Goal: Transaction & Acquisition: Purchase product/service

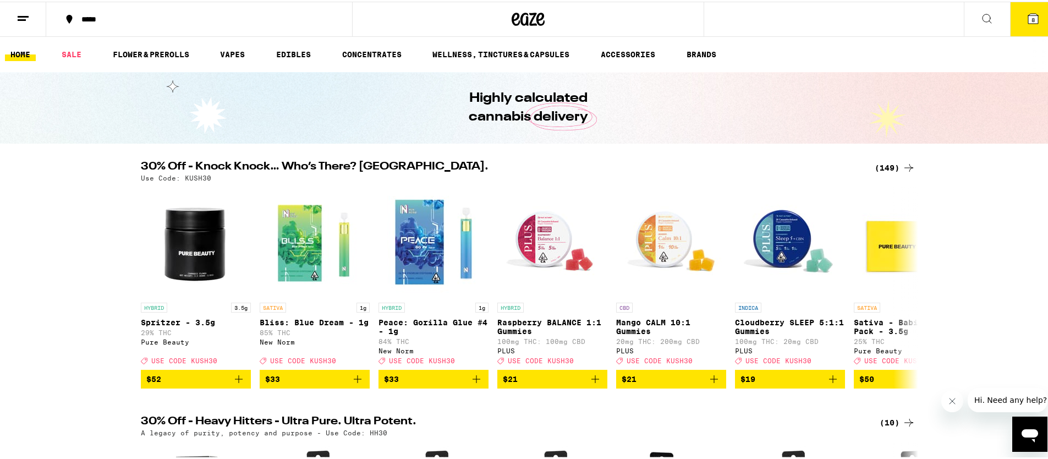
click at [1029, 9] on button "8" at bounding box center [1033, 18] width 46 height 34
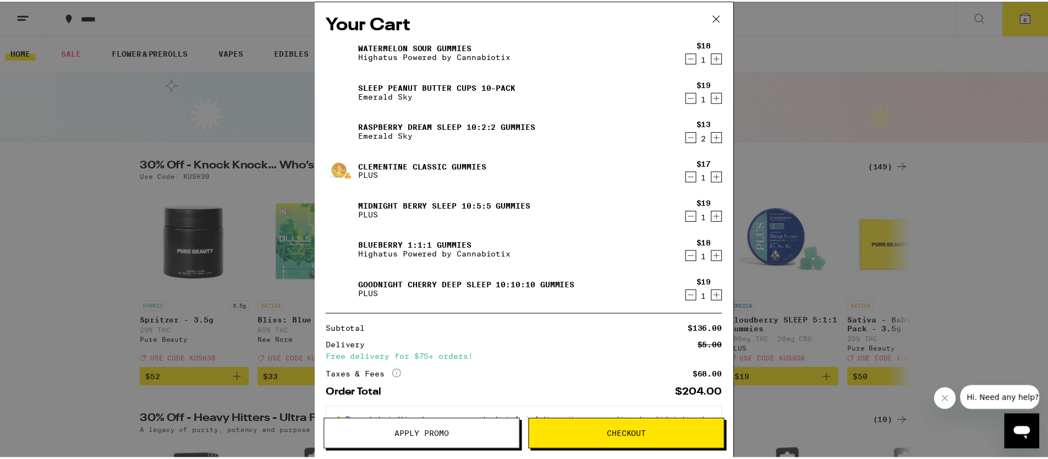
scroll to position [42, 0]
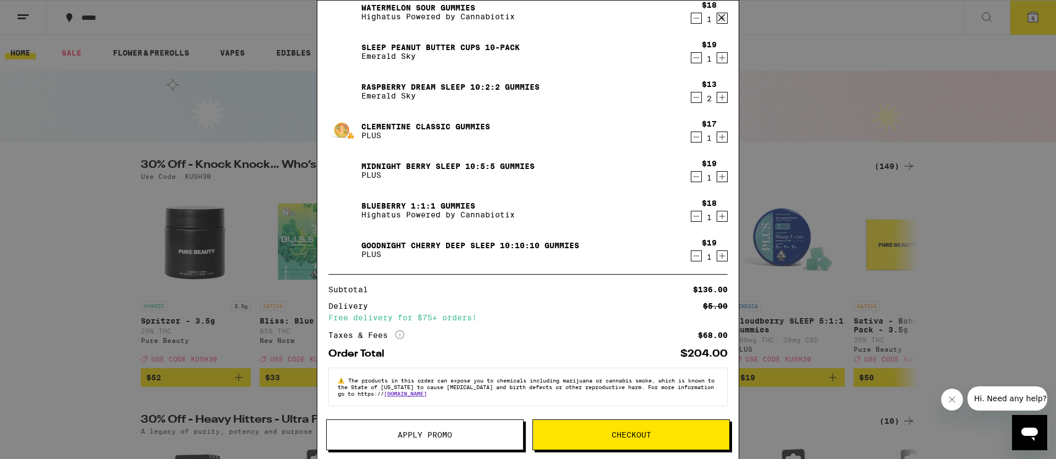
click at [469, 427] on button "Apply Promo" at bounding box center [424, 434] width 197 height 31
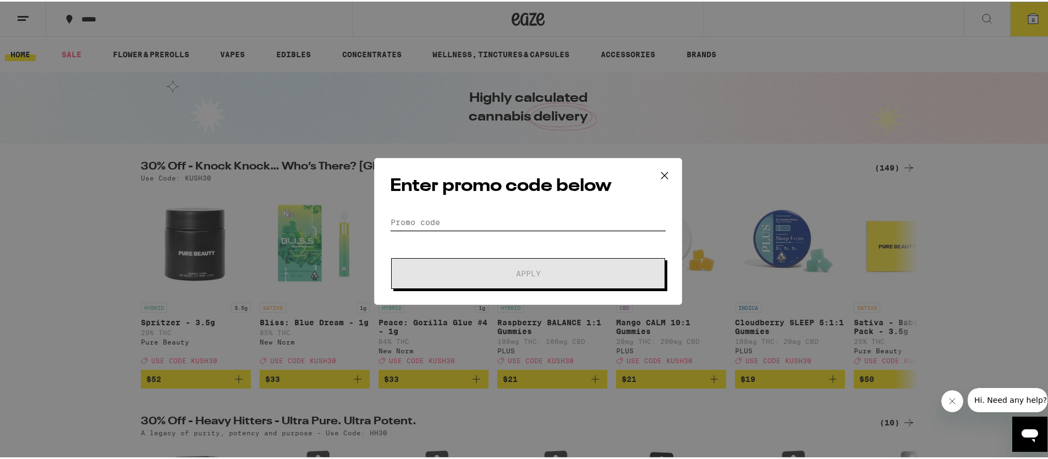
click at [471, 216] on input "Promo Code" at bounding box center [528, 220] width 276 height 16
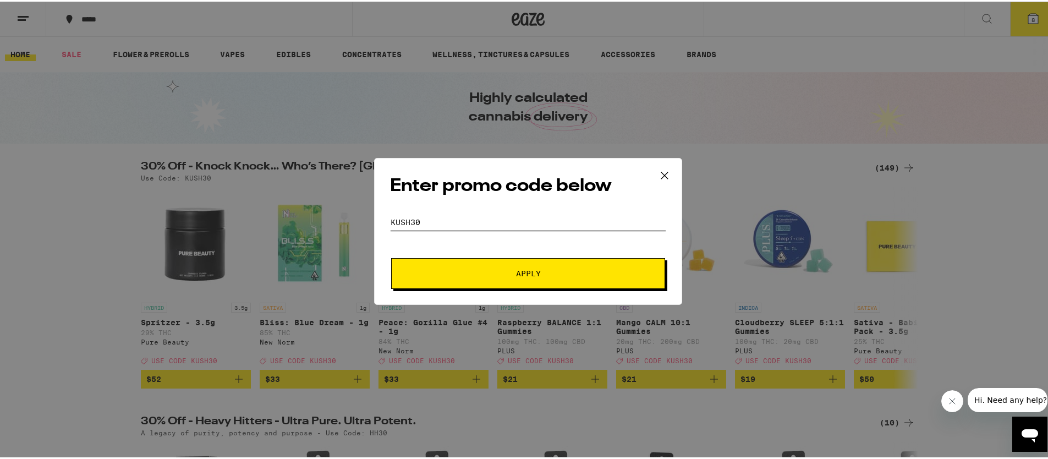
type input "kush30"
click at [391, 256] on button "Apply" at bounding box center [528, 271] width 274 height 31
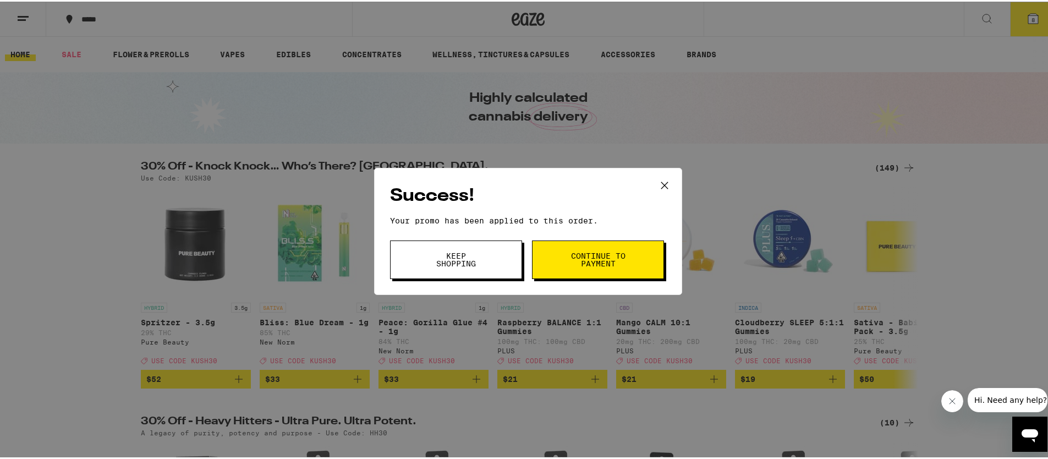
click at [612, 251] on span "Continue to payment" at bounding box center [598, 257] width 56 height 15
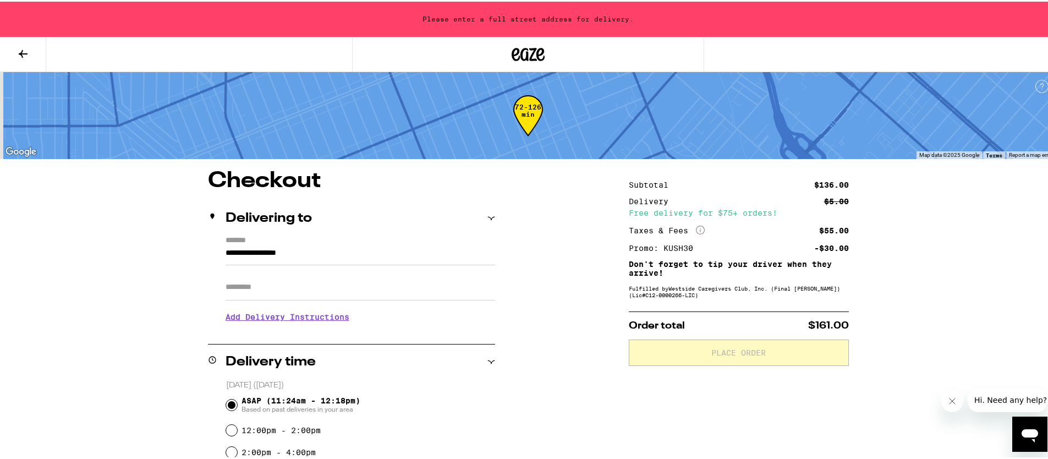
scroll to position [191, 0]
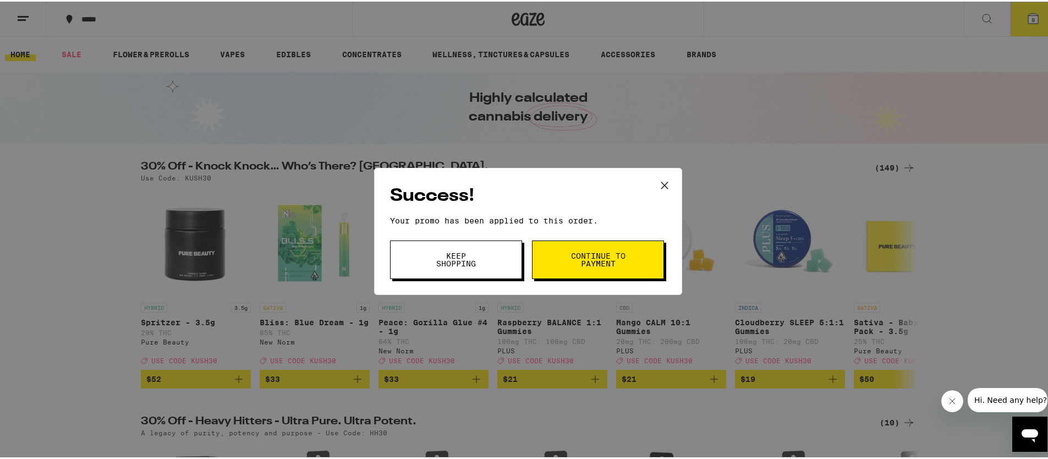
click at [477, 260] on span "Keep Shopping" at bounding box center [456, 257] width 56 height 15
click at [432, 253] on span "Keep Shopping" at bounding box center [456, 257] width 56 height 15
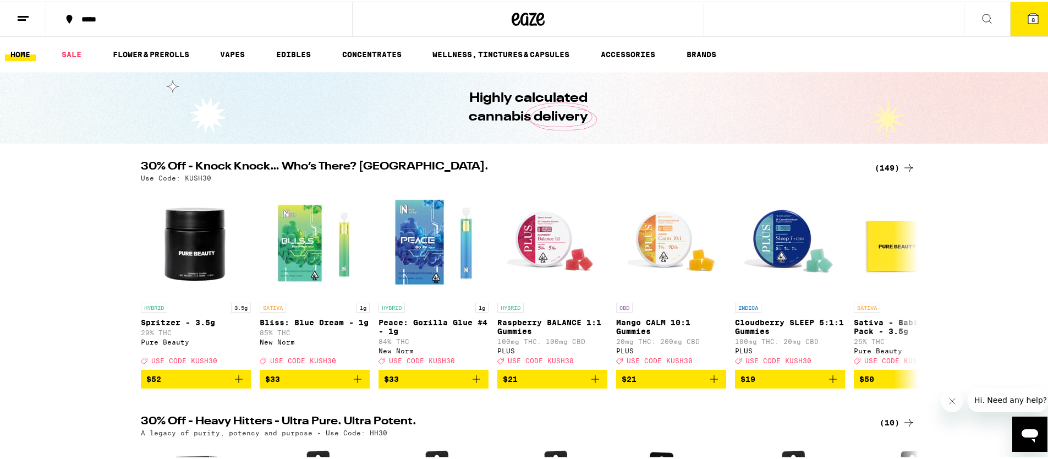
click at [1031, 18] on span "8" at bounding box center [1032, 18] width 3 height 7
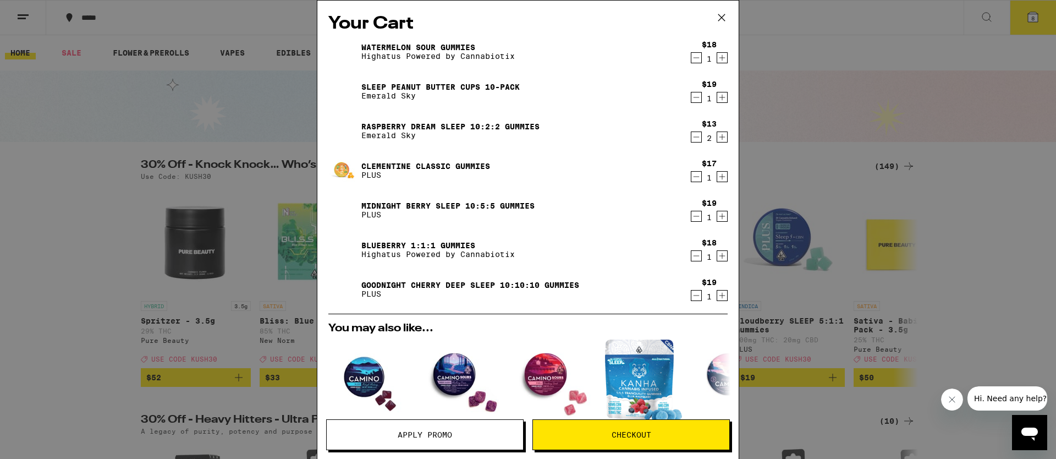
click at [691, 297] on icon "Decrement" at bounding box center [696, 295] width 10 height 13
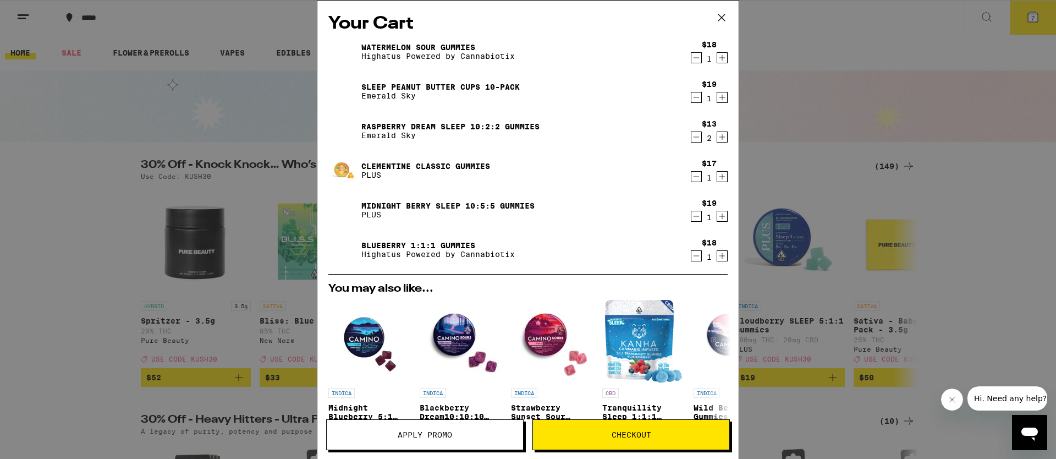
click at [691, 258] on icon "Decrement" at bounding box center [696, 255] width 10 height 13
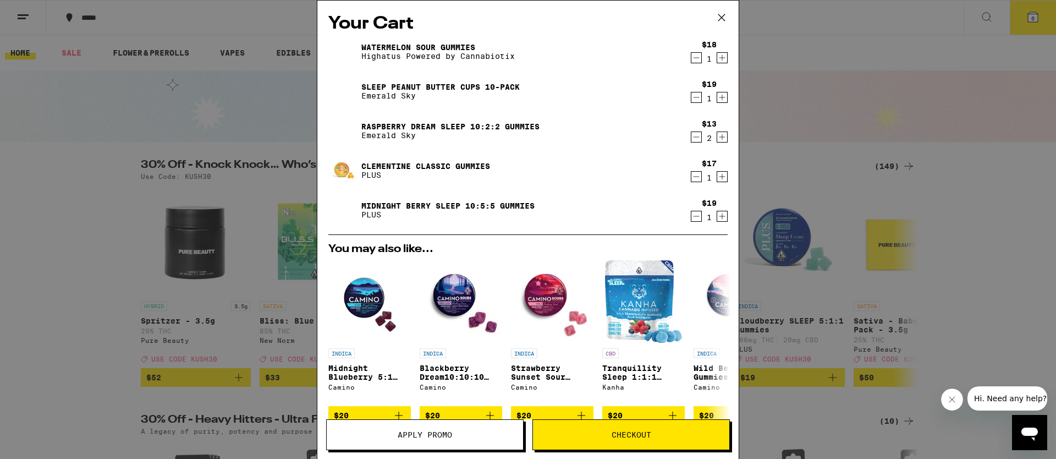
click at [691, 218] on icon "Decrement" at bounding box center [696, 216] width 10 height 13
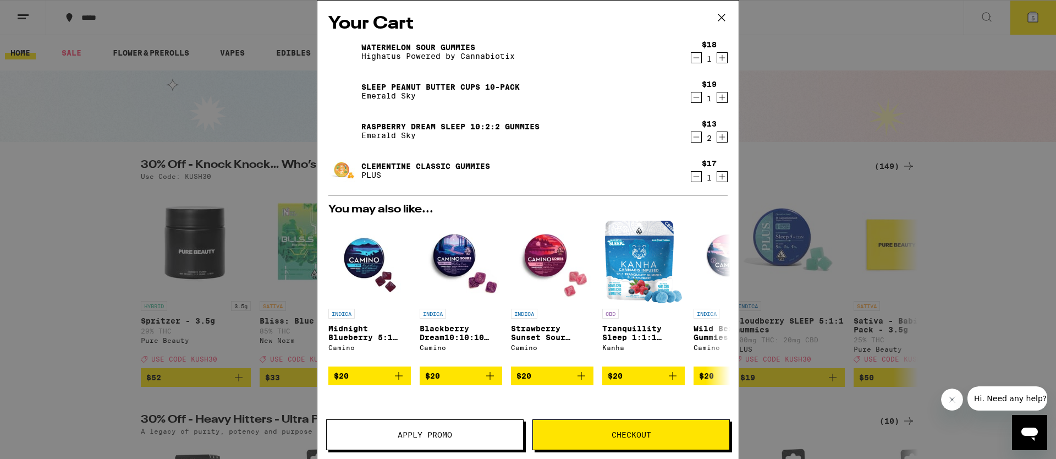
click at [689, 169] on div "$17 1" at bounding box center [706, 170] width 41 height 23
click at [691, 175] on icon "Decrement" at bounding box center [696, 176] width 10 height 13
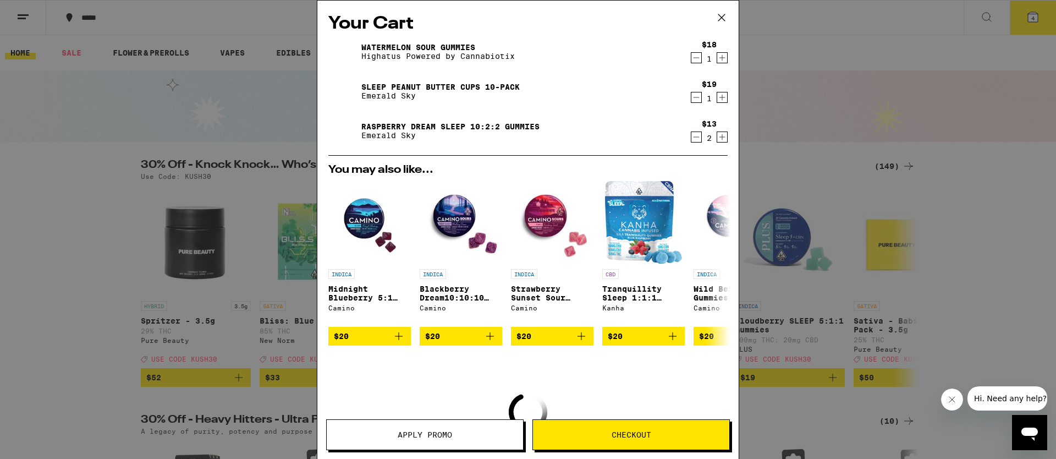
click at [691, 135] on icon "Decrement" at bounding box center [696, 136] width 10 height 13
click at [691, 97] on icon "Decrement" at bounding box center [696, 97] width 10 height 13
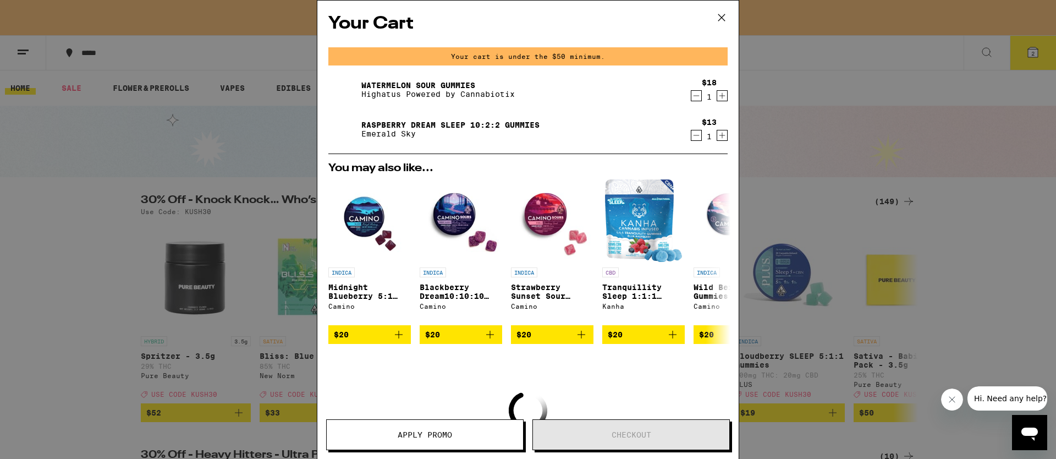
click at [691, 93] on icon "Decrement" at bounding box center [696, 95] width 10 height 13
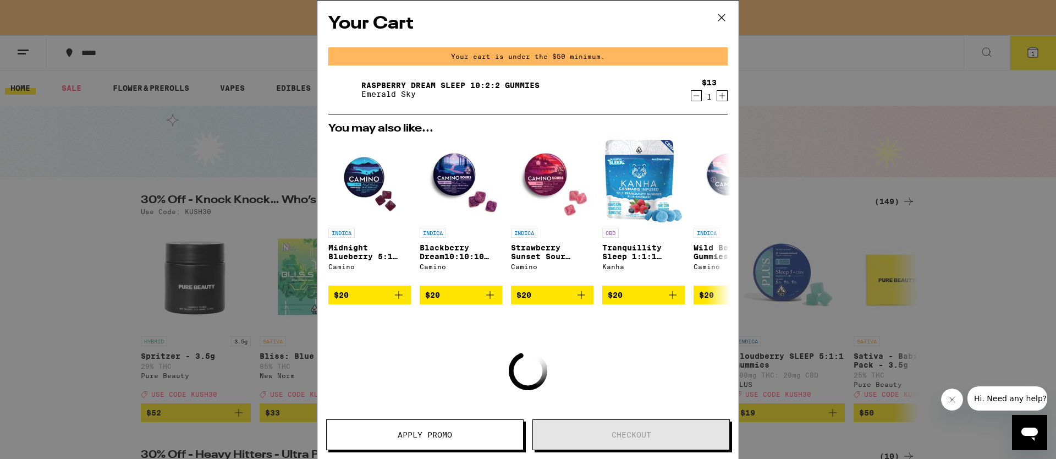
click at [691, 98] on icon "Decrement" at bounding box center [696, 95] width 10 height 13
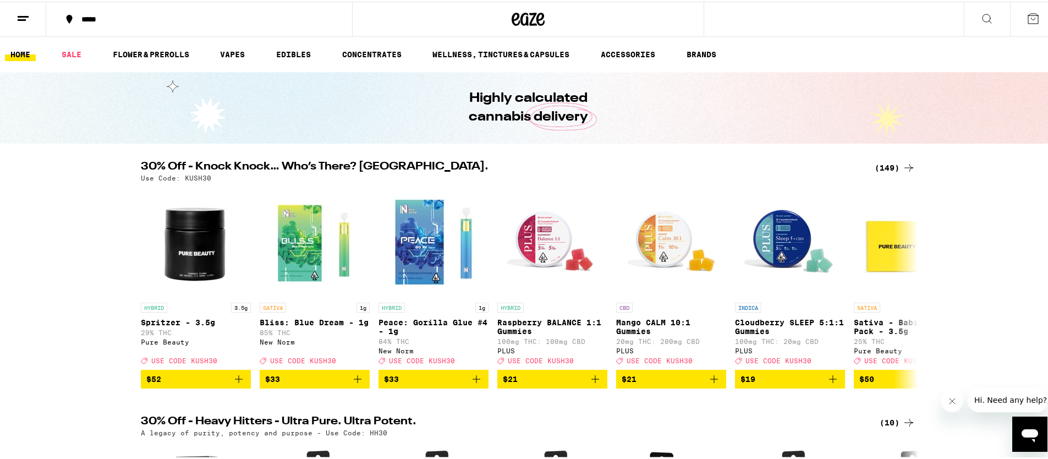
click at [828, 189] on div "Your Cart You may also like... INDICA Midnight Blueberry 5:1 Sleep Gummies Cami…" at bounding box center [528, 229] width 1056 height 459
click at [904, 168] on icon at bounding box center [908, 165] width 13 height 13
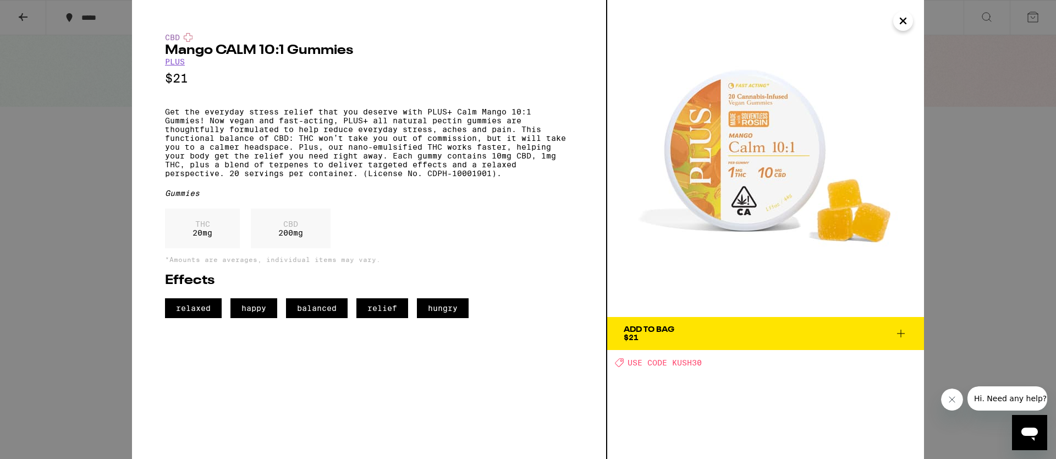
click at [34, 199] on div "CBD Mango CALM 10:1 Gummies PLUS $21 Get the everyday stress relief that you de…" at bounding box center [528, 229] width 1056 height 459
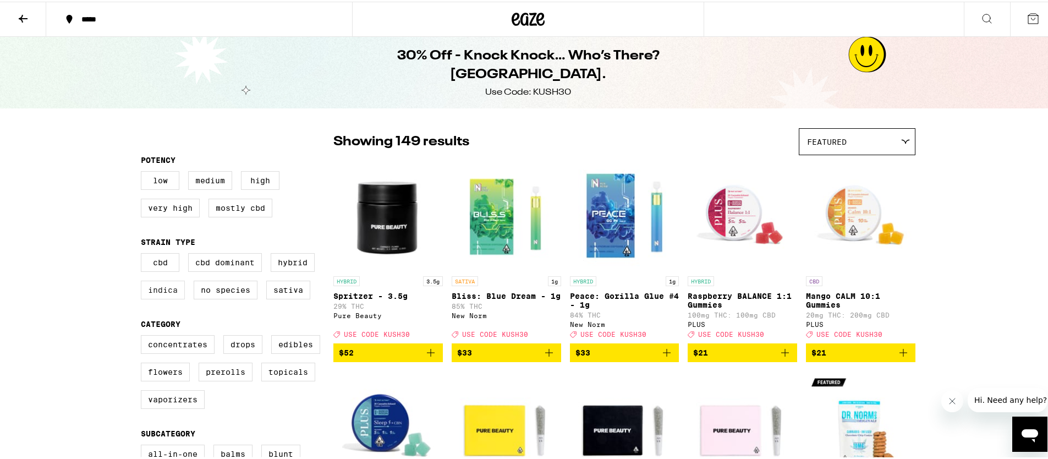
click at [162, 298] on label "Indica" at bounding box center [163, 288] width 44 height 19
click at [144, 254] on input "Indica" at bounding box center [143, 253] width 1 height 1
checkbox input "true"
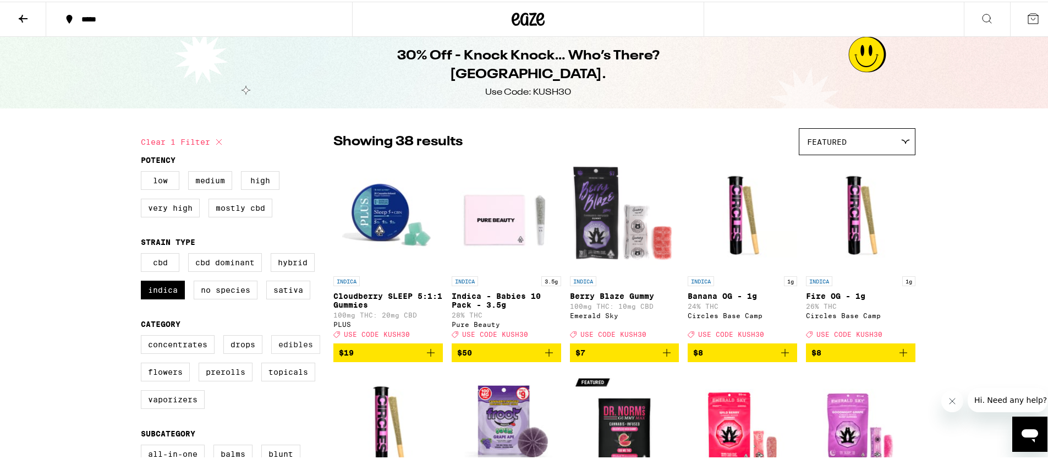
click at [277, 352] on label "Edibles" at bounding box center [295, 342] width 49 height 19
click at [144, 335] on input "Edibles" at bounding box center [143, 335] width 1 height 1
checkbox input "true"
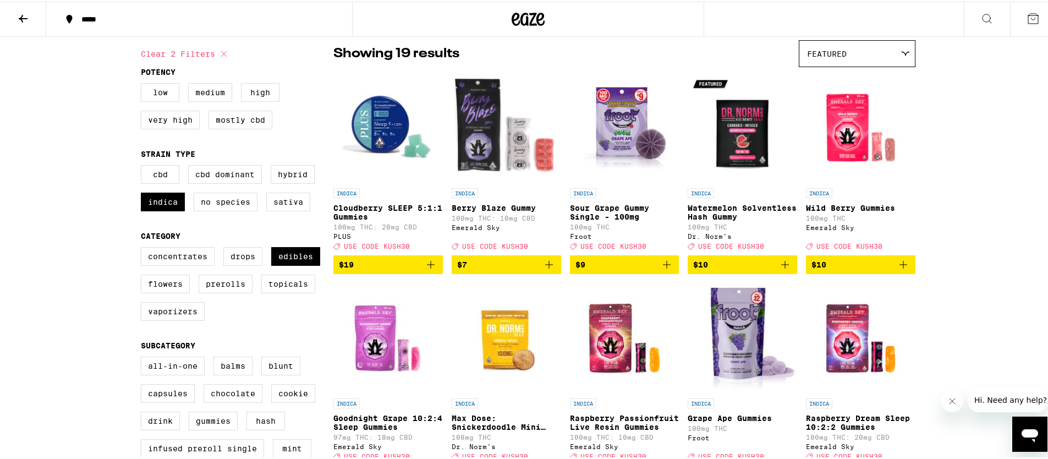
scroll to position [247, 0]
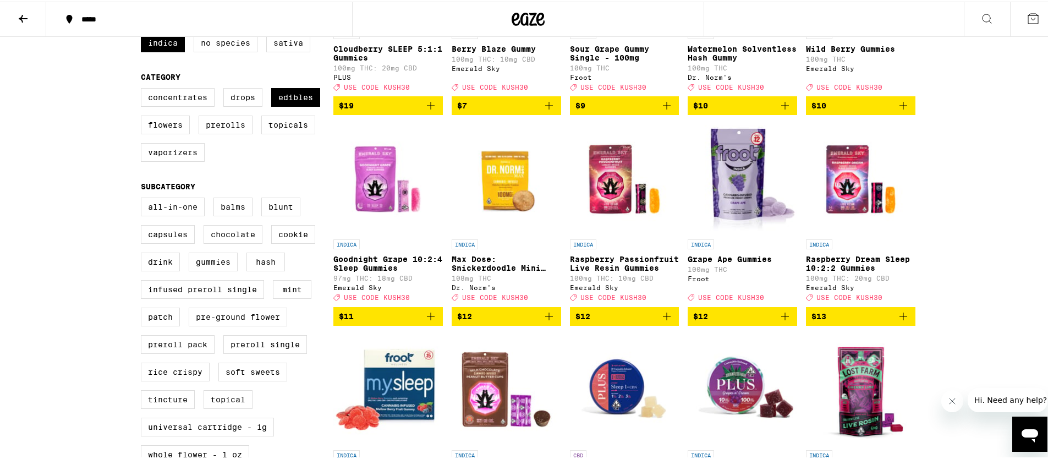
click at [901, 321] on icon "Add to bag" at bounding box center [902, 314] width 13 height 13
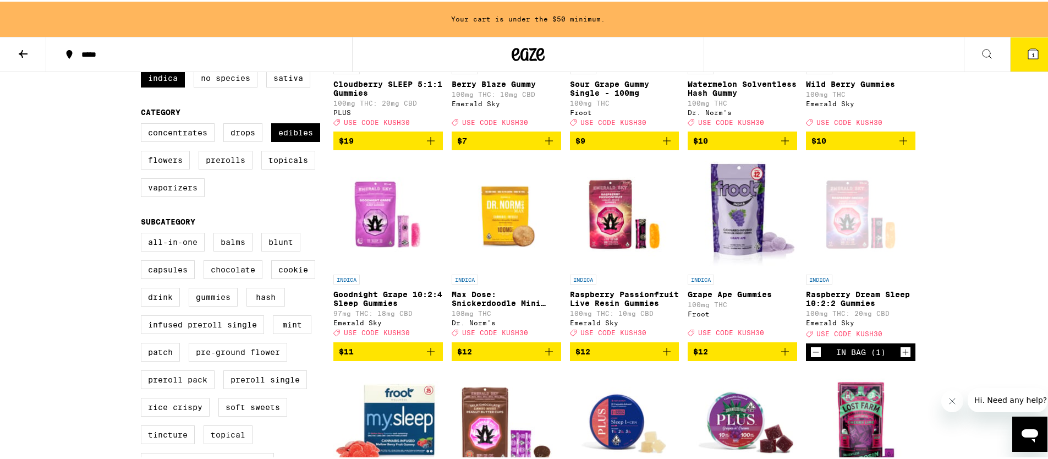
scroll to position [282, 0]
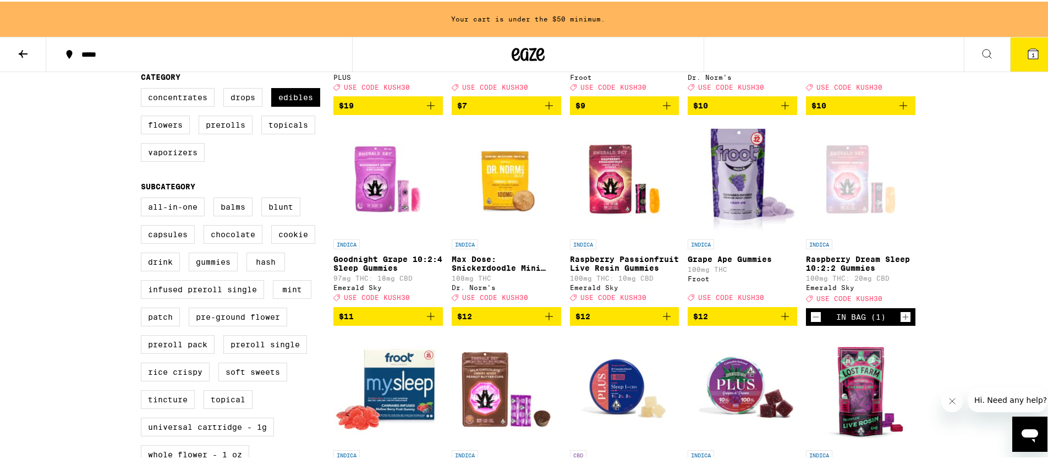
click at [392, 194] on img "Open page for Goodnight Grape 10:2:4 Sleep Gummies from Emerald Sky" at bounding box center [387, 177] width 109 height 110
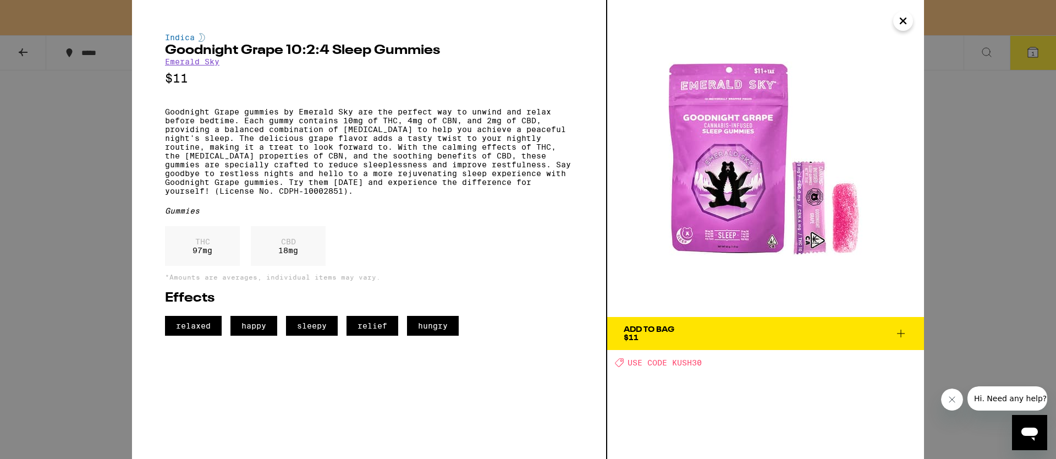
click at [900, 331] on icon at bounding box center [900, 333] width 13 height 13
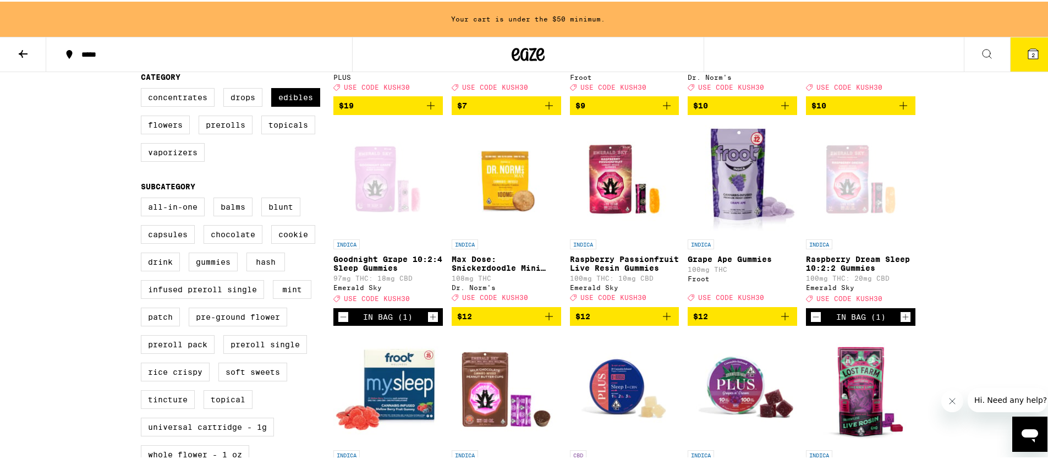
click at [993, 321] on div "Your cart is under the $50 minimum. ***** ***** 2 30% Off - Knock Knock… Who’s …" at bounding box center [528, 433] width 1056 height 1430
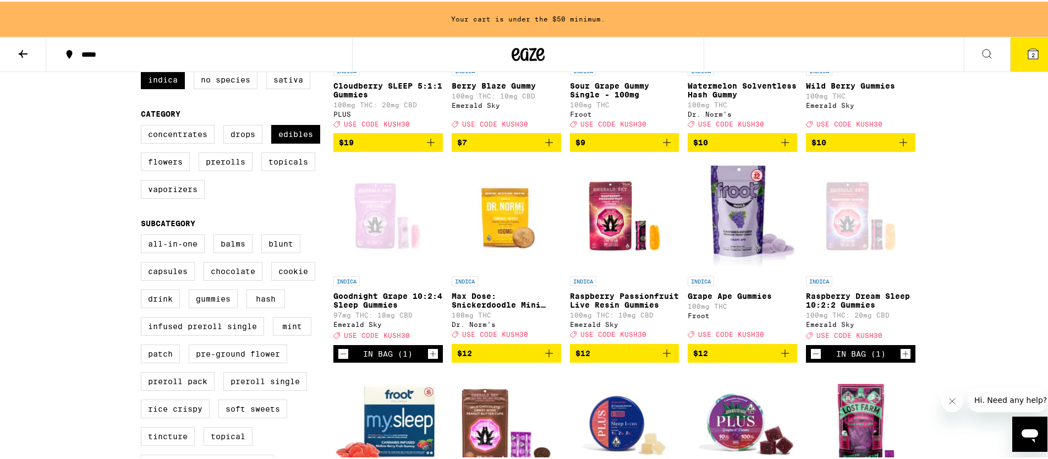
scroll to position [52, 0]
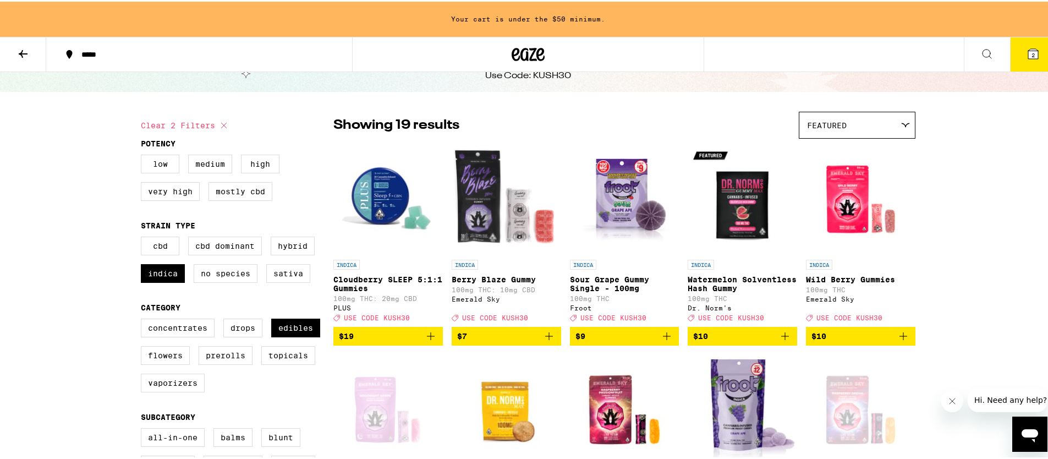
click at [385, 212] on img "Open page for Cloudberry SLEEP 5:1:1 Gummies from PLUS" at bounding box center [387, 197] width 109 height 110
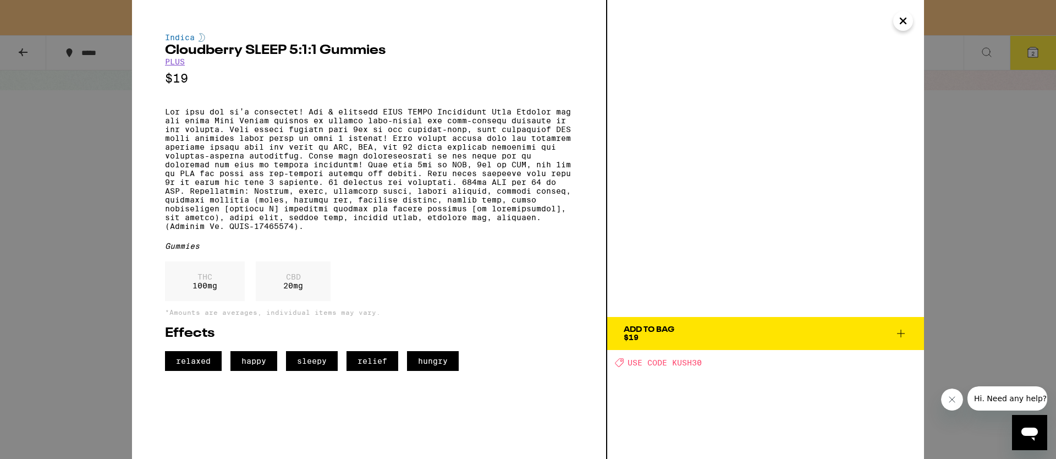
click at [1047, 290] on div "Indica Cloudberry SLEEP 5:1:1 Gummies PLUS $19 Gummies THC 100 mg CBD 20 mg *Am…" at bounding box center [528, 229] width 1056 height 459
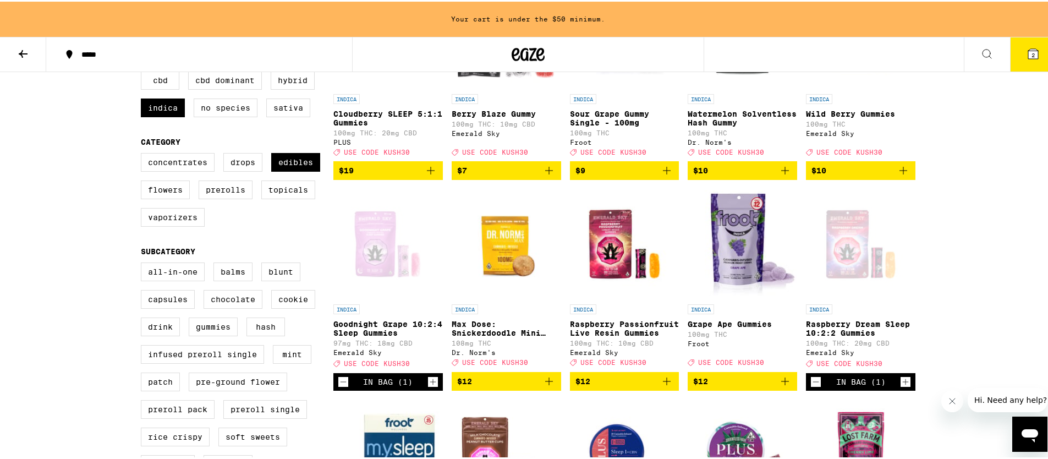
scroll to position [447, 0]
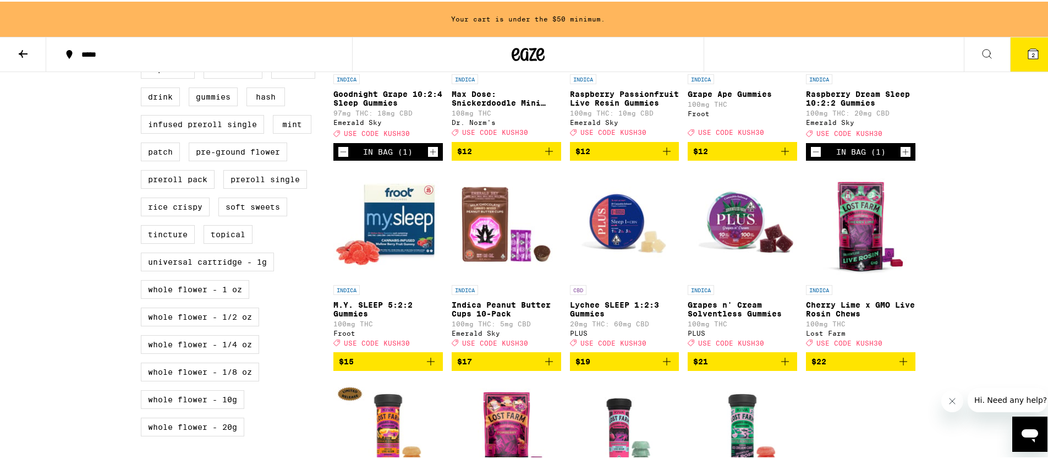
click at [629, 239] on img "Open page for Lychee SLEEP 1:2:3 Gummies from PLUS" at bounding box center [624, 223] width 109 height 110
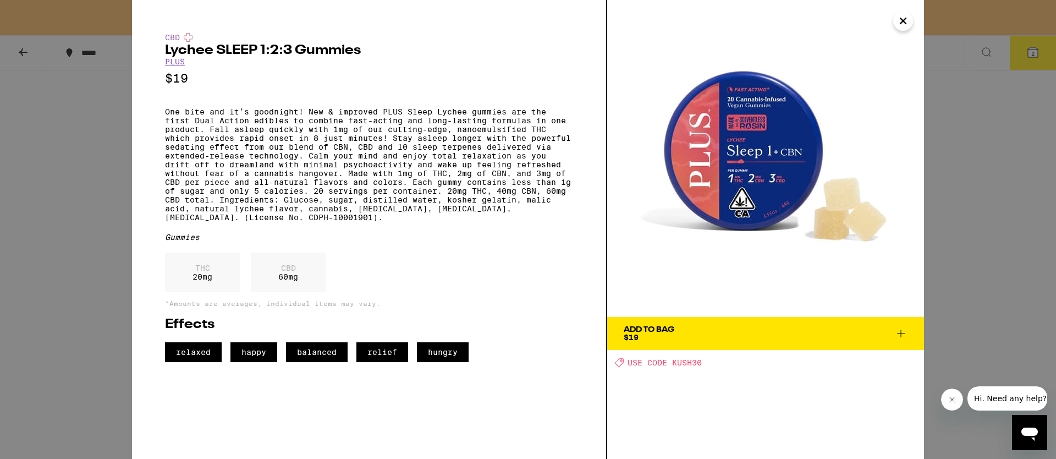
click at [1006, 269] on div "CBD Lychee SLEEP 1:2:3 Gummies PLUS $19 Gummies THC 20 mg CBD 60 mg *Amounts ar…" at bounding box center [528, 229] width 1056 height 459
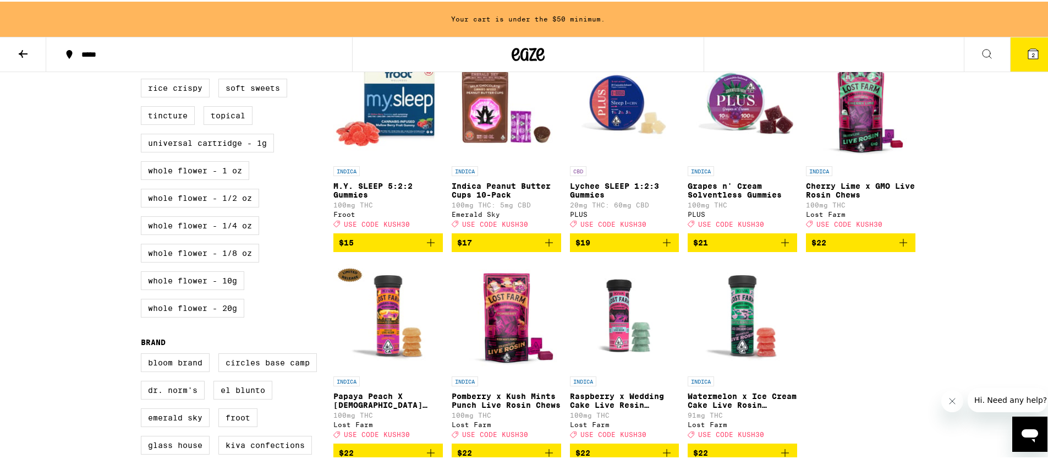
scroll to position [659, 0]
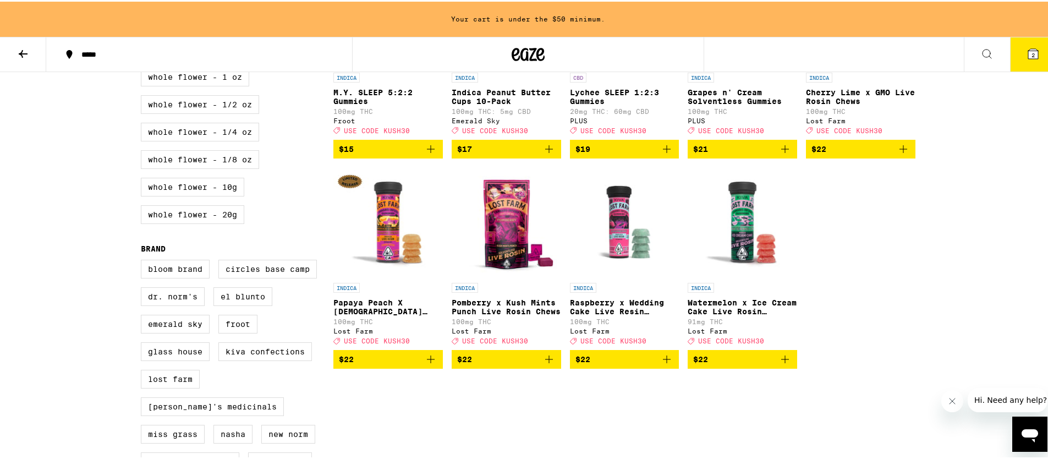
click at [520, 263] on img "Open page for Pomberry x Kush Mints Punch Live Rosin Chews from Lost Farm" at bounding box center [505, 221] width 109 height 110
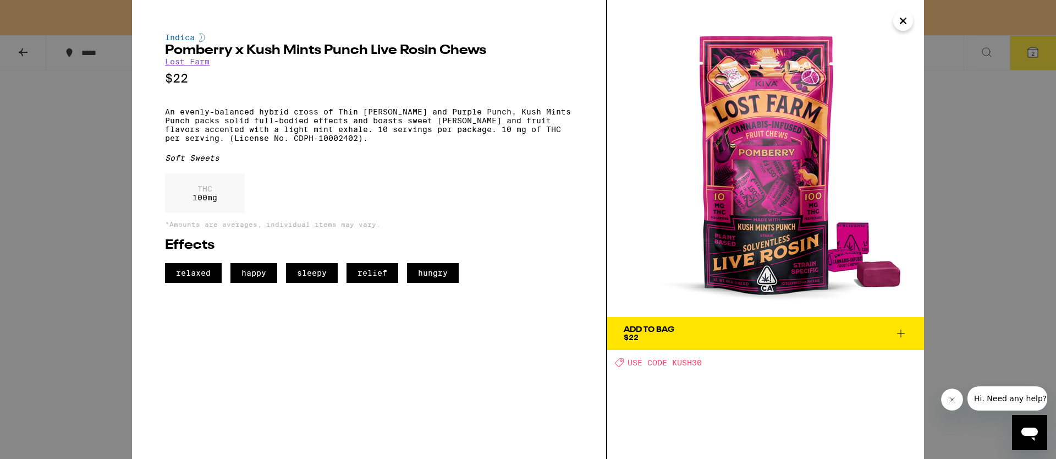
click at [951, 263] on div "Indica Pomberry x Kush Mints Punch Live Rosin Chews Lost Farm $22 An evenly-bal…" at bounding box center [528, 229] width 1056 height 459
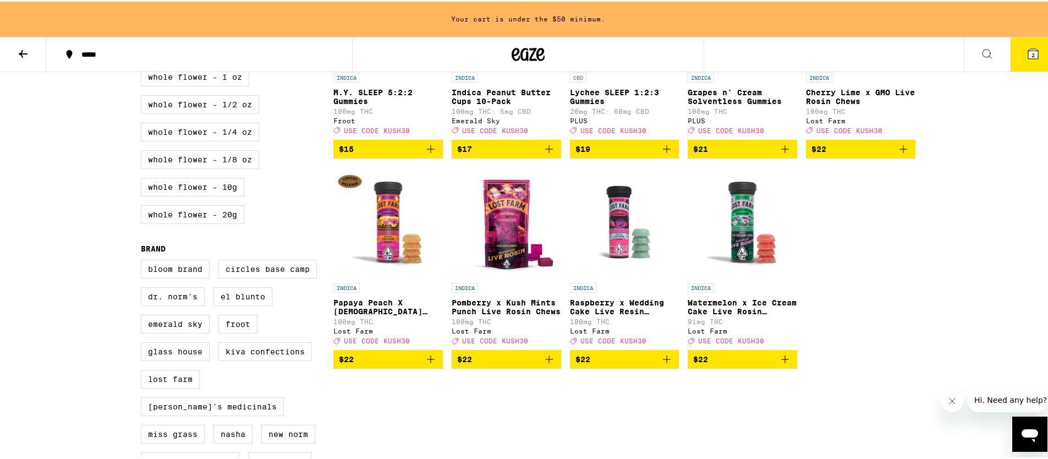
click at [503, 241] on img "Open page for Pomberry x Kush Mints Punch Live Rosin Chews from Lost Farm" at bounding box center [505, 221] width 109 height 110
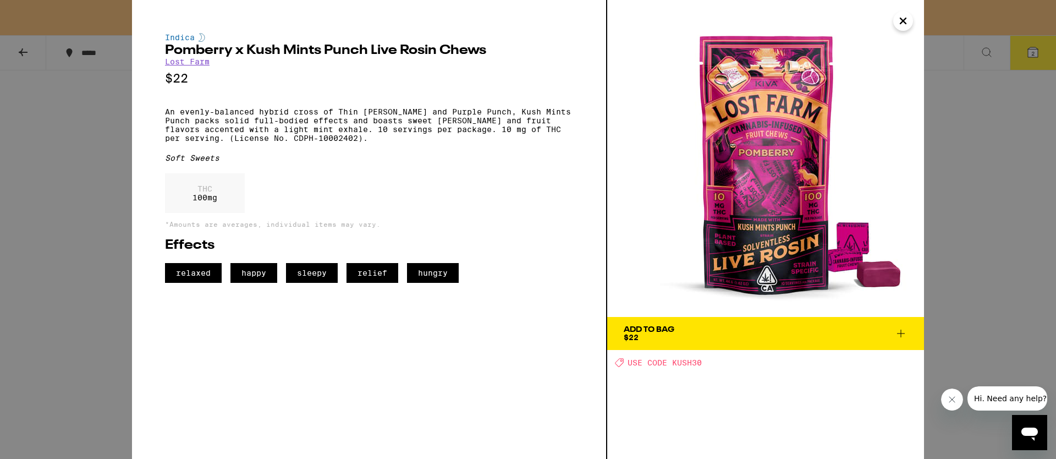
click at [950, 263] on div "Indica Pomberry x Kush Mints Punch Live Rosin Chews Lost Farm $22 An evenly-bal…" at bounding box center [528, 229] width 1056 height 459
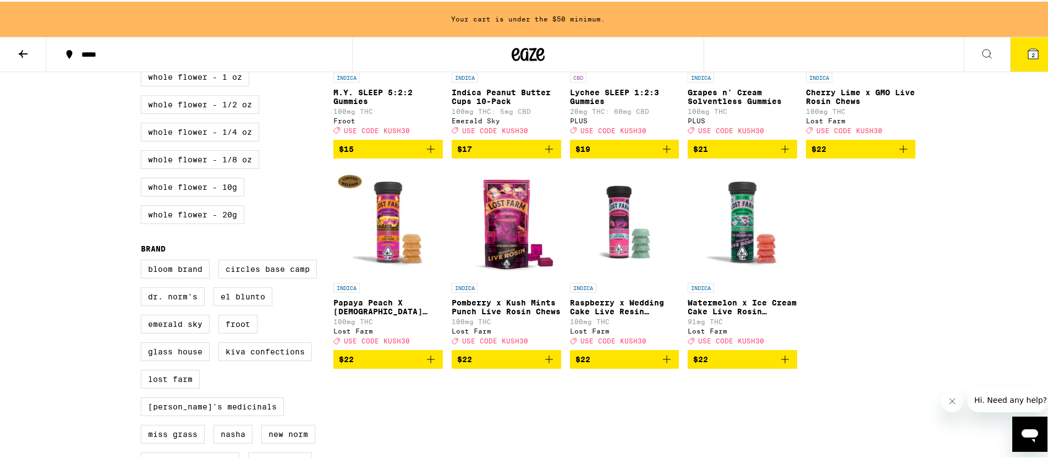
click at [641, 254] on img "Open page for Raspberry x Wedding Cake Live Resin Gummies from Lost Farm" at bounding box center [624, 221] width 109 height 110
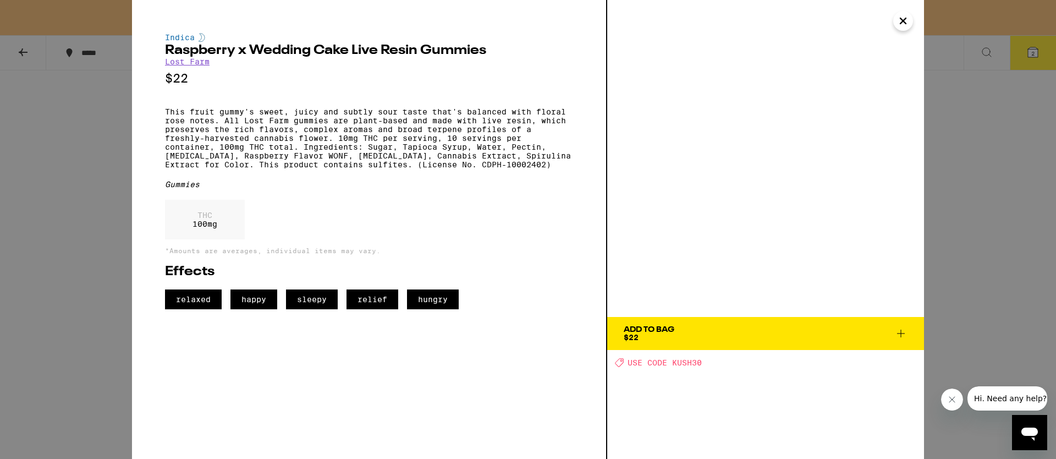
click at [962, 297] on div "Indica Raspberry x Wedding Cake Live Resin Gummies Lost Farm $22 This fruit gum…" at bounding box center [528, 229] width 1056 height 459
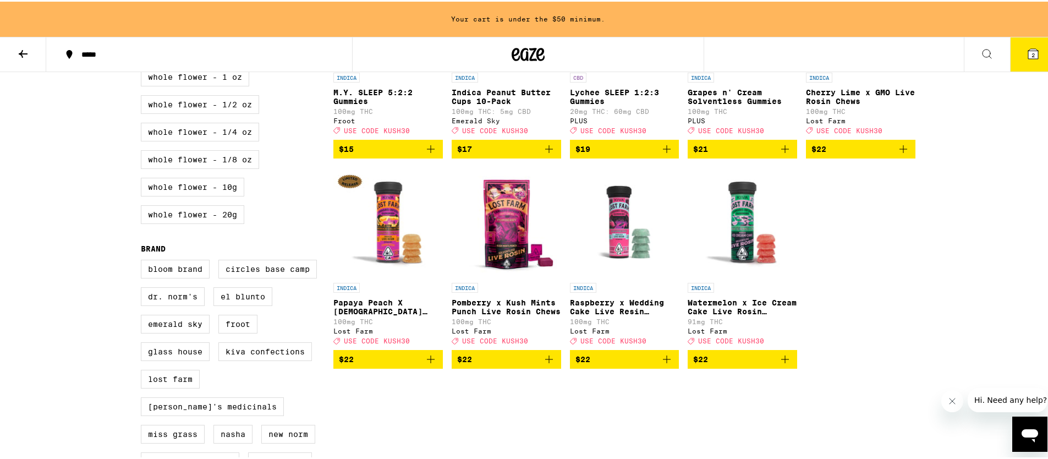
click at [752, 256] on img "Open page for Watermelon x Ice Cream Cake Live Rosin Gummies from Lost Farm" at bounding box center [741, 221] width 109 height 110
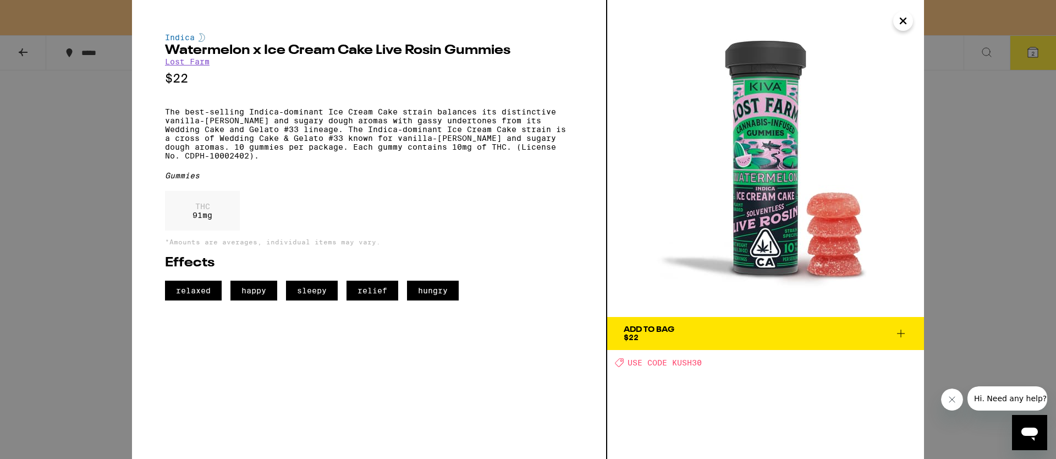
click at [952, 302] on div "Indica Watermelon x Ice Cream Cake Live Rosin Gummies Lost Farm $22 The best-se…" at bounding box center [528, 229] width 1056 height 459
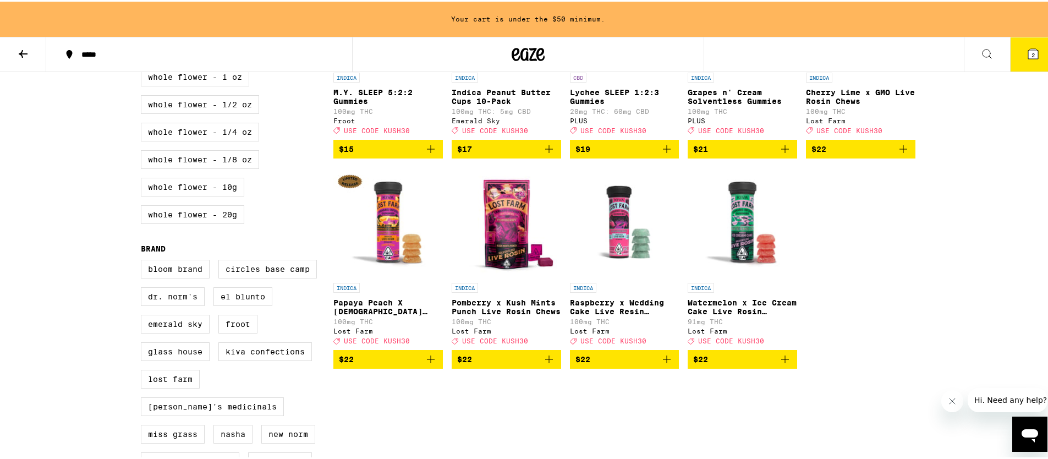
click at [388, 252] on img "Open page for Papaya Peach X Hindu Kush Resin 100mg from Lost Farm" at bounding box center [387, 221] width 109 height 110
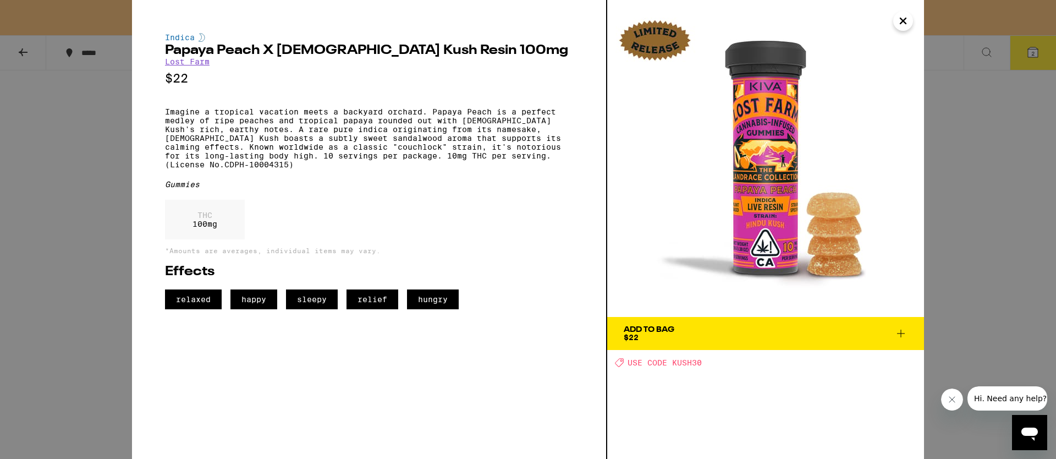
click at [976, 308] on div "Indica Papaya Peach X [DEMOGRAPHIC_DATA] Kush Resin 100mg Lost Farm $22 Imagine…" at bounding box center [528, 229] width 1056 height 459
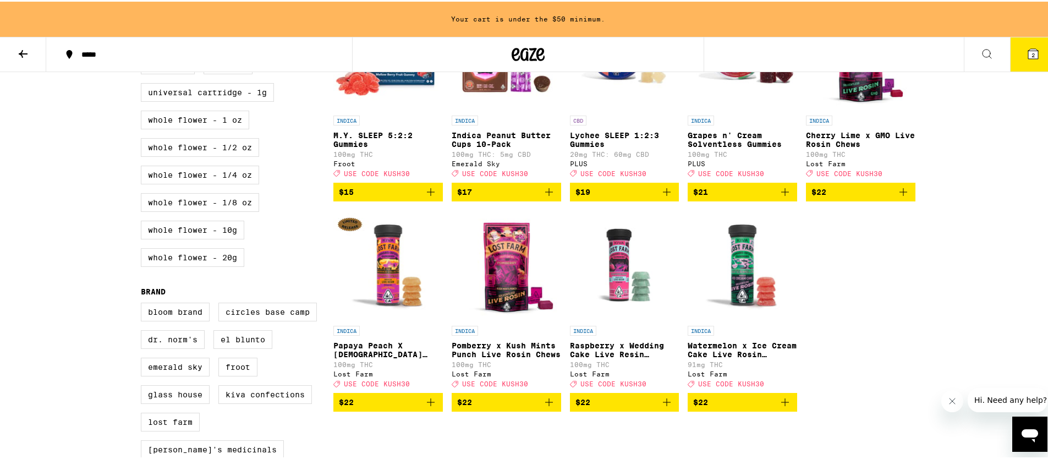
scroll to position [473, 0]
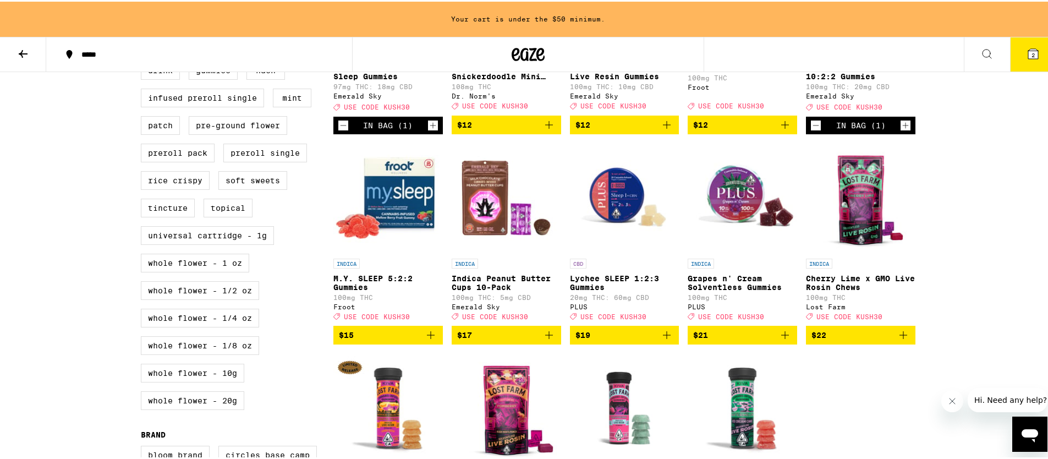
click at [618, 229] on img "Open page for Lychee SLEEP 1:2:3 Gummies from PLUS" at bounding box center [624, 196] width 109 height 110
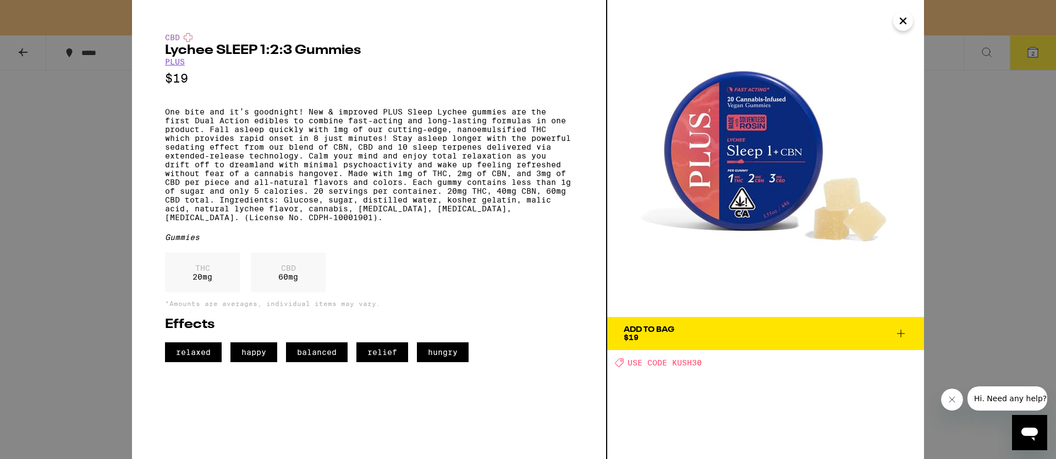
click at [1015, 232] on div "CBD Lychee SLEEP 1:2:3 Gummies PLUS $19 Gummies THC 20 mg CBD 60 mg *Amounts ar…" at bounding box center [528, 229] width 1056 height 459
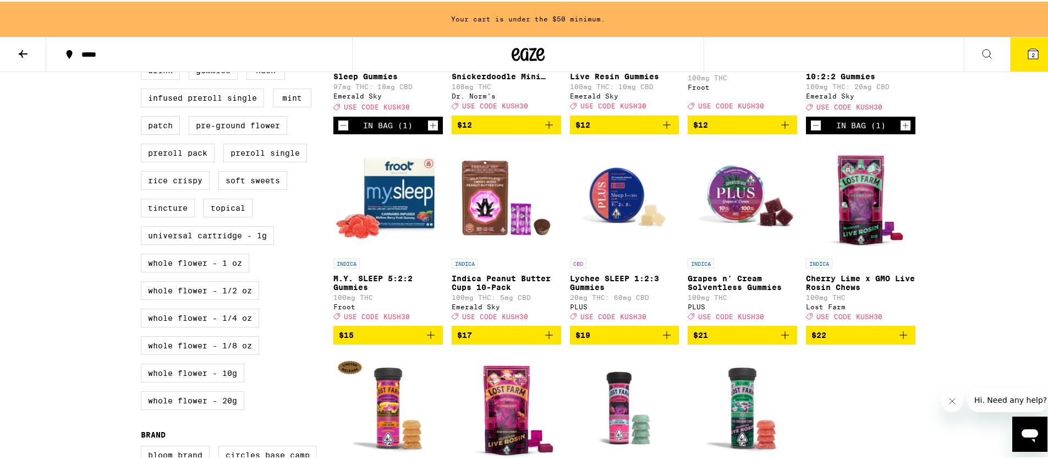
click at [398, 206] on img "Open page for M.Y. SLEEP 5:2:2 Gummies from Froot" at bounding box center [387, 196] width 109 height 110
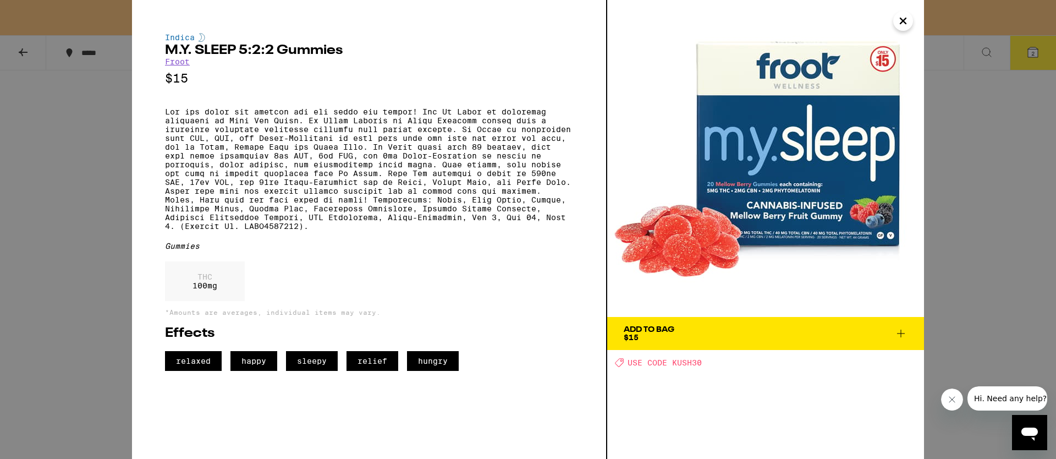
click at [964, 237] on div "Indica M.Y. SLEEP 5:2:2 Gummies Froot $15 Gummies THC 100 mg *Amounts are avera…" at bounding box center [528, 229] width 1056 height 459
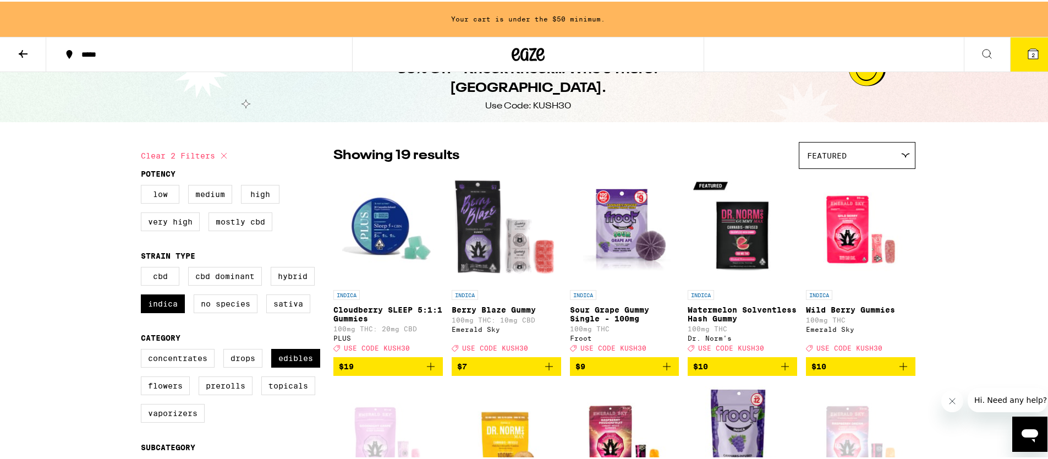
scroll to position [14, 0]
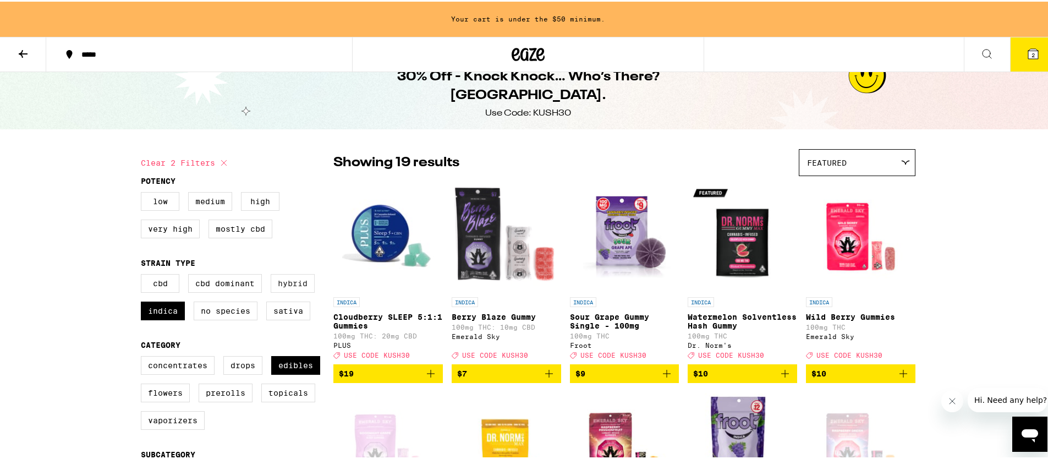
click at [282, 286] on label "Hybrid" at bounding box center [293, 281] width 44 height 19
click at [144, 274] on input "Hybrid" at bounding box center [143, 274] width 1 height 1
checkbox input "true"
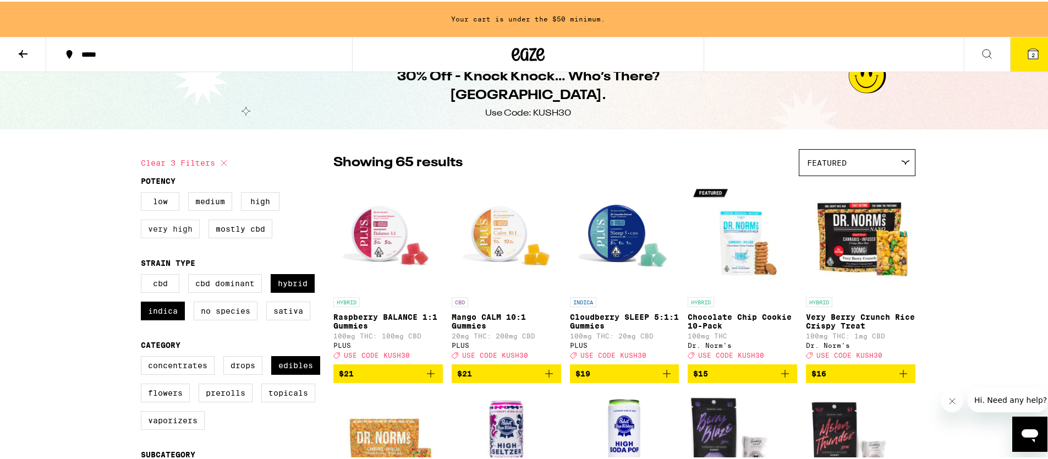
click at [177, 224] on label "Very High" at bounding box center [170, 227] width 59 height 19
click at [144, 192] on input "Very High" at bounding box center [143, 192] width 1 height 1
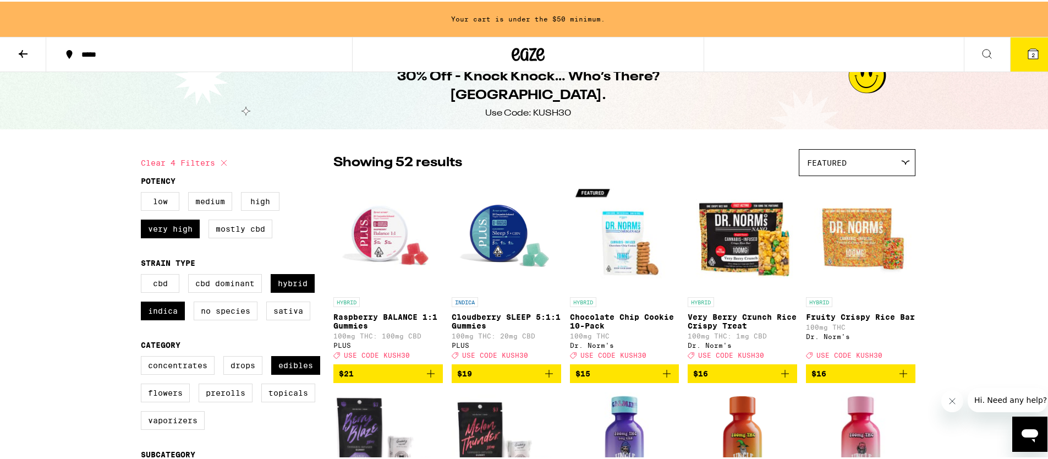
click at [380, 229] on img "Open page for Raspberry BALANCE 1:1 Gummies from PLUS" at bounding box center [387, 235] width 109 height 110
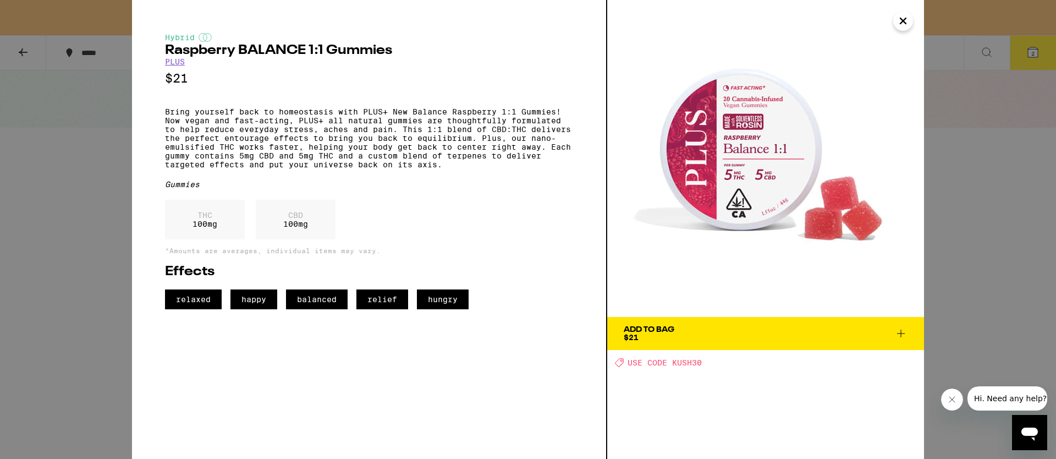
click at [968, 239] on div "Hybrid Raspberry BALANCE 1:1 Gummies PLUS $21 Bring yourself back to homeostasi…" at bounding box center [528, 229] width 1056 height 459
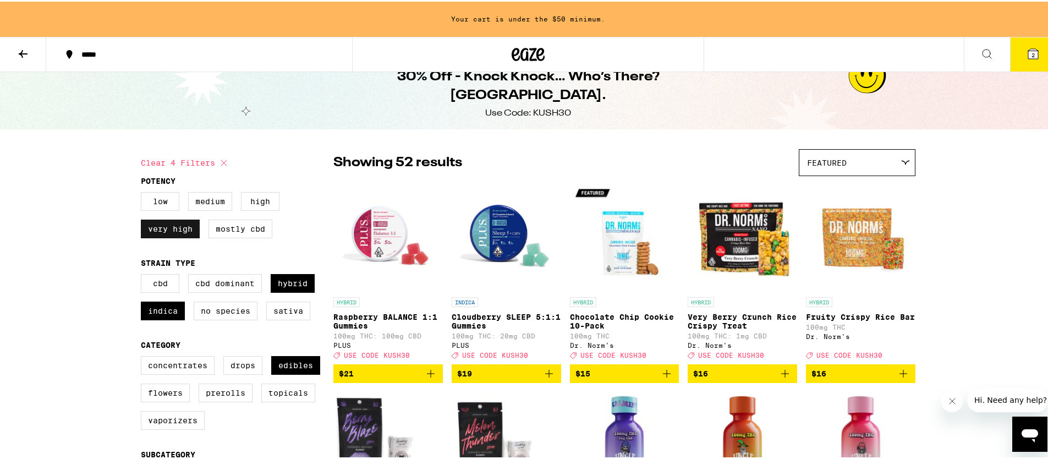
click at [178, 227] on label "Very High" at bounding box center [170, 227] width 59 height 19
click at [144, 192] on input "Very High" at bounding box center [143, 192] width 1 height 1
checkbox input "false"
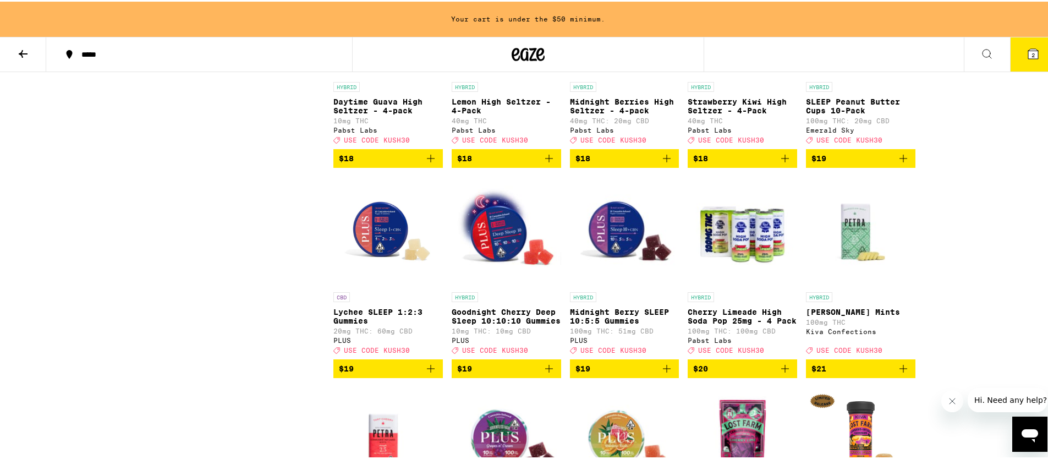
scroll to position [1772, 0]
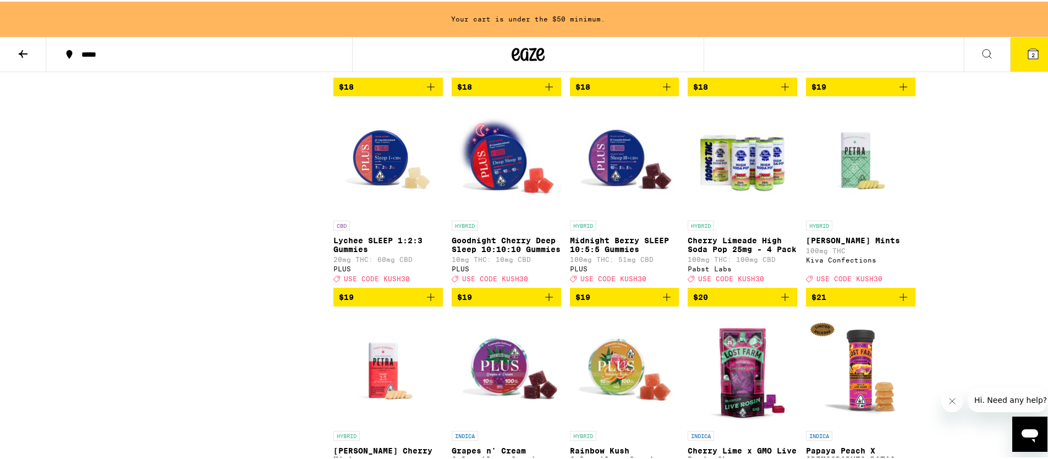
click at [504, 213] on img "Open page for Goodnight Cherry Deep Sleep 10:10:10 Gummies from PLUS" at bounding box center [505, 158] width 109 height 110
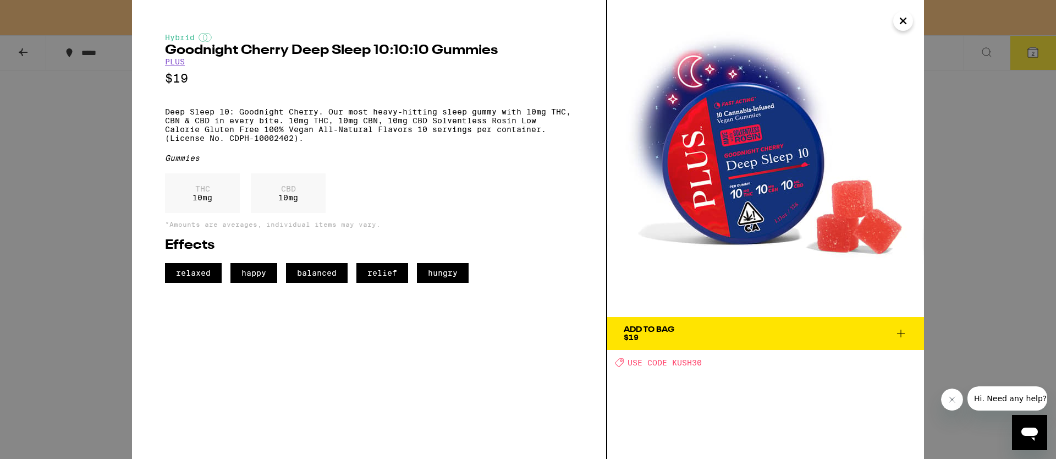
click at [901, 331] on icon at bounding box center [900, 333] width 13 height 13
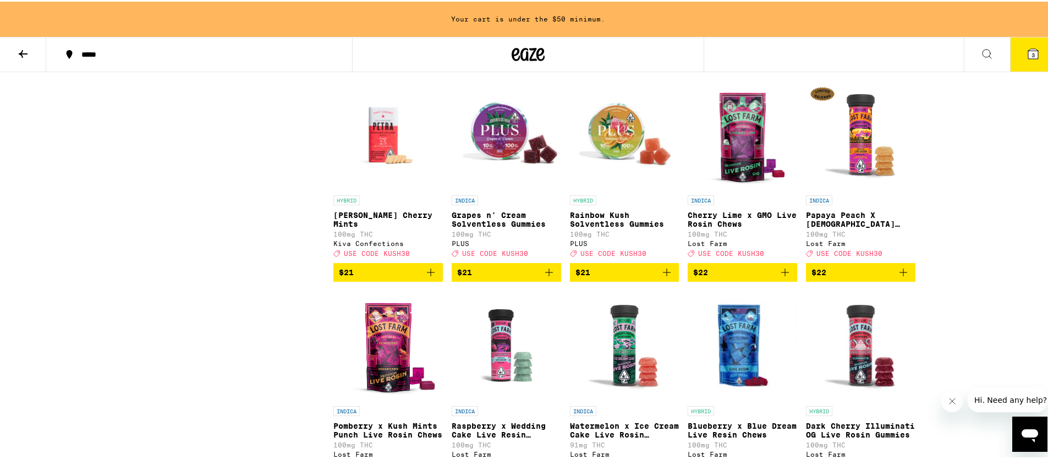
scroll to position [1814, 0]
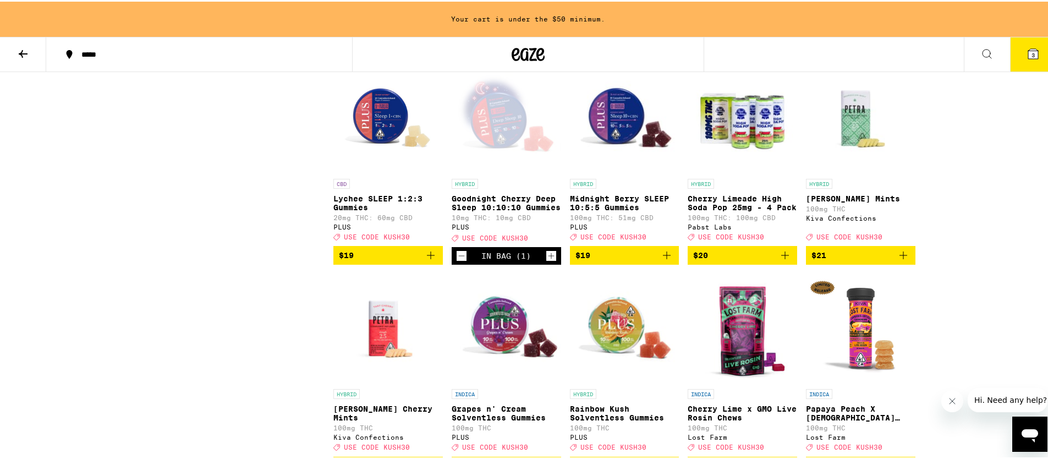
click at [625, 172] on img "Open page for Midnight Berry SLEEP 10:5:5 Gummies from PLUS" at bounding box center [624, 117] width 109 height 110
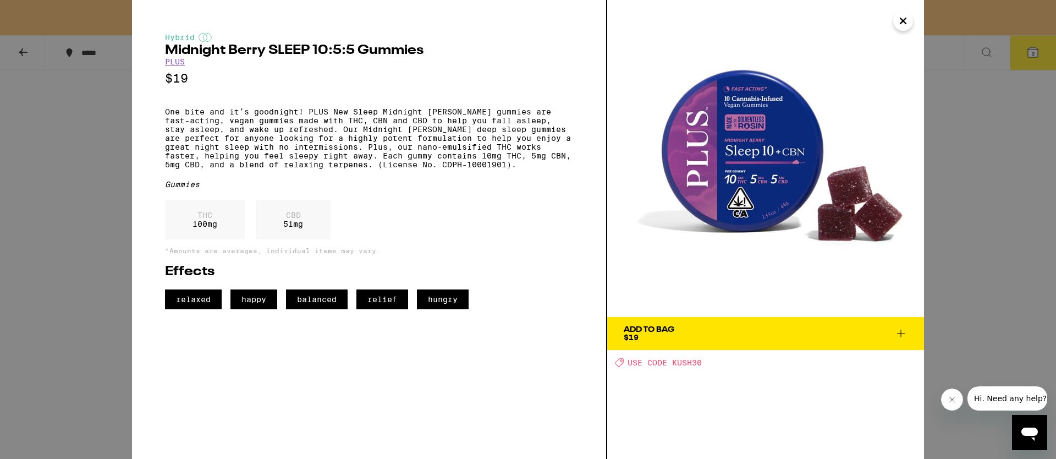
click at [996, 303] on div "Hybrid Midnight [PERSON_NAME] SLEEP 10:5:5 Gummies PLUS $19 One bite and it’s g…" at bounding box center [528, 229] width 1056 height 459
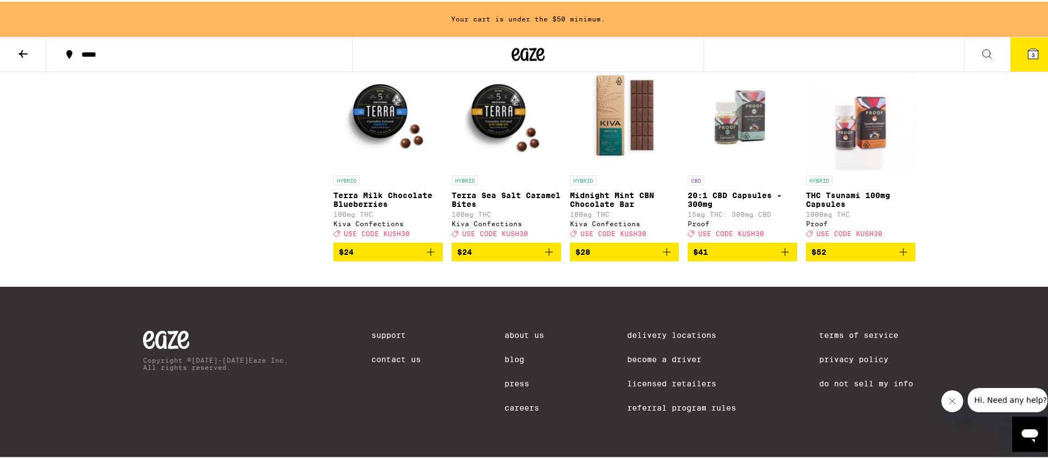
scroll to position [2747, 0]
click at [862, 123] on img "Open page for THC Tsunami 100mg Capsules from Proof" at bounding box center [860, 113] width 109 height 110
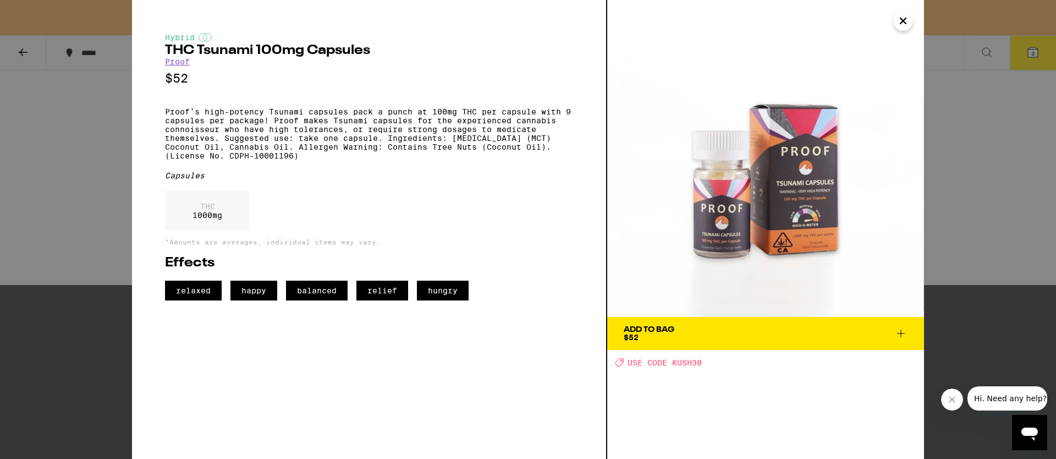
click at [965, 173] on div "Hybrid THC Tsunami 100mg Capsules Proof $52 Proof’s high-potency Tsunami capsul…" at bounding box center [528, 229] width 1056 height 459
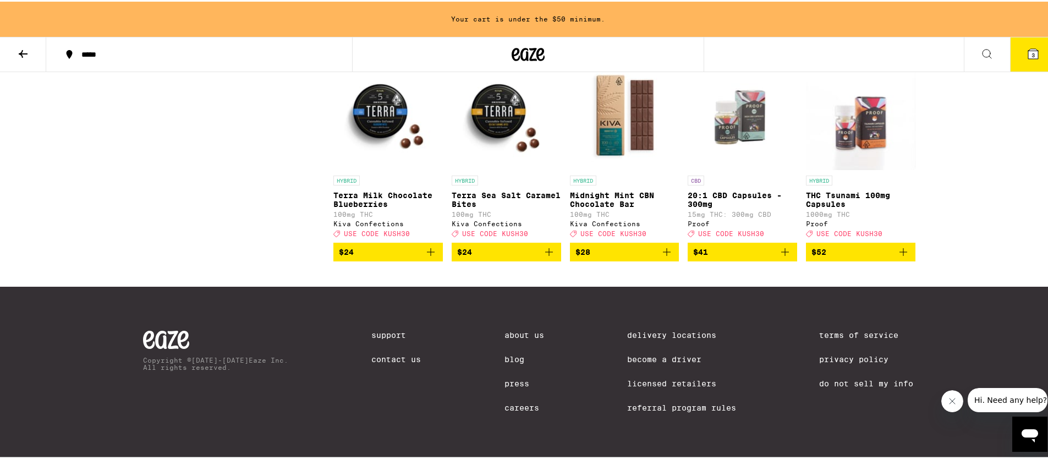
scroll to position [2476, 0]
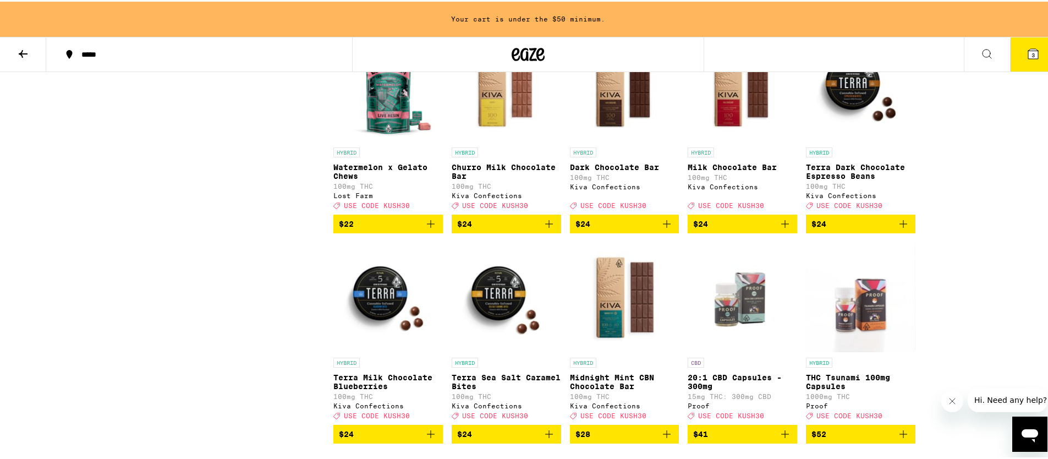
click at [852, 140] on img "Open page for Terra Dark Chocolate Espresso Beans from Kiva Confections" at bounding box center [860, 85] width 109 height 110
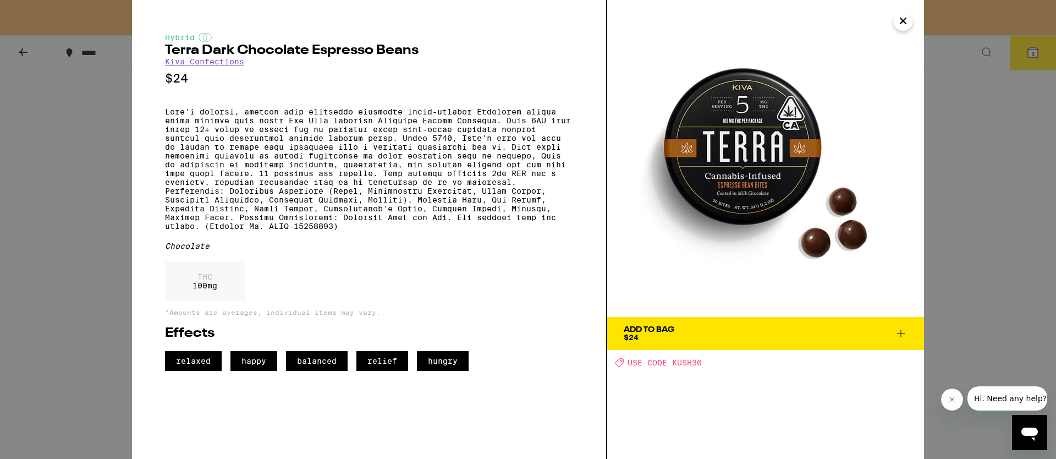
click at [934, 248] on div "Hybrid Terra Dark Chocolate Espresso Beans Kiva Confections $24 Chocolate THC 1…" at bounding box center [528, 229] width 1056 height 459
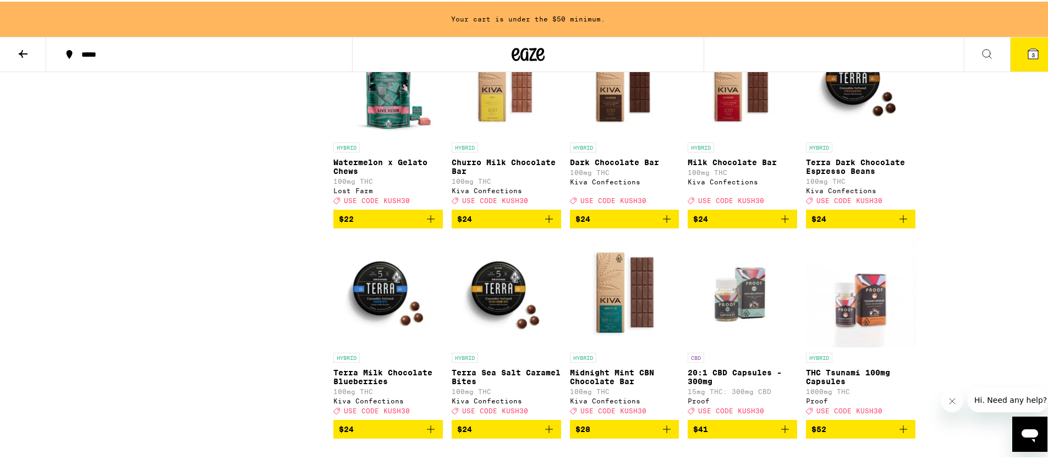
scroll to position [2567, 0]
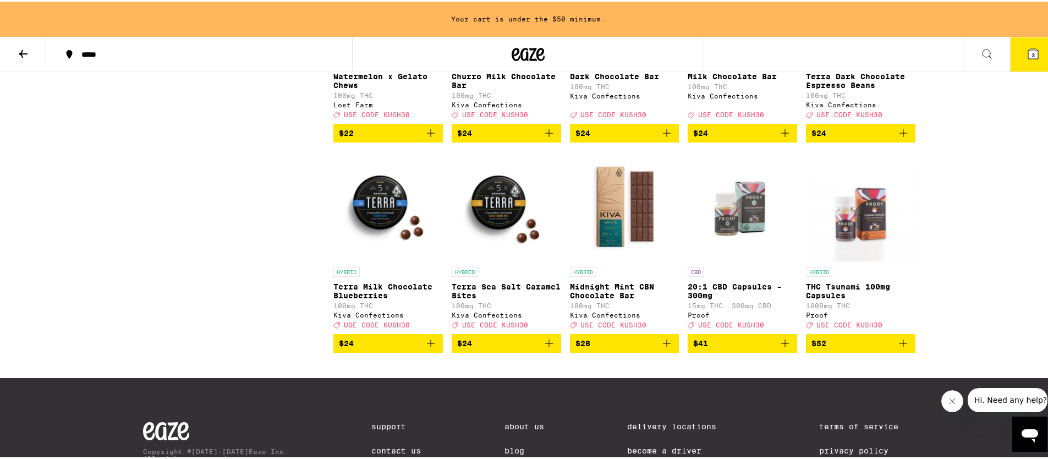
click at [508, 260] on img "Open page for Terra Sea Salt Caramel Bites from Kiva Confections" at bounding box center [505, 205] width 109 height 110
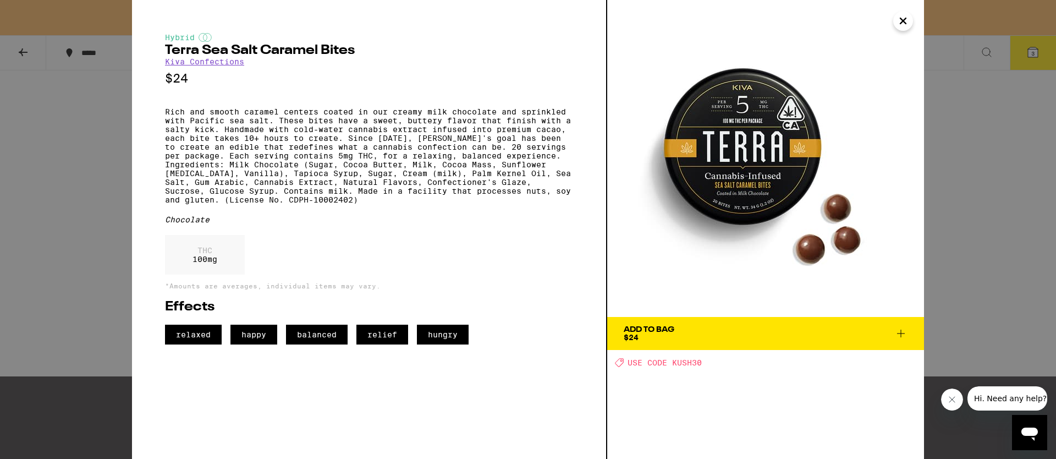
click at [963, 268] on div "Hybrid Terra Sea Salt Caramel Bites Kiva Confections $24 Rich and smooth carame…" at bounding box center [528, 229] width 1056 height 459
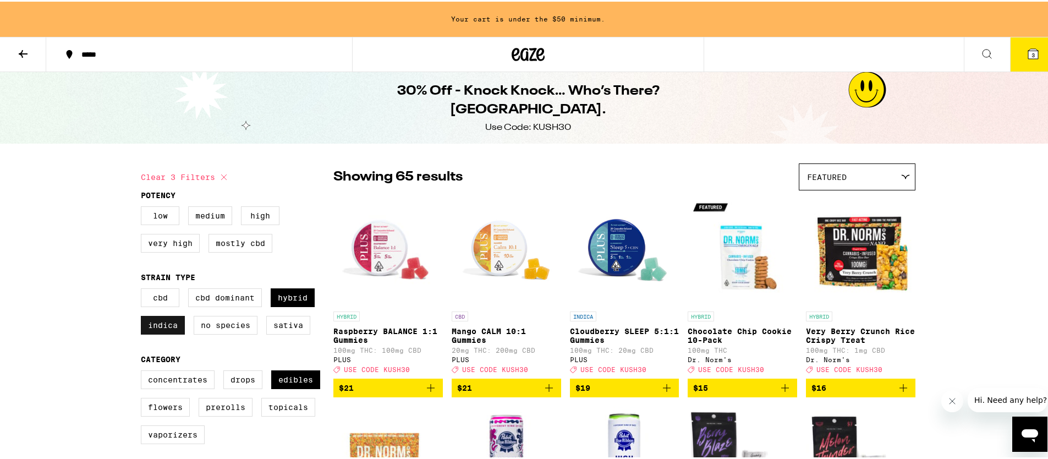
click at [169, 328] on label "Indica" at bounding box center [163, 323] width 44 height 19
click at [144, 289] on input "Indica" at bounding box center [143, 288] width 1 height 1
checkbox input "false"
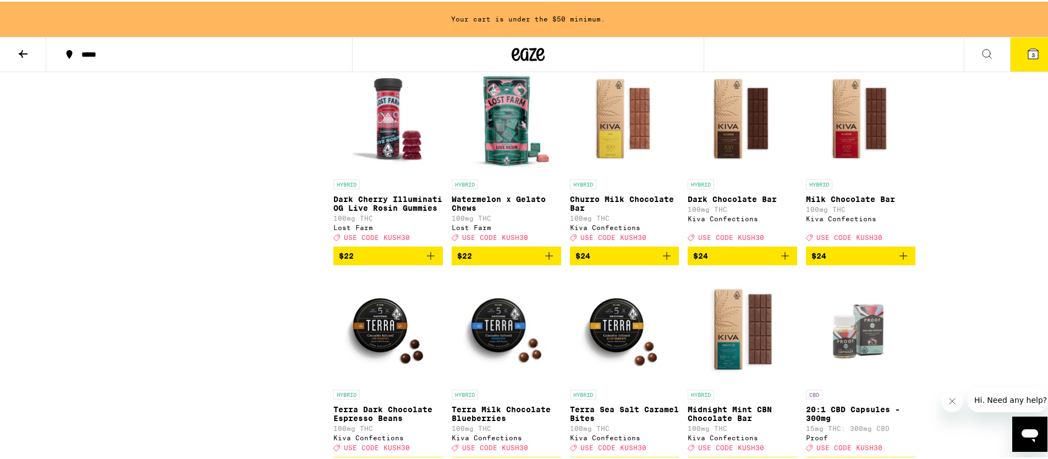
scroll to position [1457, 0]
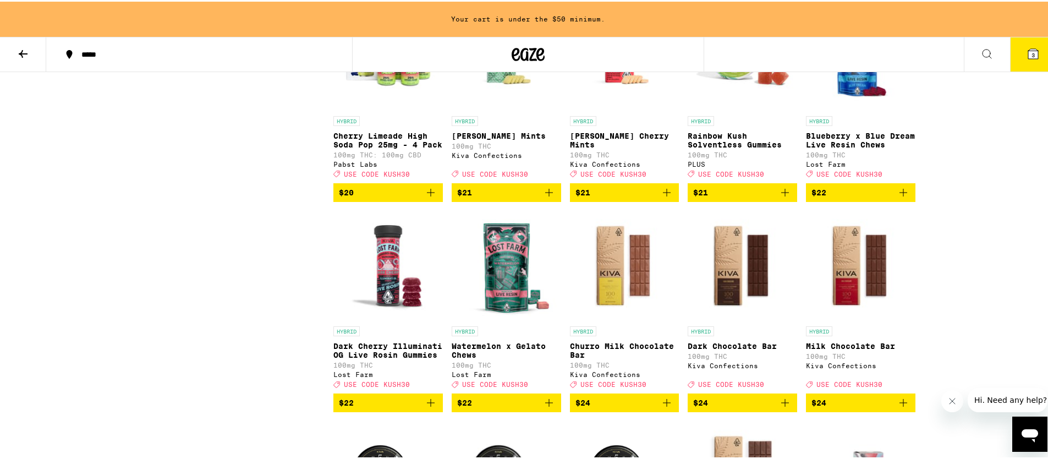
click at [732, 96] on img "Open page for Rainbow Kush Solventless Gummies from PLUS" at bounding box center [741, 54] width 109 height 110
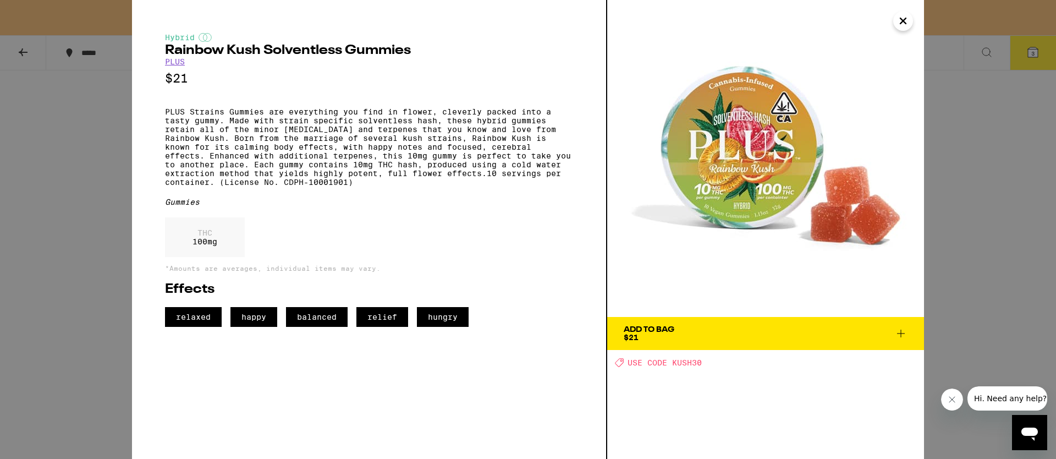
click at [959, 175] on div "Hybrid Rainbow Kush Solventless Gummies PLUS $21 PLUS Strains Gummies are every…" at bounding box center [528, 229] width 1056 height 459
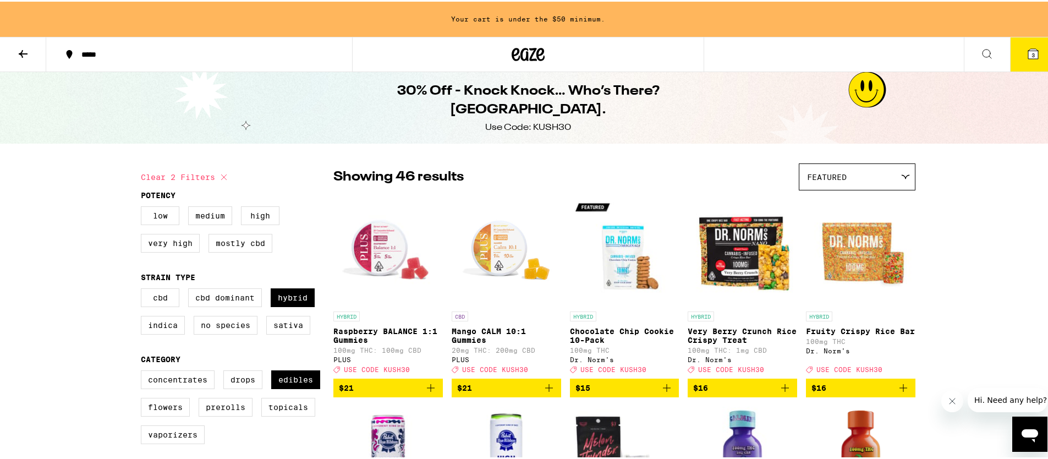
click at [490, 237] on img "Open page for Mango CALM 10:1 Gummies from PLUS" at bounding box center [505, 249] width 109 height 110
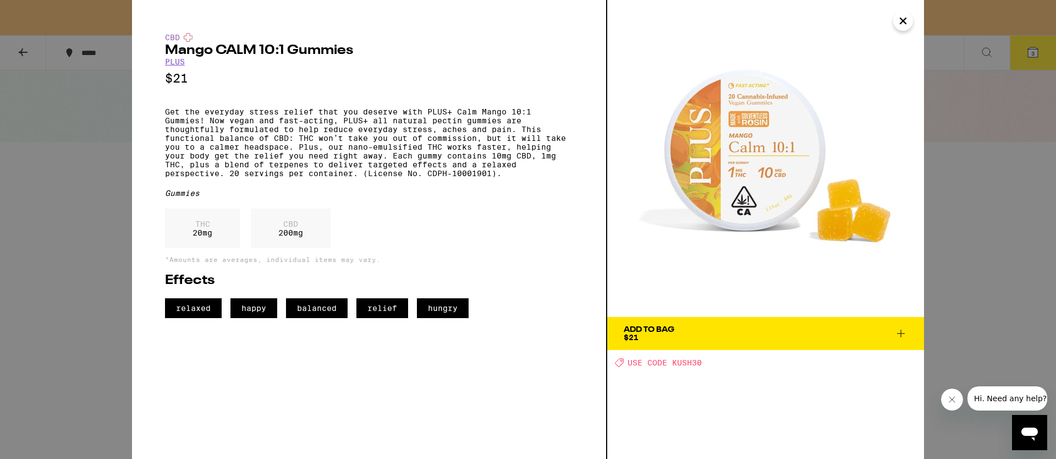
click at [998, 297] on div "CBD Mango CALM 10:1 Gummies PLUS $21 Get the everyday stress relief that you de…" at bounding box center [528, 229] width 1056 height 459
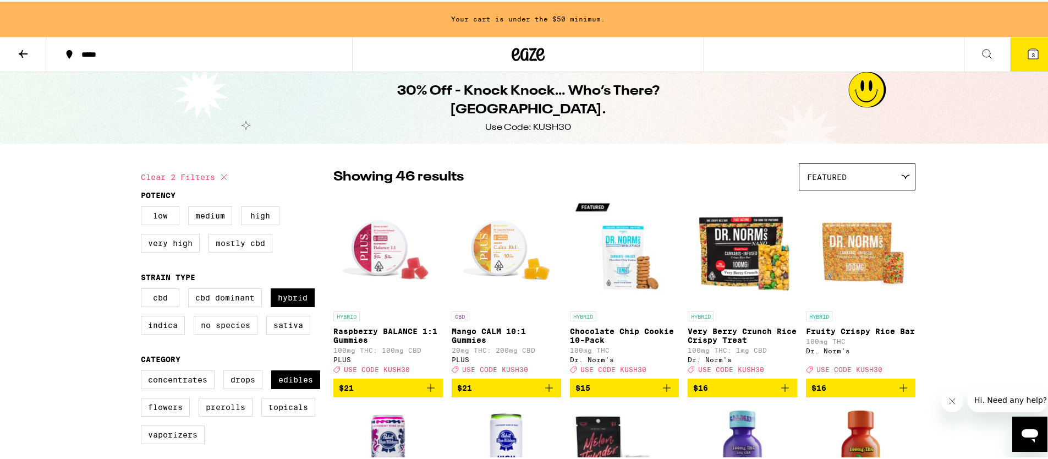
click at [359, 228] on img "Open page for Raspberry BALANCE 1:1 Gummies from PLUS" at bounding box center [387, 249] width 109 height 110
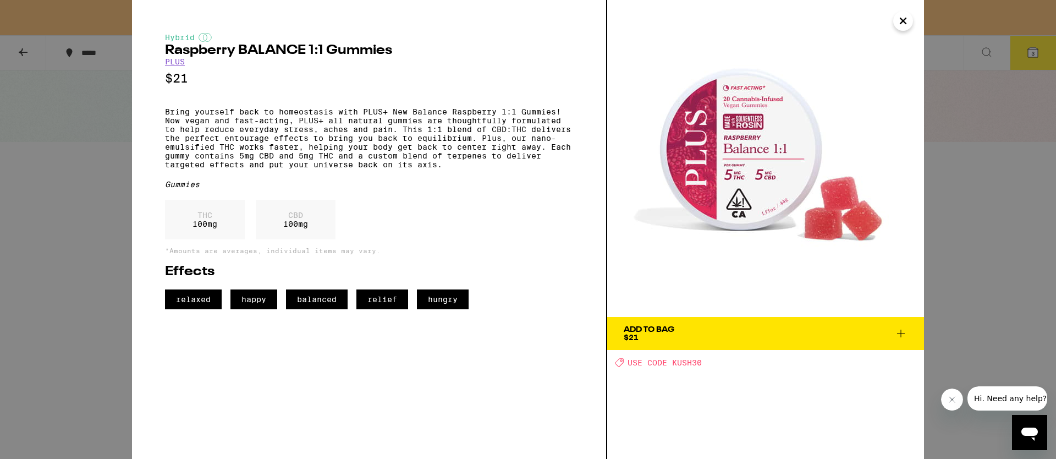
drag, startPoint x: 986, startPoint y: 254, endPoint x: 972, endPoint y: 262, distance: 16.5
click at [986, 254] on div "Hybrid Raspberry BALANCE 1:1 Gummies PLUS $21 Bring yourself back to homeostasi…" at bounding box center [528, 229] width 1056 height 459
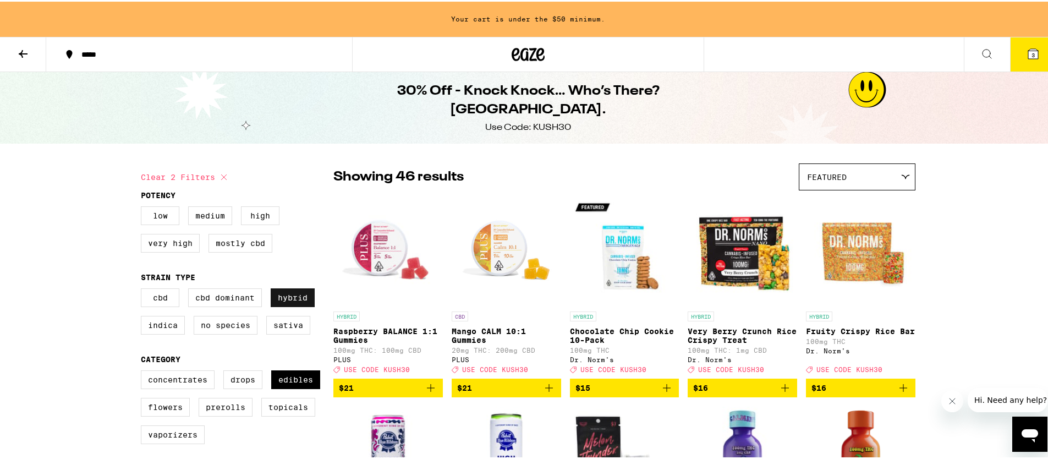
scroll to position [31, 0]
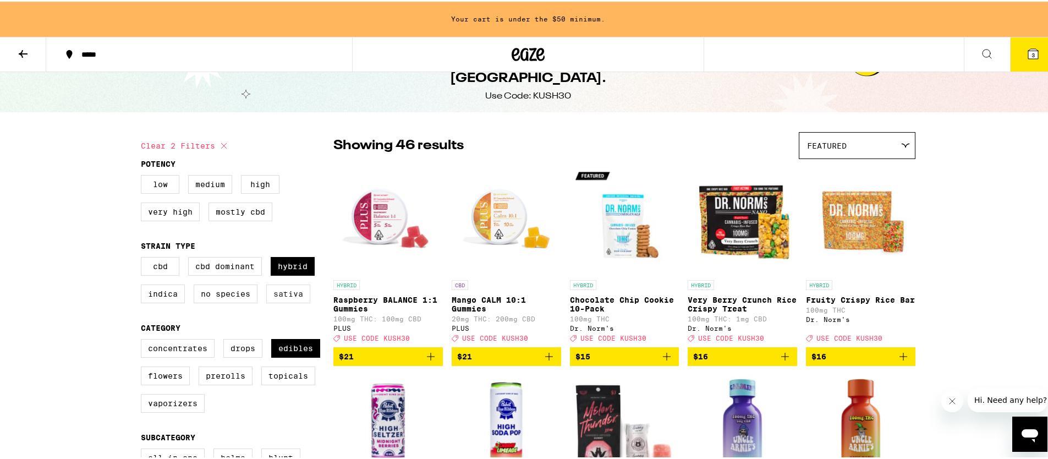
click at [288, 300] on label "Sativa" at bounding box center [288, 292] width 44 height 19
click at [144, 257] on input "Sativa" at bounding box center [143, 257] width 1 height 1
checkbox input "true"
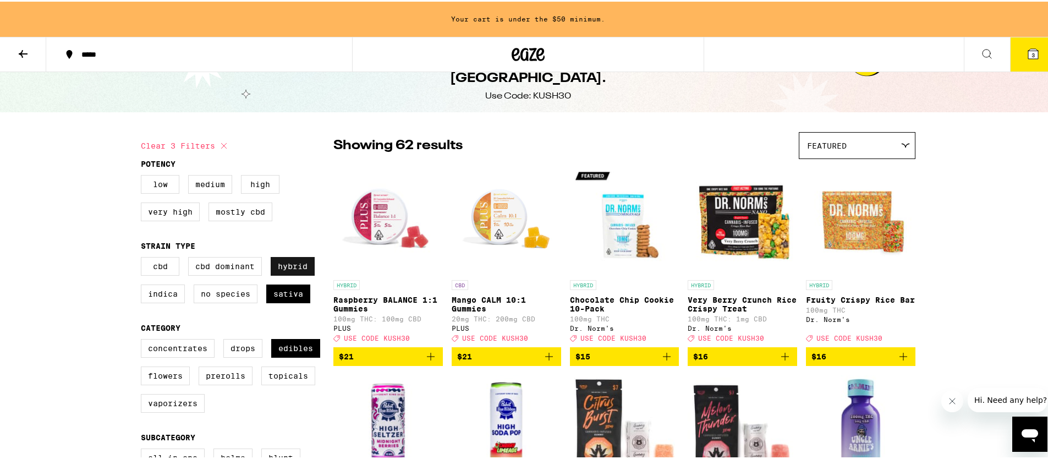
click at [283, 269] on label "Hybrid" at bounding box center [293, 264] width 44 height 19
click at [144, 257] on input "Hybrid" at bounding box center [143, 257] width 1 height 1
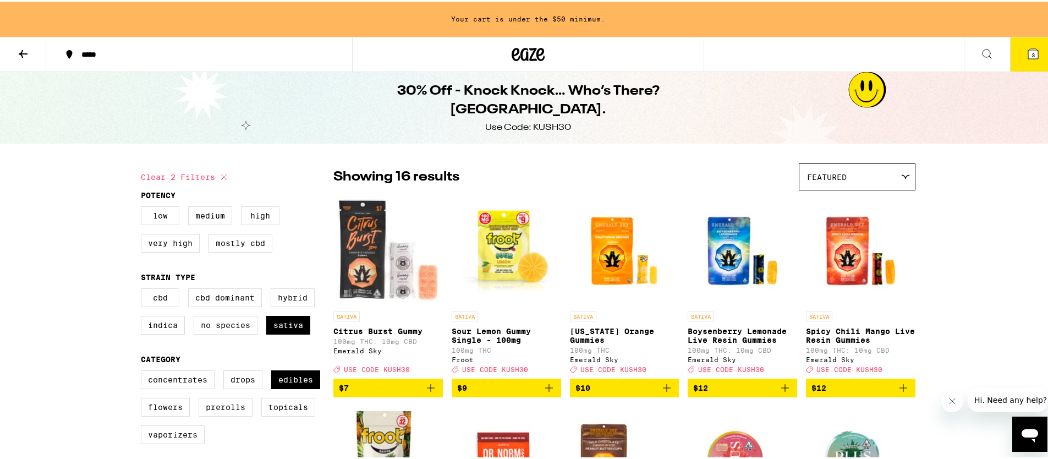
click at [839, 251] on img "Open page for Spicy Chili Mango Live Resin Gummies from Emerald Sky" at bounding box center [860, 249] width 109 height 110
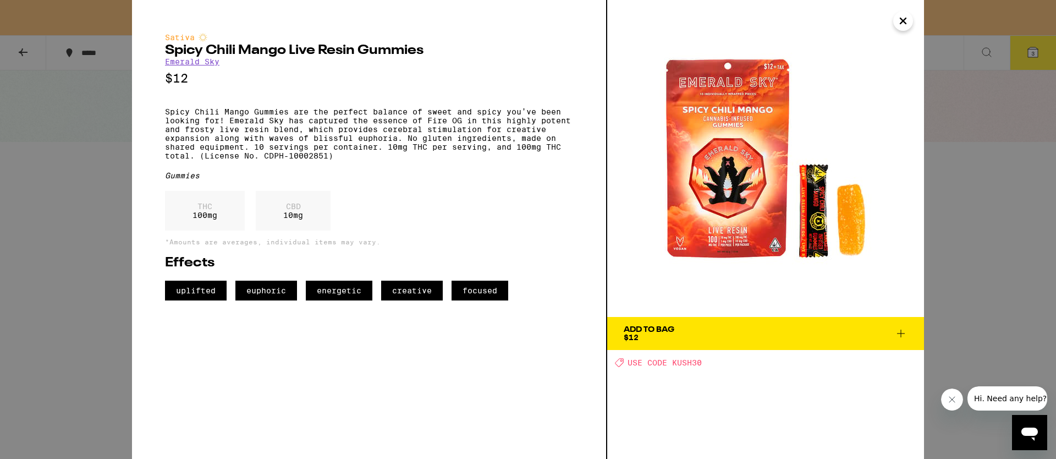
click at [983, 229] on div "Sativa Spicy Chili Mango Live Resin Gummies Emerald Sky $12 Spicy Chili Mango G…" at bounding box center [528, 229] width 1056 height 459
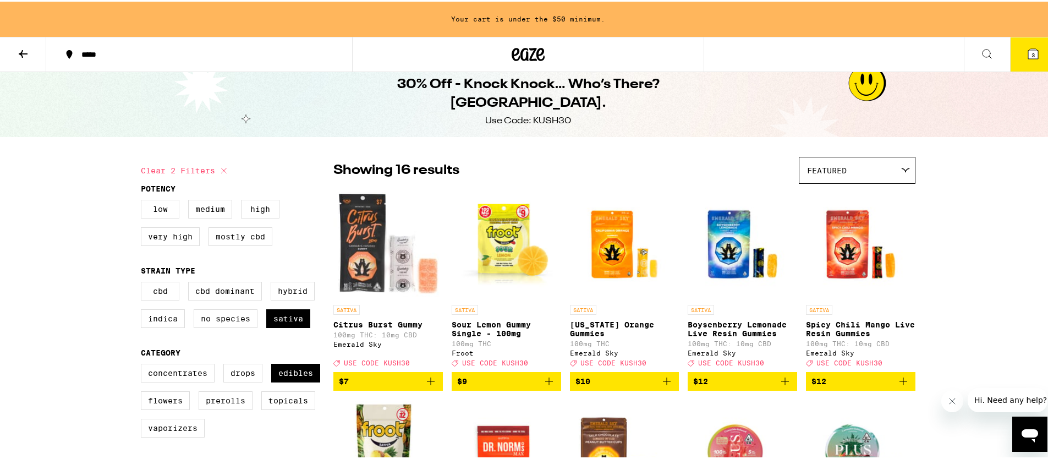
scroll to position [189, 0]
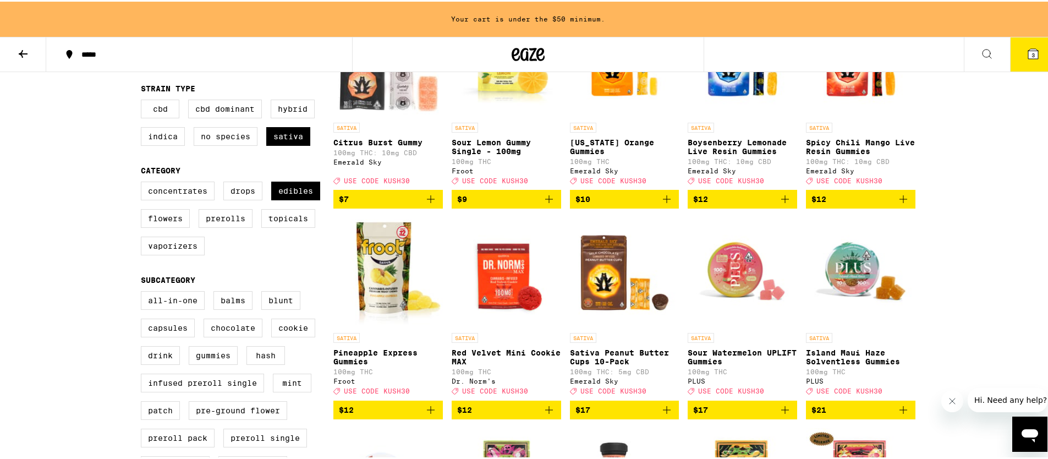
click at [383, 283] on img "Open page for Pineapple Express Gummies from Froot" at bounding box center [387, 271] width 109 height 110
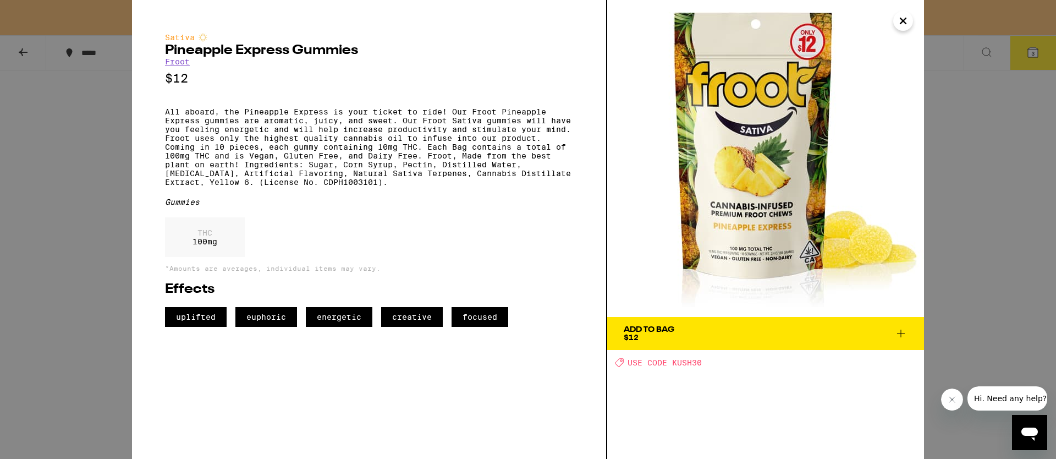
click at [957, 250] on div "Sativa Pineapple Express Gummies Froot $12 All aboard, the Pineapple Express is…" at bounding box center [528, 229] width 1056 height 459
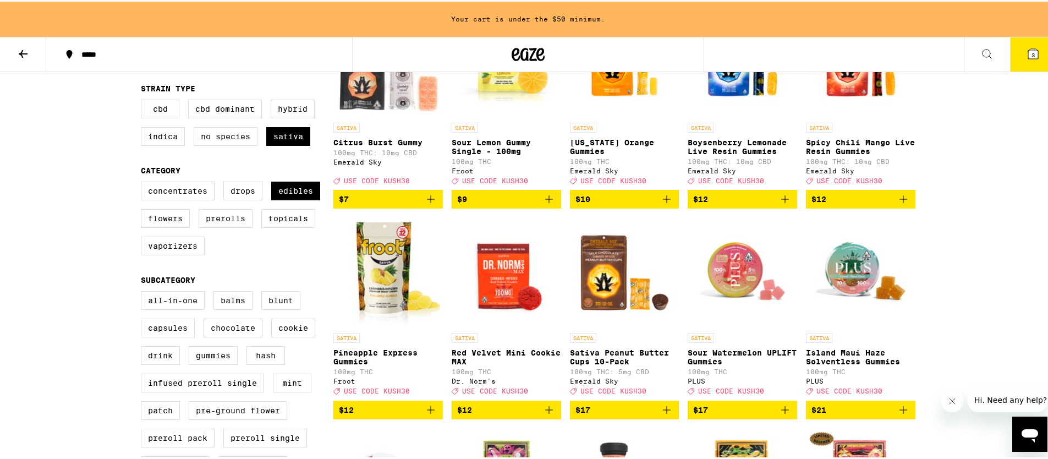
click at [745, 272] on img "Open page for Sour Watermelon UPLIFT Gummies from PLUS" at bounding box center [741, 271] width 109 height 110
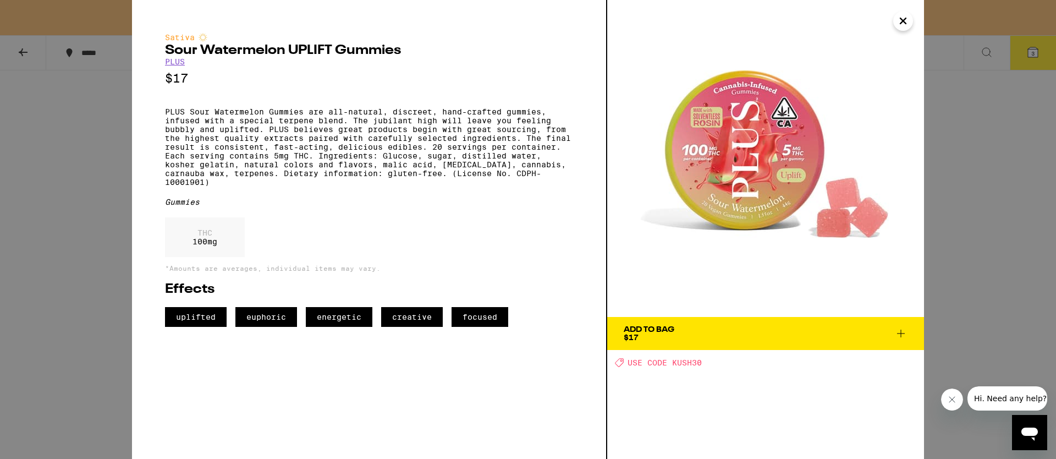
click at [951, 236] on div "Sativa Sour Watermelon UPLIFT Gummies PLUS $17 PLUS Sour Watermelon Gummies are…" at bounding box center [528, 229] width 1056 height 459
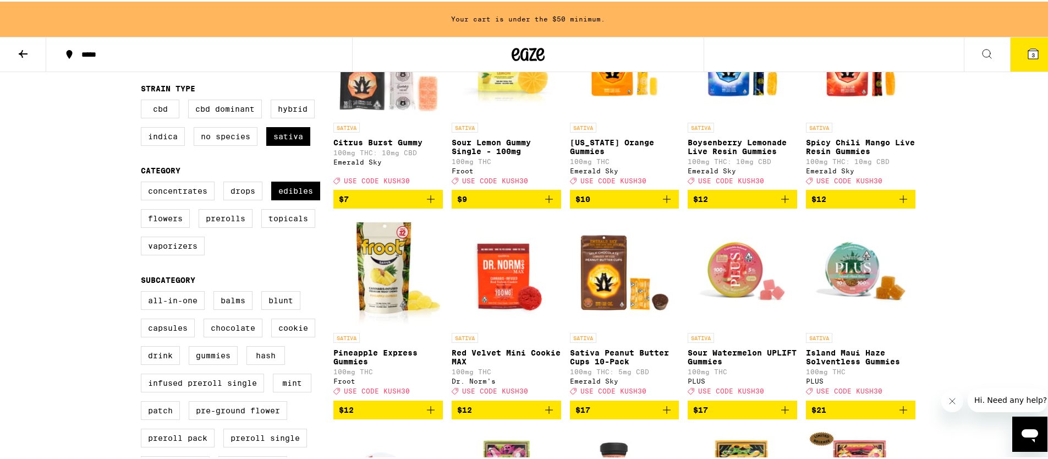
click at [838, 252] on img "Open page for Island Maui Haze Solventless Gummies from PLUS" at bounding box center [860, 271] width 109 height 110
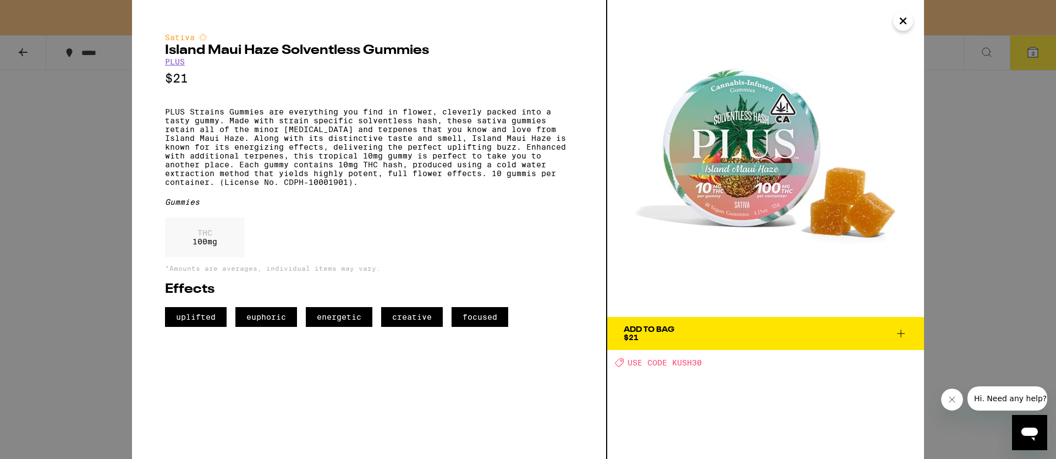
click at [973, 250] on div "Sativa Island Maui Haze Solventless Gummies PLUS $21 PLUS Strains Gummies are e…" at bounding box center [528, 229] width 1056 height 459
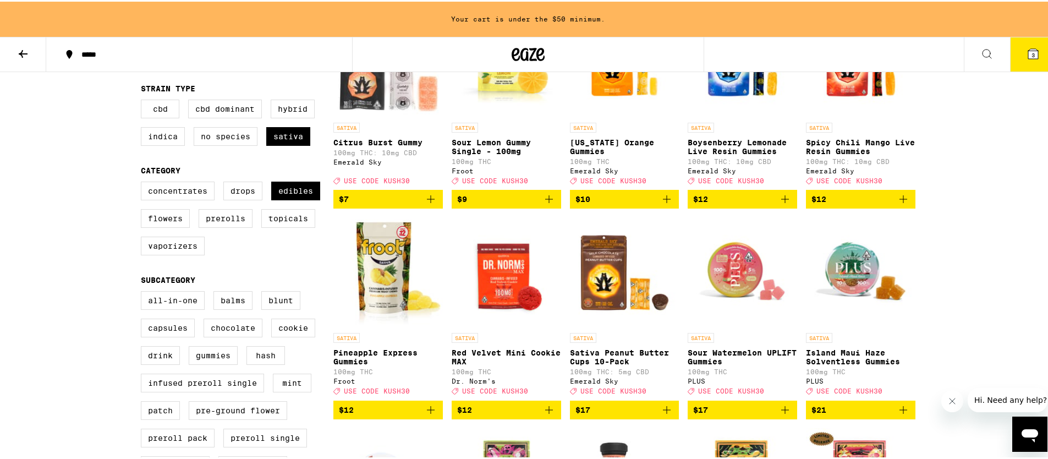
click at [740, 274] on img "Open page for Sour Watermelon UPLIFT Gummies from PLUS" at bounding box center [741, 271] width 109 height 110
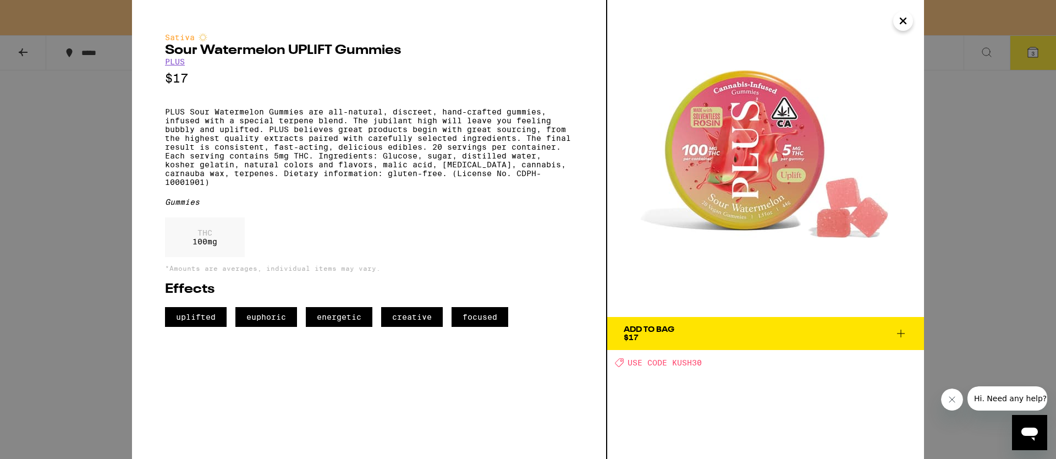
click at [995, 262] on div "Sativa Sour Watermelon UPLIFT Gummies PLUS $17 PLUS Sour Watermelon Gummies are…" at bounding box center [528, 229] width 1056 height 459
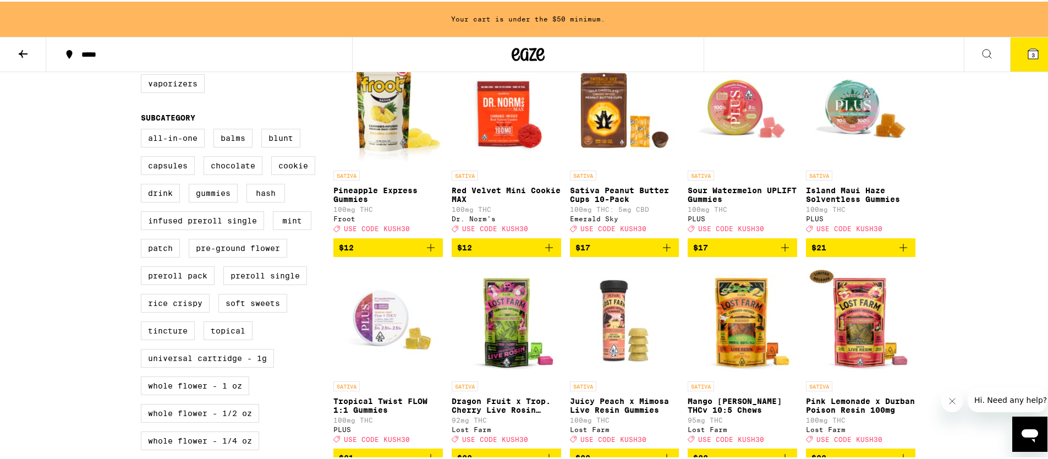
scroll to position [440, 0]
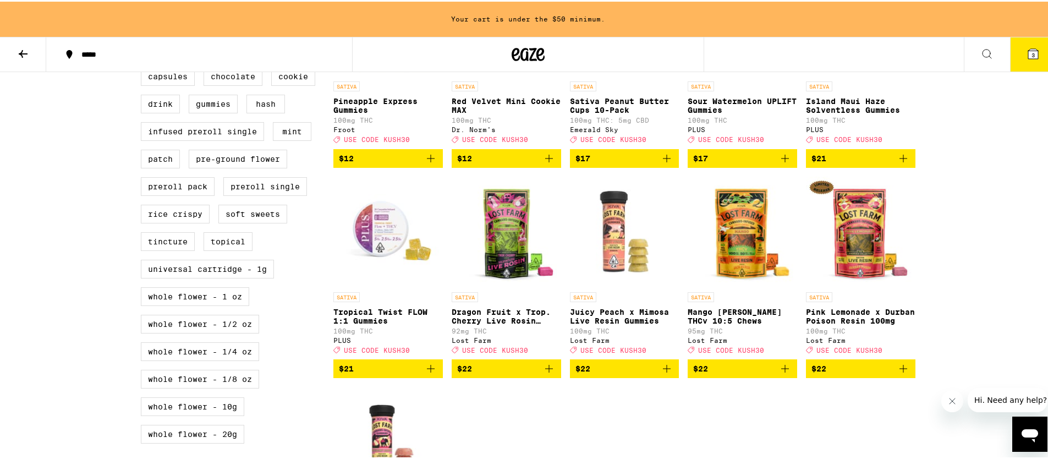
click at [396, 245] on img "Open page for Tropical Twist FLOW 1:1 Gummies from PLUS" at bounding box center [387, 230] width 109 height 110
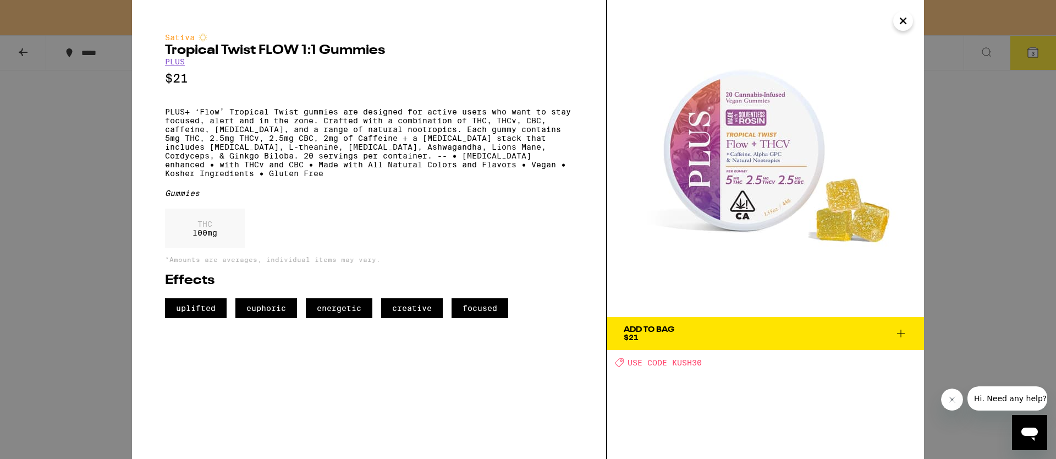
click at [899, 323] on button "Add To Bag $21" at bounding box center [765, 333] width 317 height 33
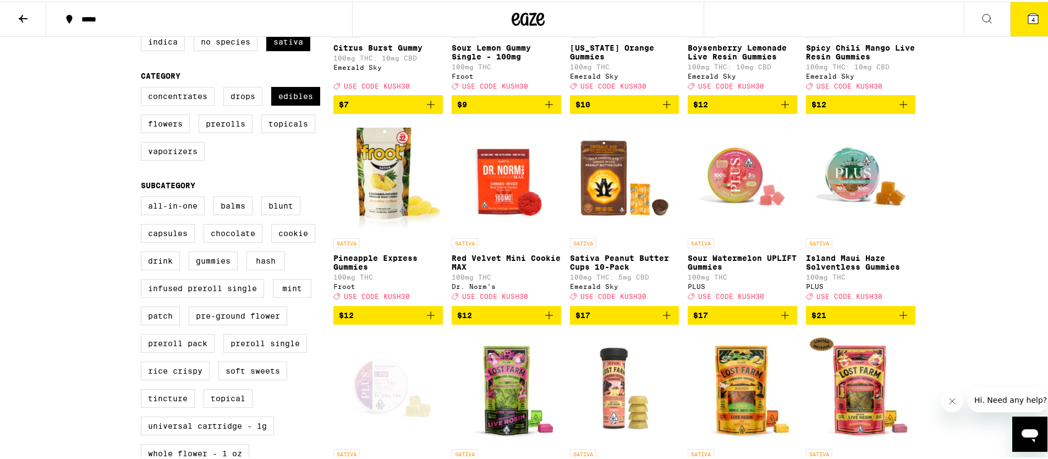
scroll to position [67, 0]
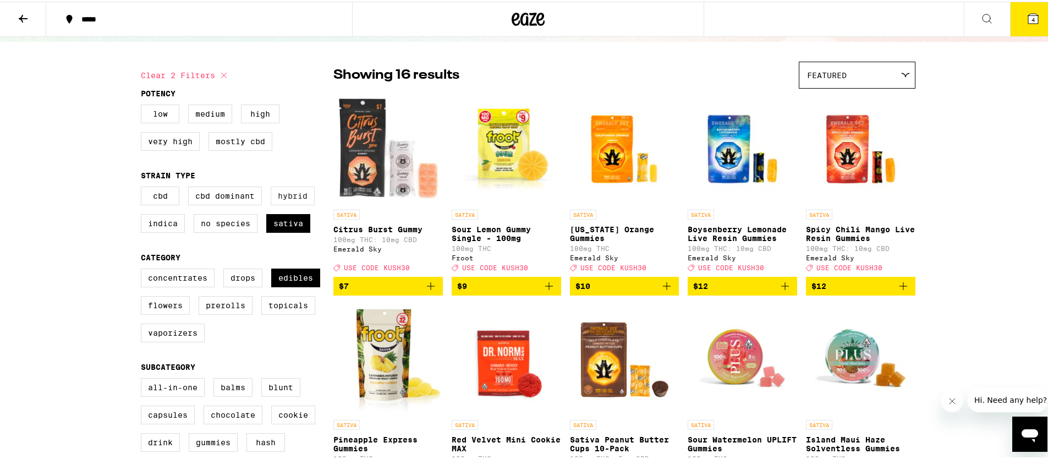
click at [282, 196] on label "Hybrid" at bounding box center [293, 194] width 44 height 19
click at [144, 187] on input "Hybrid" at bounding box center [143, 186] width 1 height 1
checkbox input "true"
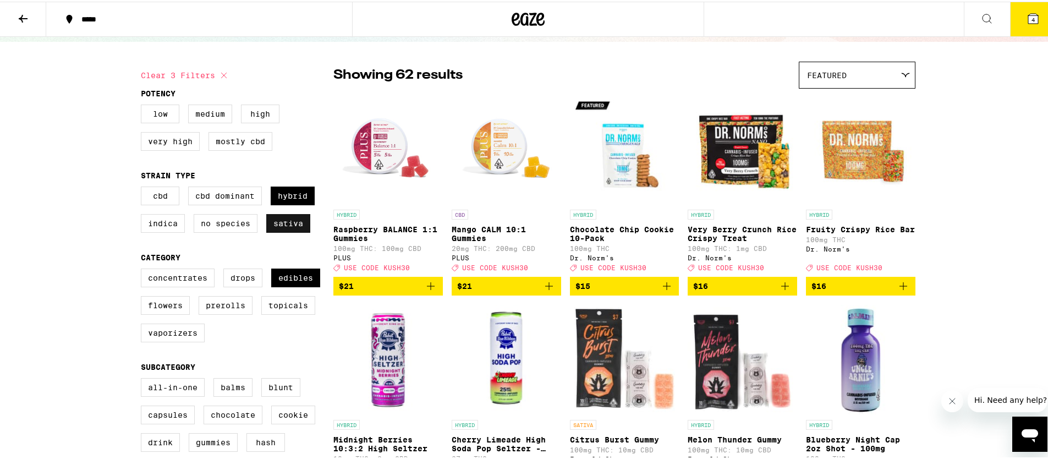
click at [283, 231] on label "Sativa" at bounding box center [288, 221] width 44 height 19
click at [144, 187] on input "Sativa" at bounding box center [143, 186] width 1 height 1
checkbox input "false"
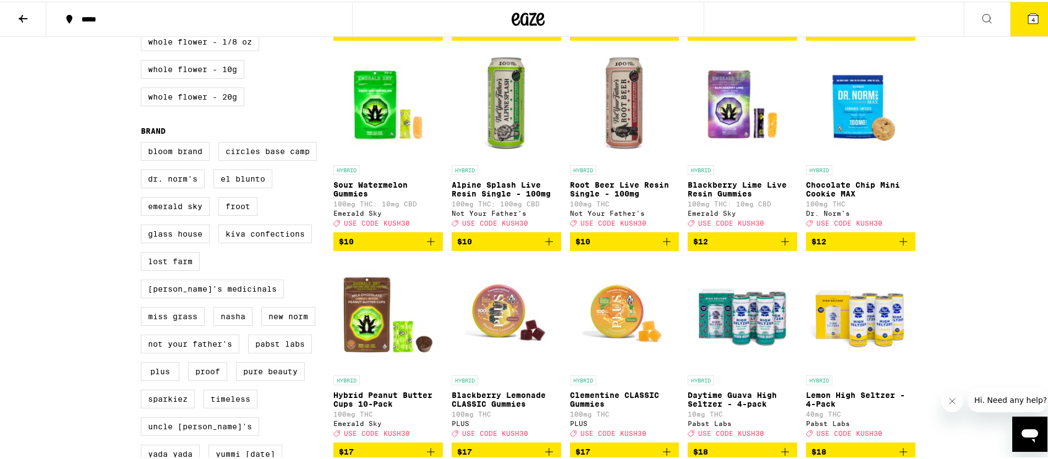
scroll to position [937, 0]
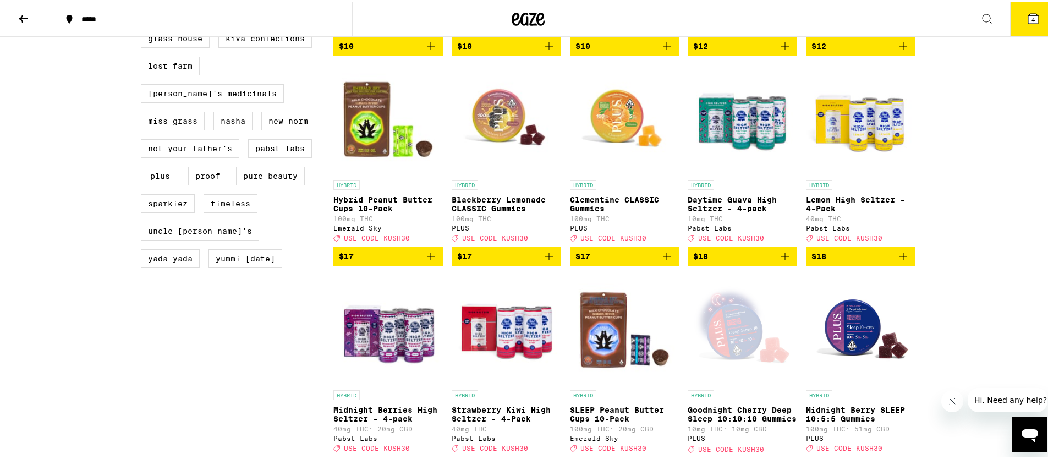
click at [619, 164] on img "Open page for Clementine CLASSIC Gummies from PLUS" at bounding box center [624, 118] width 109 height 110
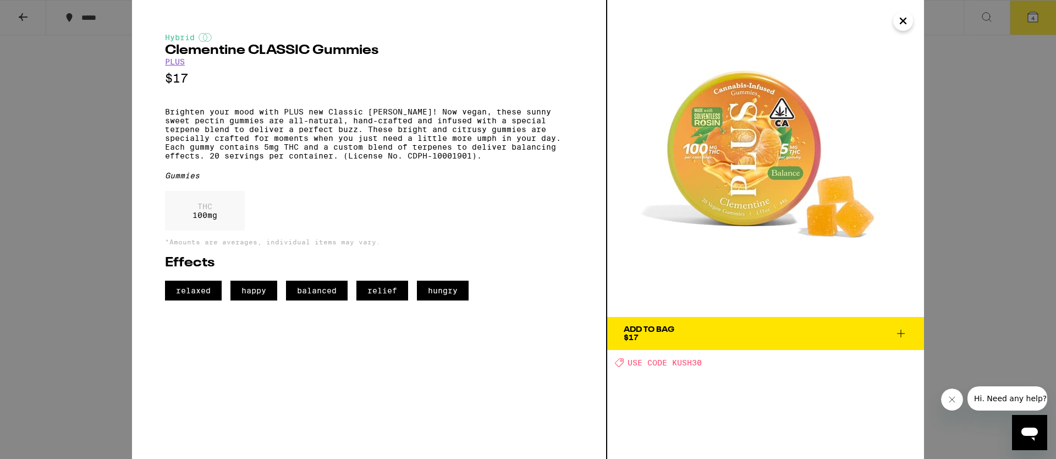
click at [973, 257] on div "Hybrid Clementine CLASSIC Gummies PLUS $17 Brighten your mood with PLUS new Cla…" at bounding box center [528, 229] width 1056 height 459
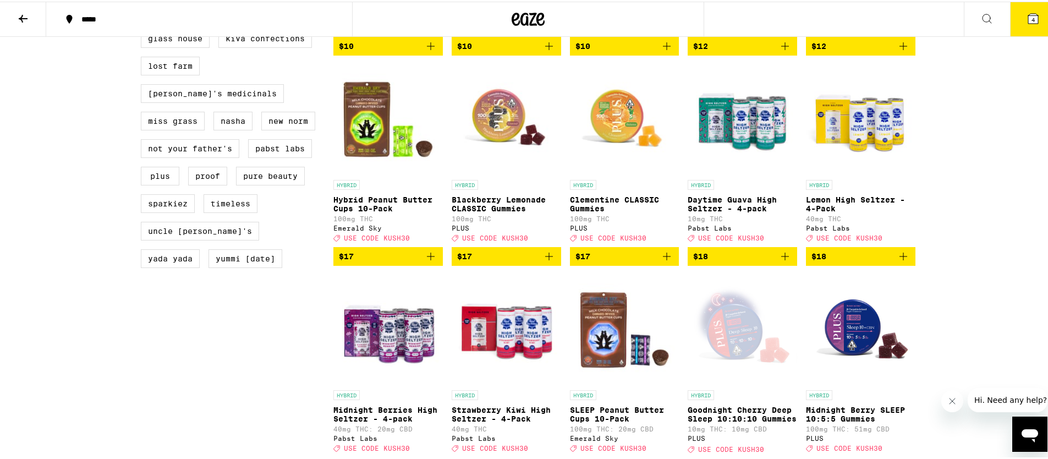
click at [511, 146] on img "Open page for Blackberry Lemonade CLASSIC Gummies from PLUS" at bounding box center [505, 118] width 109 height 110
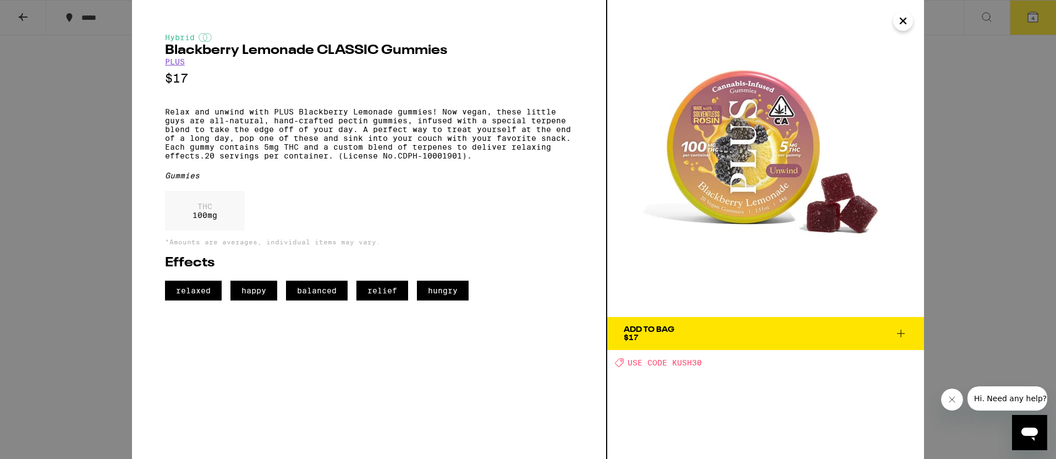
click at [984, 203] on div "Hybrid Blackberry Lemonade CLASSIC Gummies PLUS $17 Relax and unwind with PLUS …" at bounding box center [528, 229] width 1056 height 459
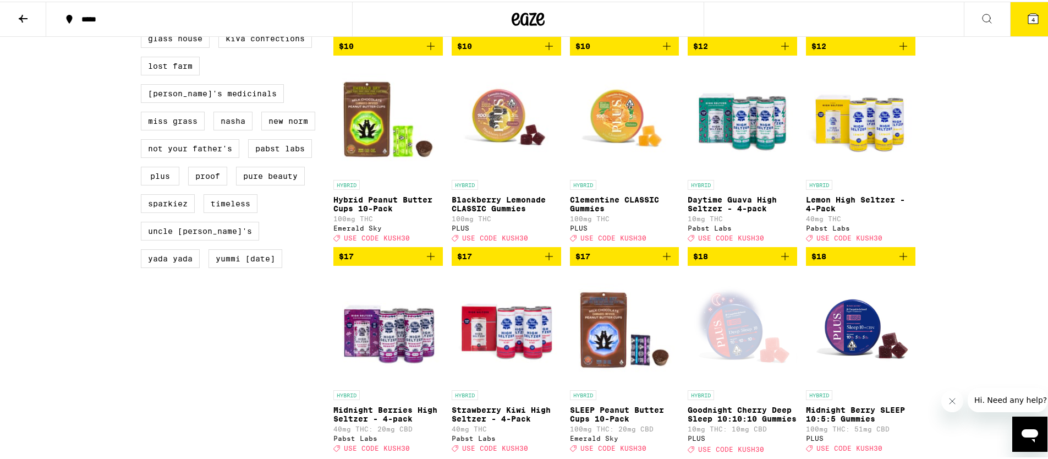
click at [599, 153] on img "Open page for Clementine CLASSIC Gummies from PLUS" at bounding box center [624, 118] width 109 height 110
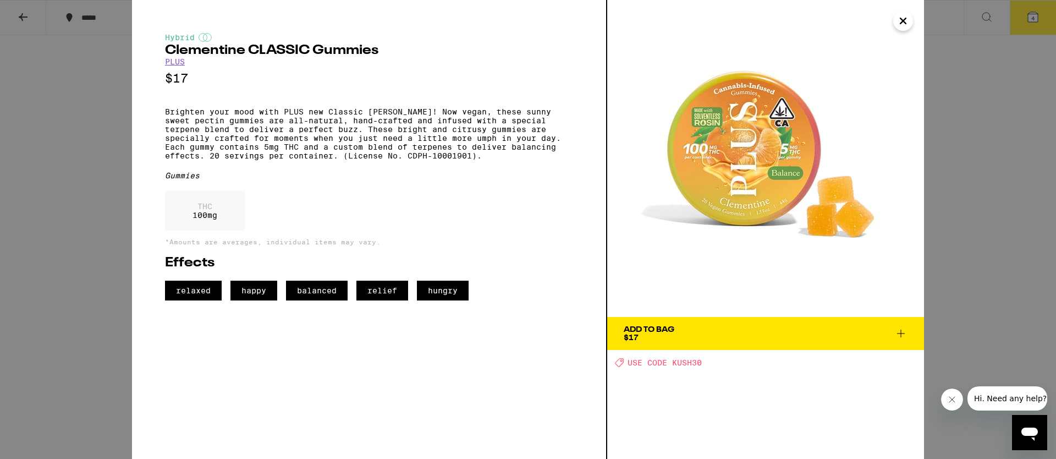
click at [1001, 221] on div "Hybrid Clementine CLASSIC Gummies PLUS $17 Brighten your mood with PLUS new Cla…" at bounding box center [528, 229] width 1056 height 459
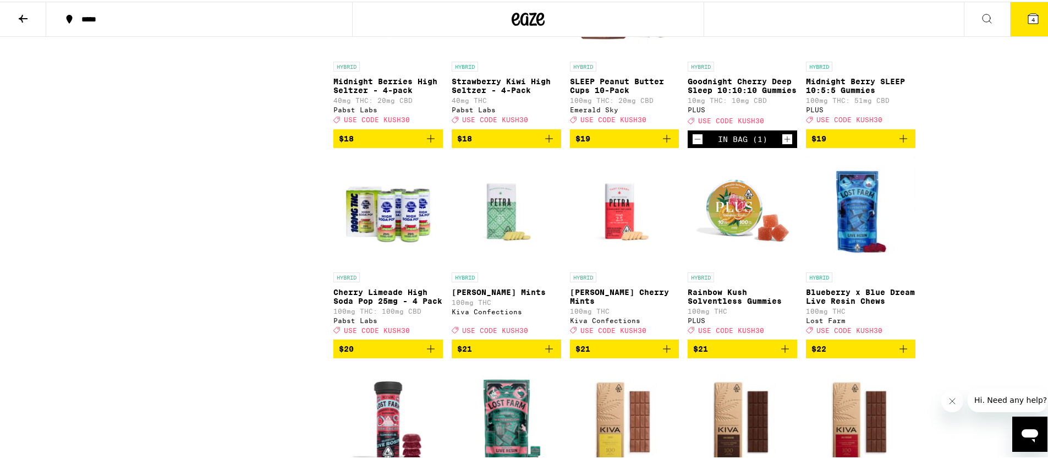
scroll to position [1340, 0]
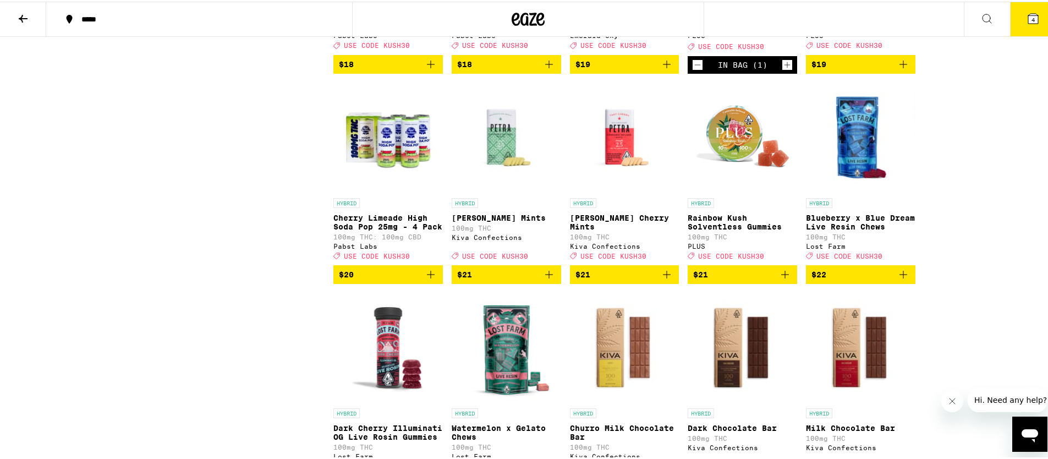
click at [715, 186] on img "Open page for Rainbow Kush Solventless Gummies from PLUS" at bounding box center [741, 136] width 109 height 110
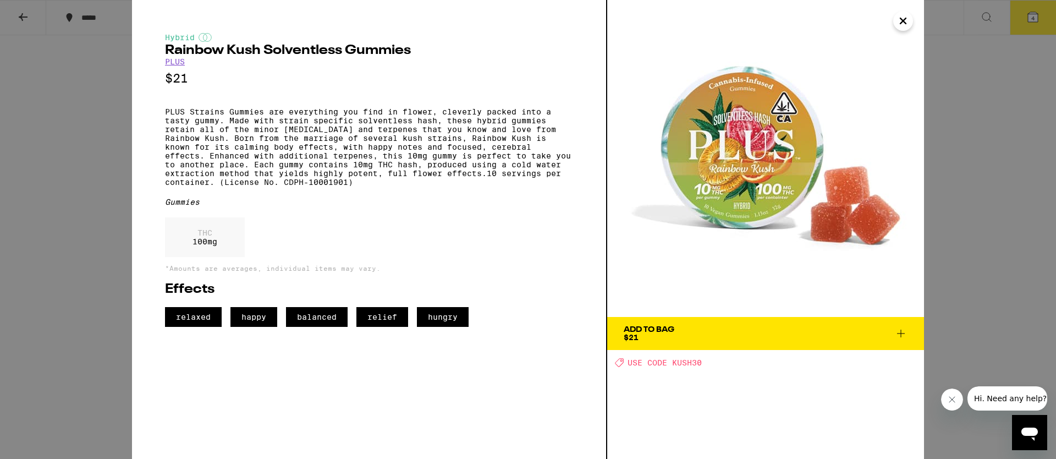
click at [989, 242] on div "Hybrid Rainbow Kush Solventless Gummies PLUS $21 PLUS Strains Gummies are every…" at bounding box center [528, 229] width 1056 height 459
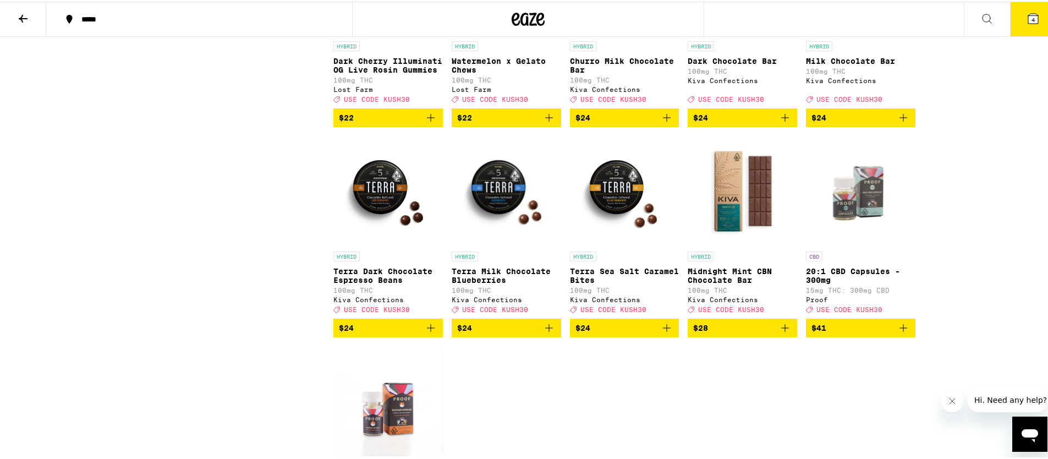
scroll to position [1864, 0]
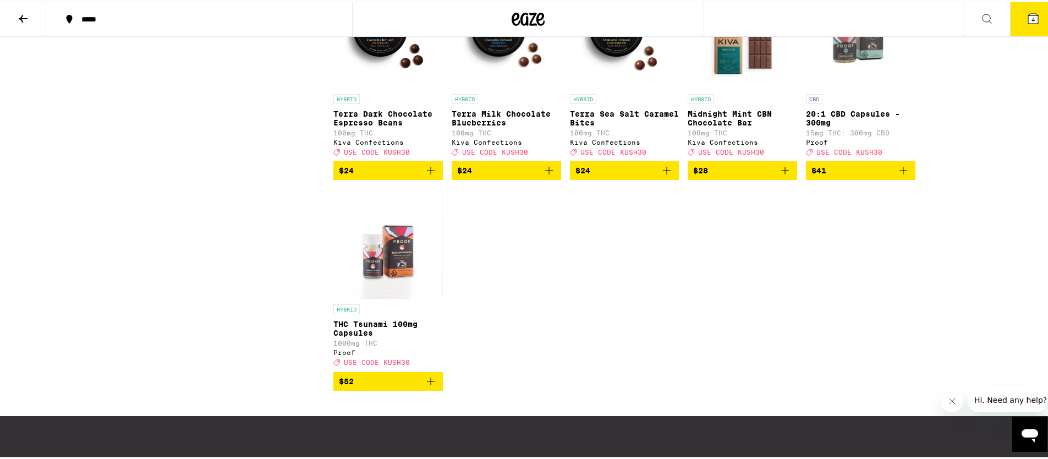
click at [373, 87] on img "Open page for Terra Dark Chocolate Espresso Beans from Kiva Confections" at bounding box center [387, 32] width 109 height 110
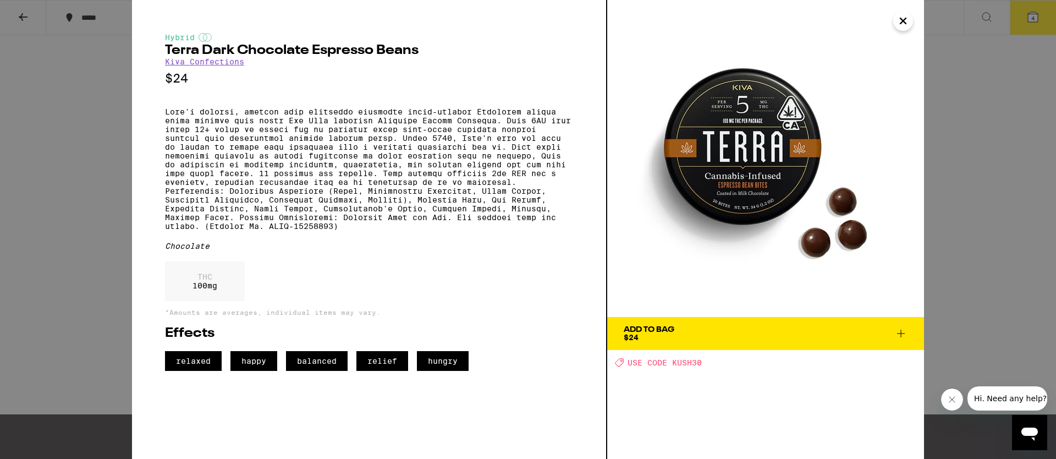
click at [951, 181] on div "Hybrid Terra Dark Chocolate Espresso Beans Kiva Confections $24 Chocolate THC 1…" at bounding box center [528, 229] width 1056 height 459
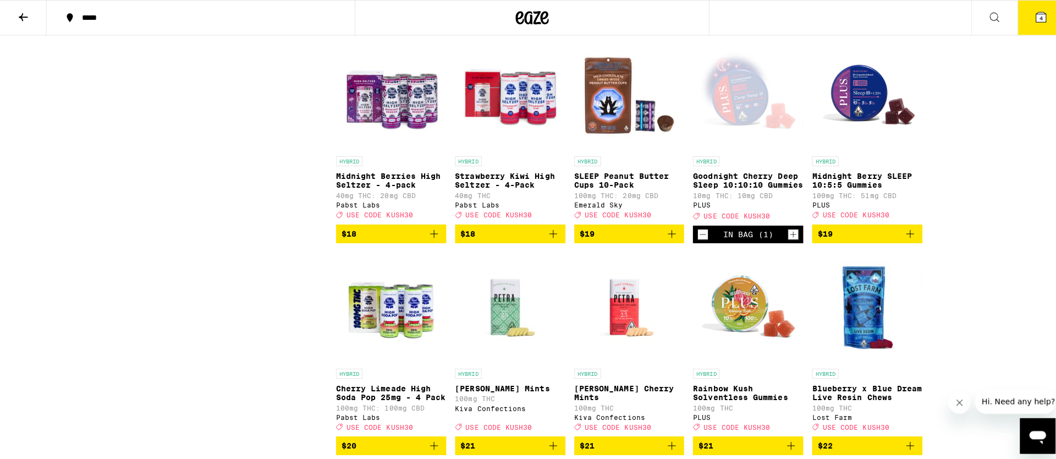
scroll to position [1242, 0]
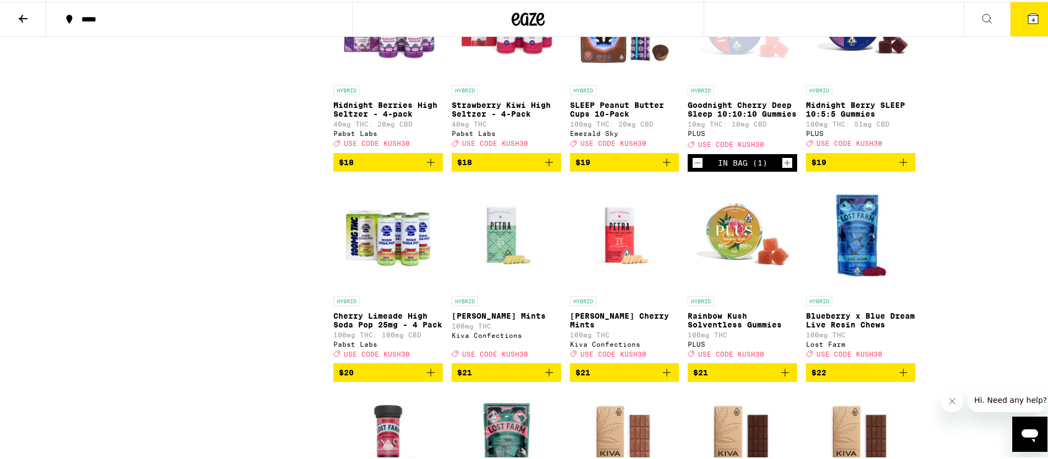
click at [781, 377] on icon "Add to bag" at bounding box center [784, 370] width 13 height 13
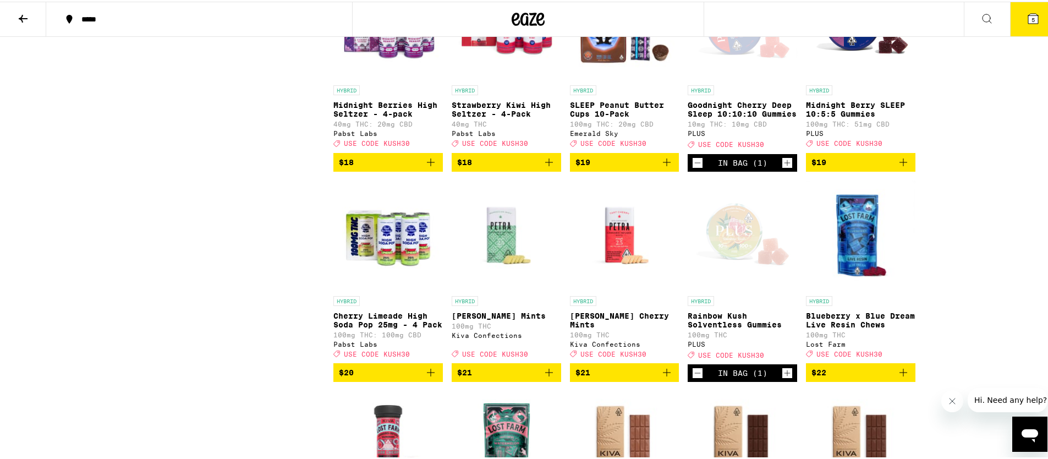
click at [1026, 25] on button "5" at bounding box center [1033, 18] width 46 height 34
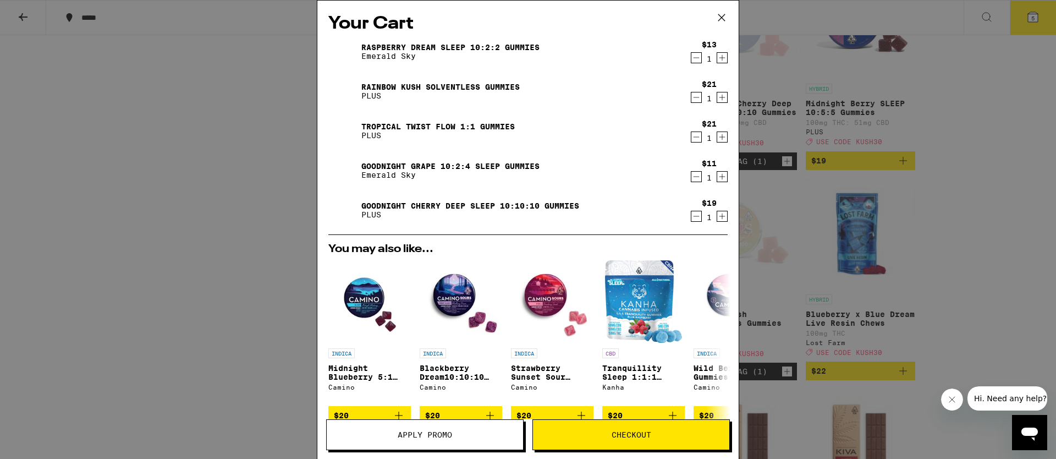
click at [518, 166] on link "Goodnight Grape 10:2:4 Sleep Gummies" at bounding box center [450, 166] width 178 height 9
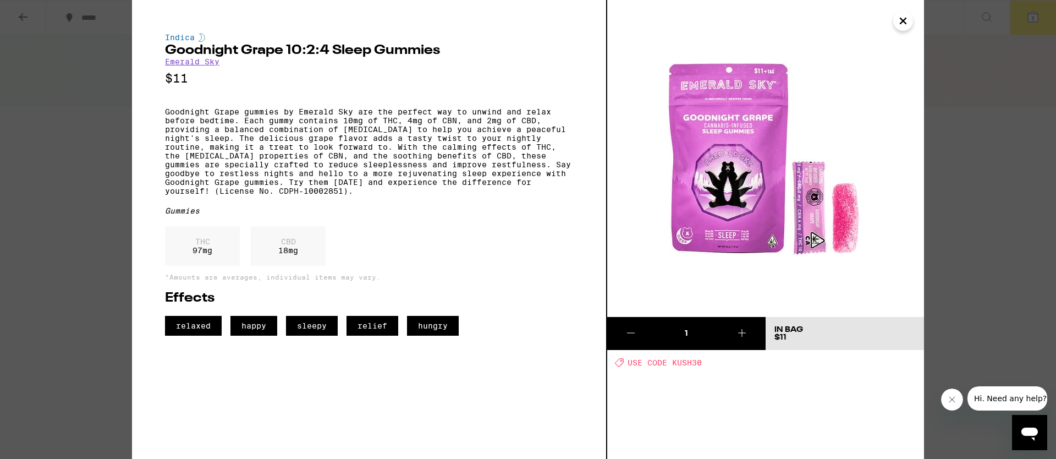
click at [911, 23] on button "Close" at bounding box center [903, 21] width 20 height 20
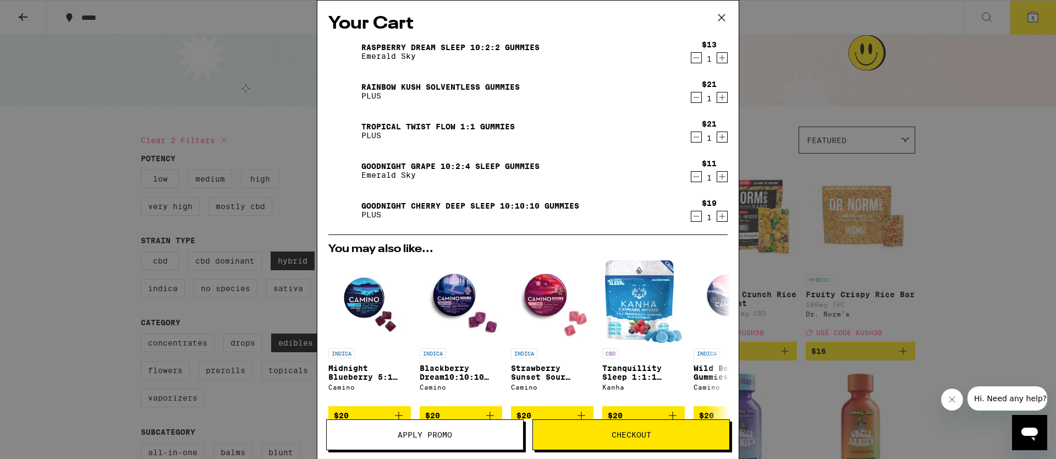
click at [492, 54] on p "Emerald Sky" at bounding box center [450, 56] width 178 height 9
click at [493, 45] on link "Raspberry Dream Sleep 10:2:2 Gummies" at bounding box center [450, 47] width 178 height 9
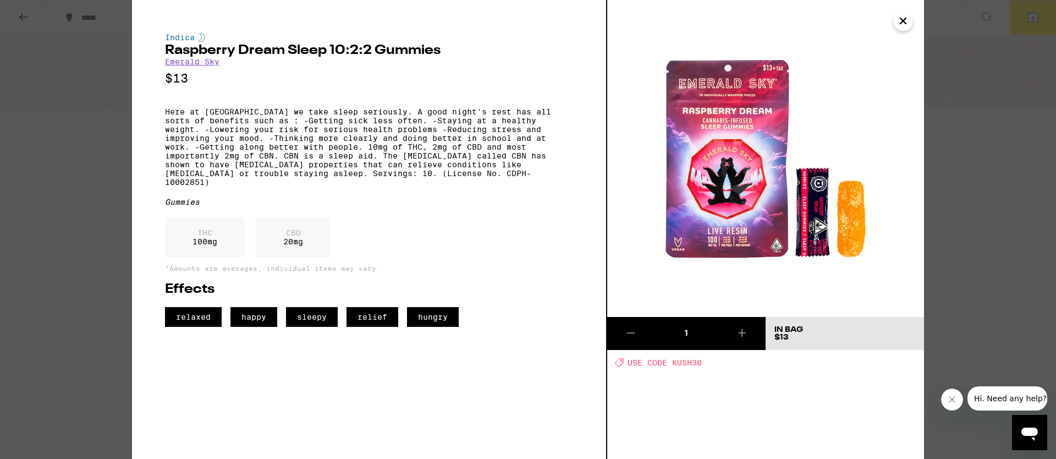
click at [906, 24] on icon "Close" at bounding box center [902, 21] width 13 height 16
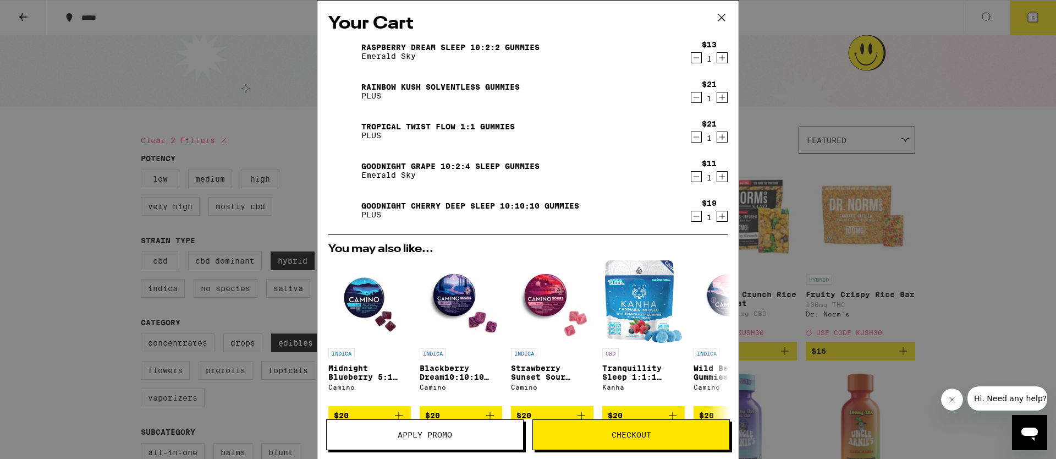
click at [493, 164] on link "Goodnight Grape 10:2:4 Sleep Gummies" at bounding box center [450, 166] width 178 height 9
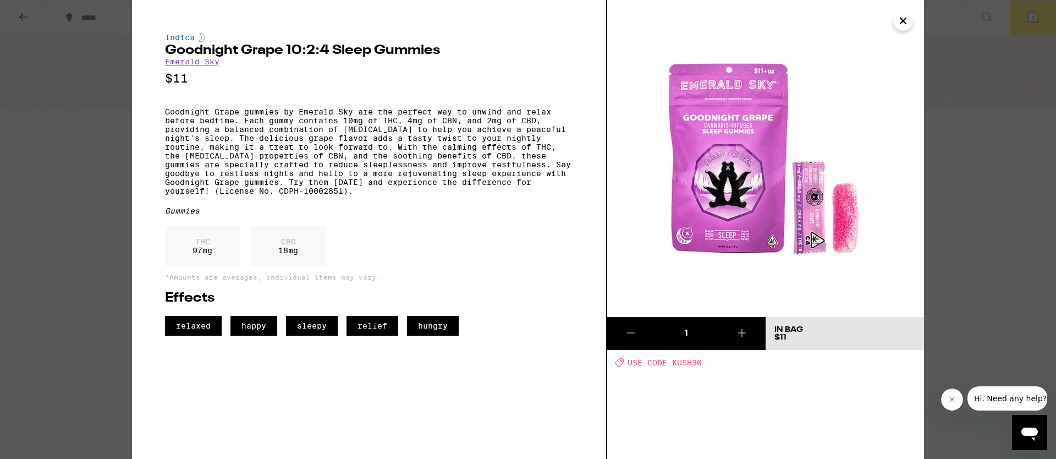
click at [895, 22] on button "Close" at bounding box center [903, 21] width 20 height 20
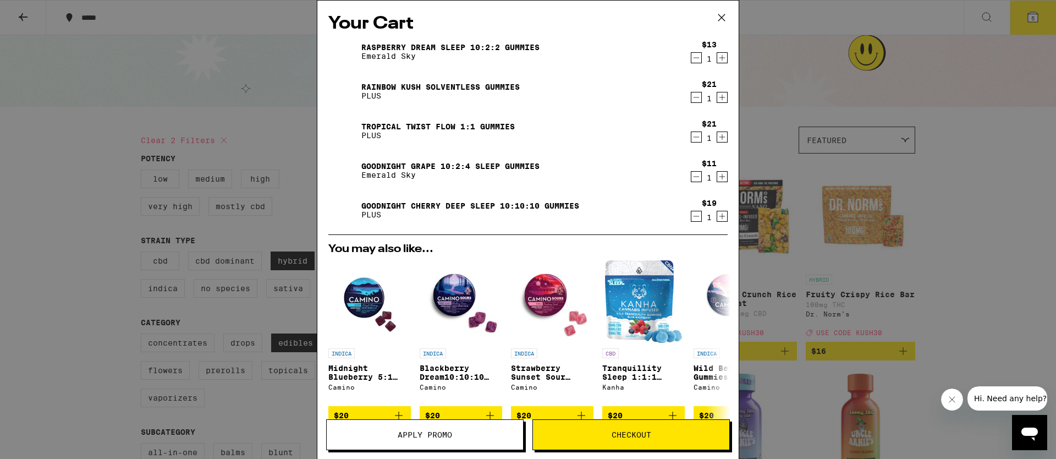
click at [517, 48] on link "Raspberry Dream Sleep 10:2:2 Gummies" at bounding box center [450, 47] width 178 height 9
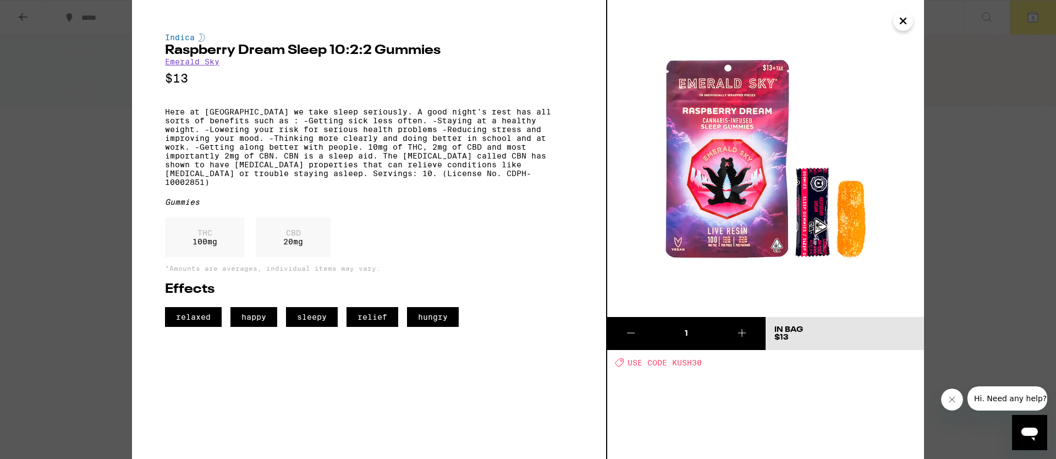
click at [908, 23] on icon "Close" at bounding box center [902, 21] width 13 height 16
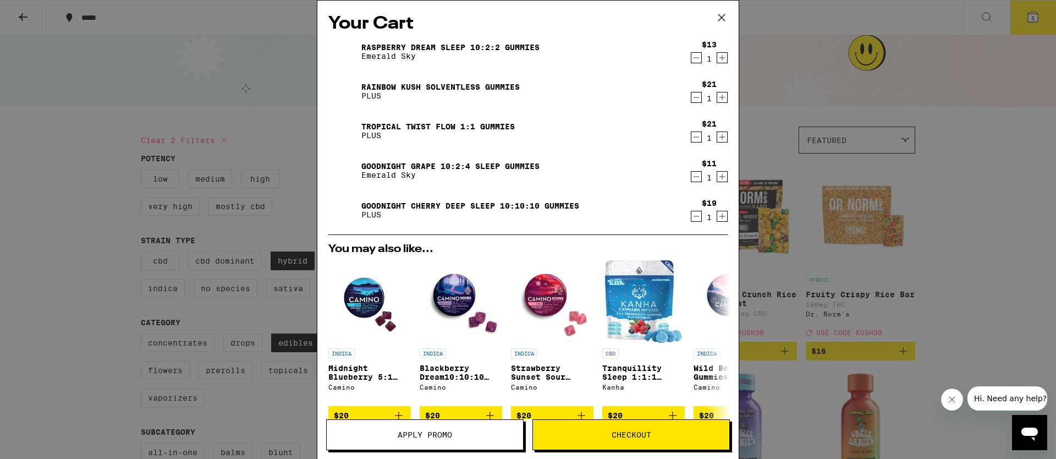
click at [717, 183] on icon "Increment" at bounding box center [722, 176] width 10 height 13
click at [691, 61] on icon "Decrement" at bounding box center [696, 57] width 10 height 13
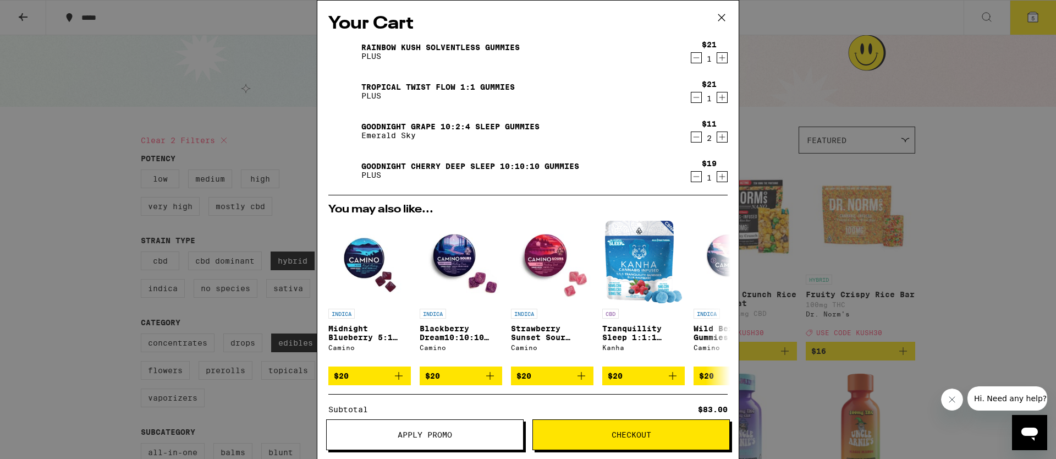
click at [927, 238] on div "Your Cart Rainbow Kush Solventless Gummies PLUS $21 1 Tropical Twist FLOW 1:1 G…" at bounding box center [528, 229] width 1056 height 459
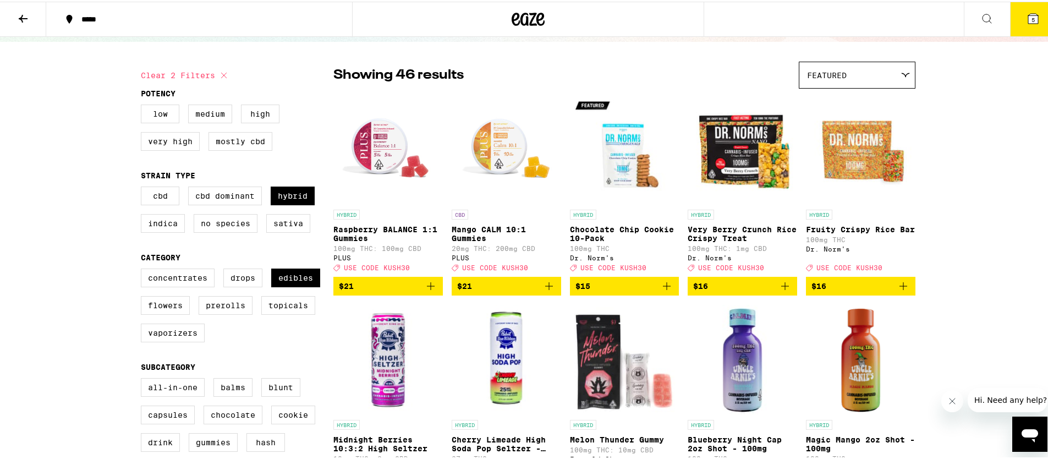
scroll to position [74, 0]
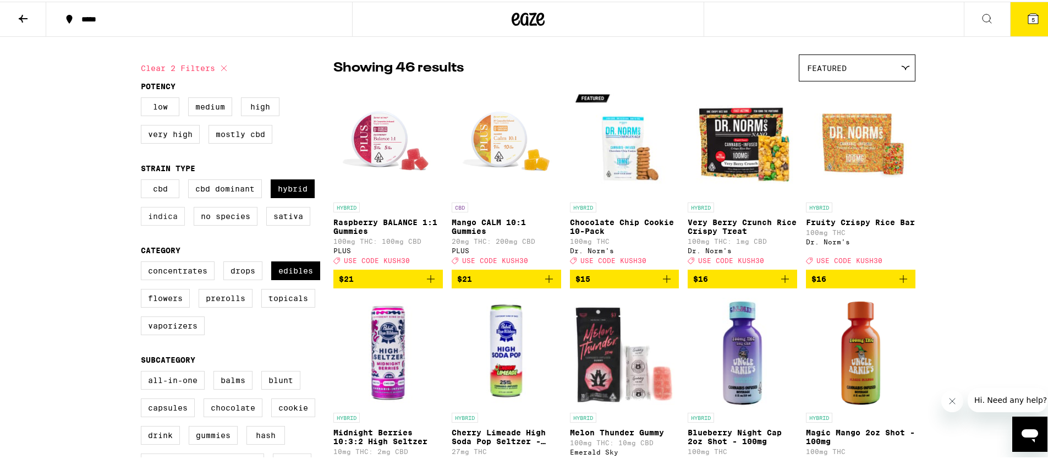
click at [175, 220] on label "Indica" at bounding box center [163, 214] width 44 height 19
click at [144, 180] on input "Indica" at bounding box center [143, 179] width 1 height 1
checkbox input "true"
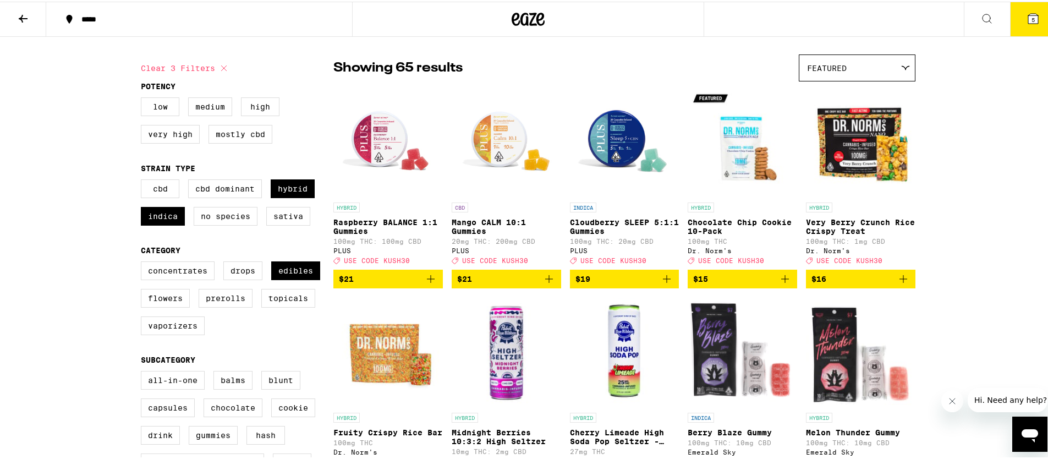
click at [858, 64] on div "Featured" at bounding box center [856, 66] width 115 height 26
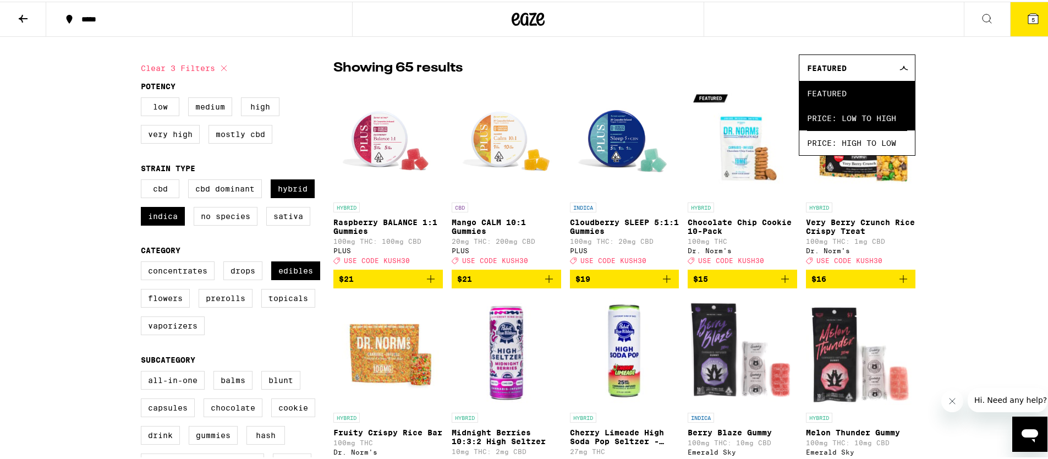
click at [853, 123] on span "Price: Low to High" at bounding box center [857, 116] width 100 height 25
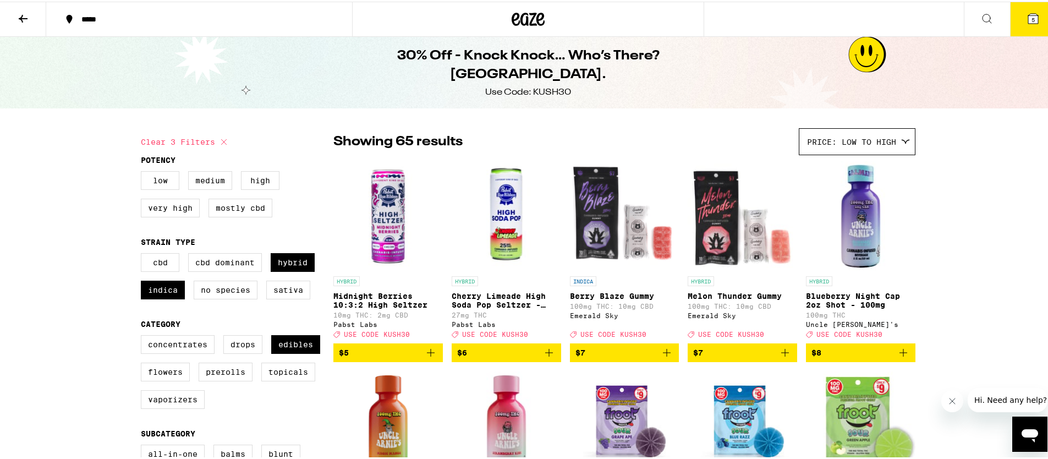
click at [542, 20] on div at bounding box center [528, 17] width 352 height 35
click at [522, 14] on icon at bounding box center [528, 17] width 16 height 13
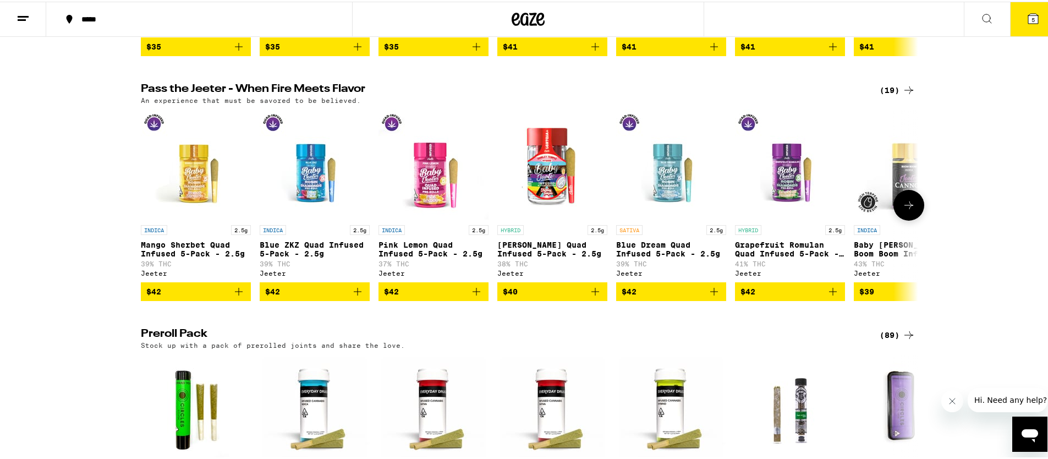
scroll to position [2839, 0]
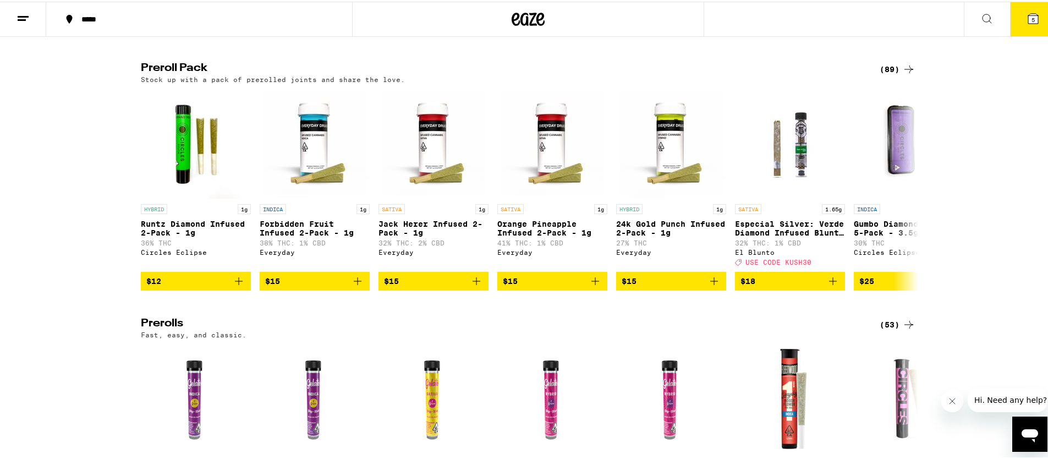
click at [18, 16] on icon at bounding box center [22, 16] width 13 height 13
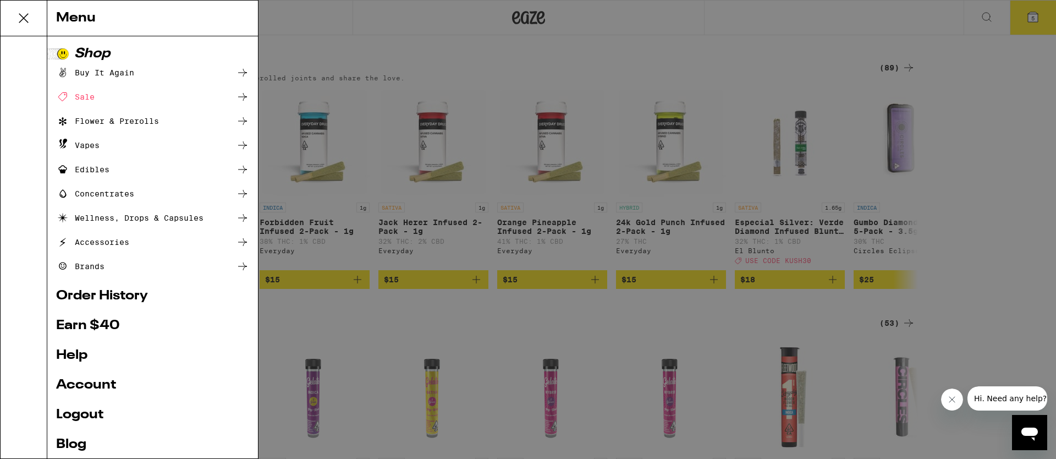
click at [85, 170] on div "Edibles" at bounding box center [82, 169] width 53 height 13
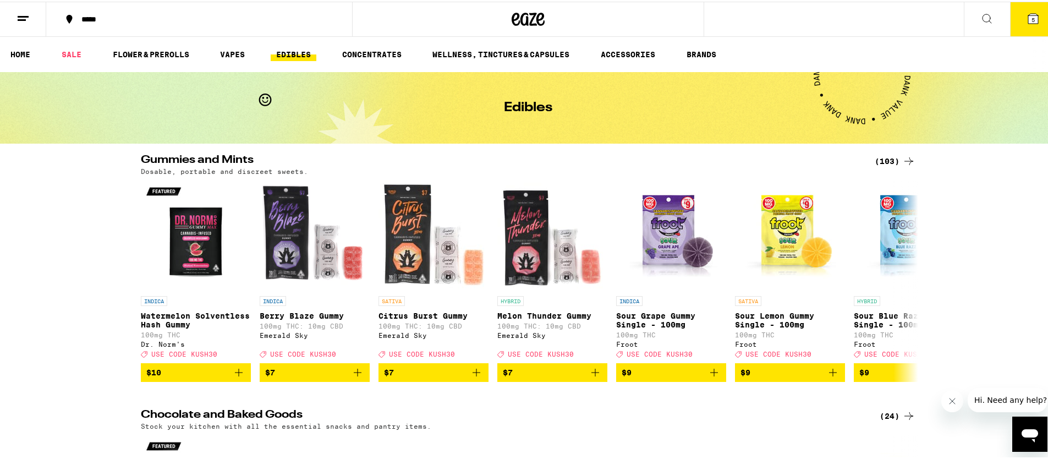
click at [907, 162] on icon at bounding box center [908, 159] width 13 height 13
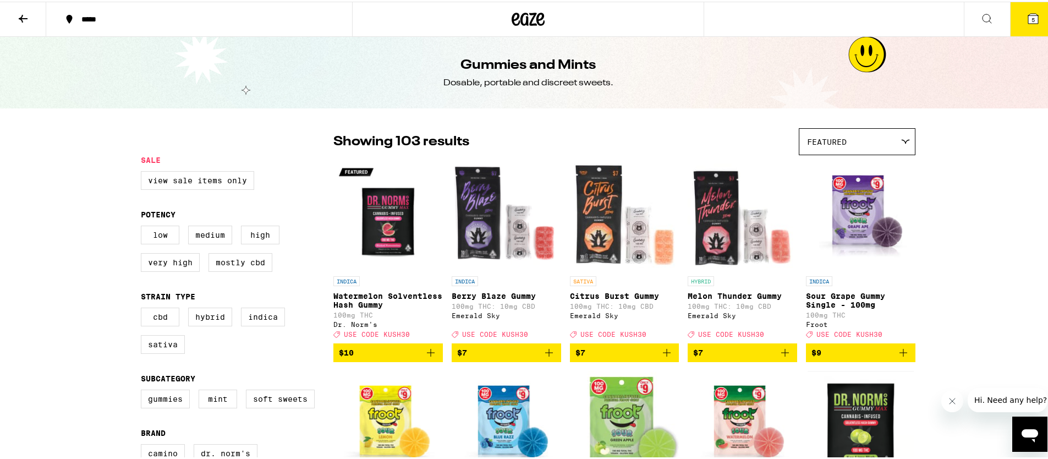
click at [514, 19] on icon at bounding box center [527, 18] width 33 height 20
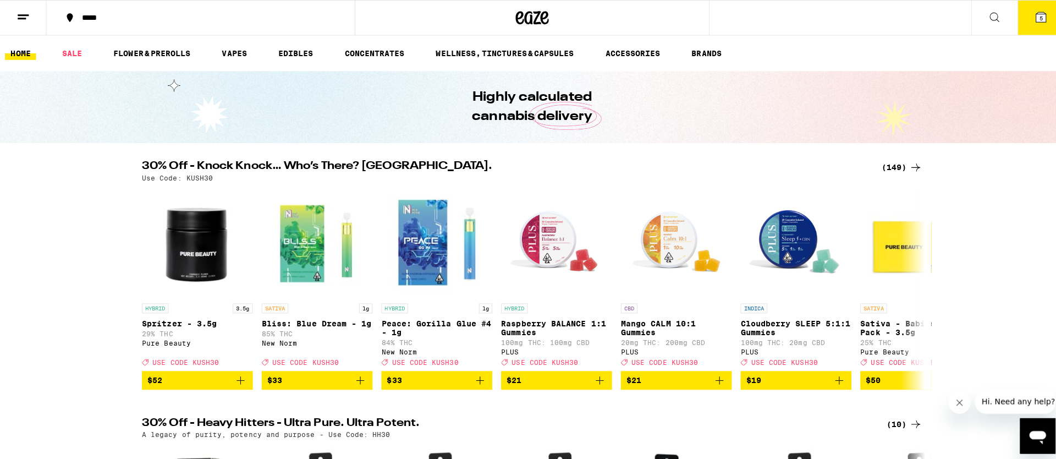
scroll to position [7, 0]
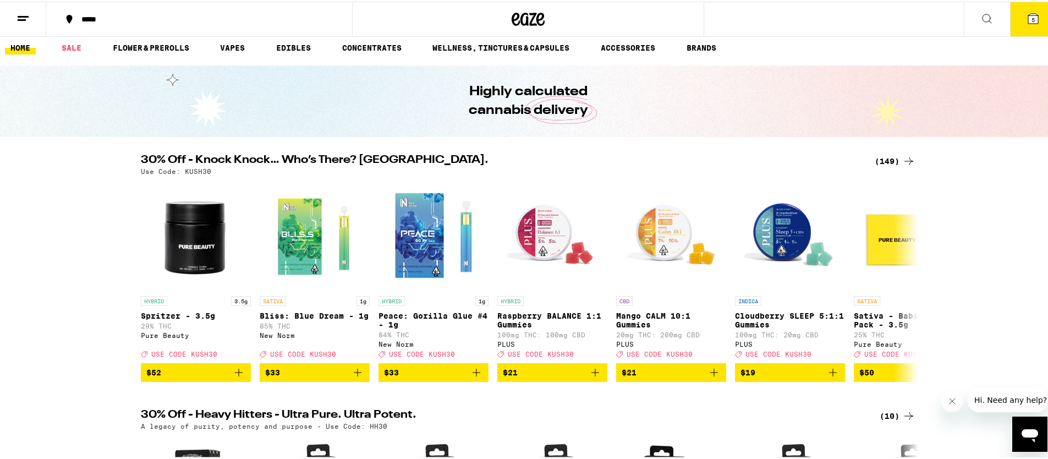
click at [31, 16] on button at bounding box center [23, 18] width 46 height 35
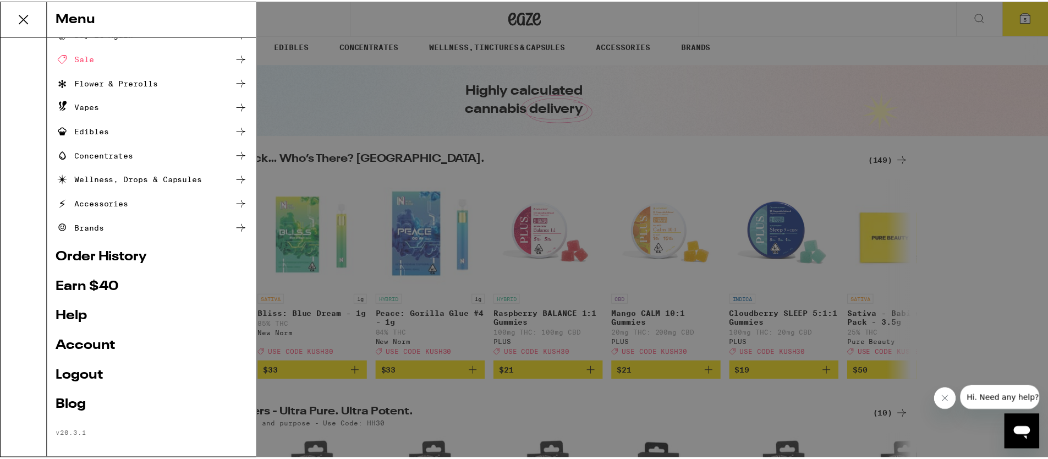
scroll to position [47, 0]
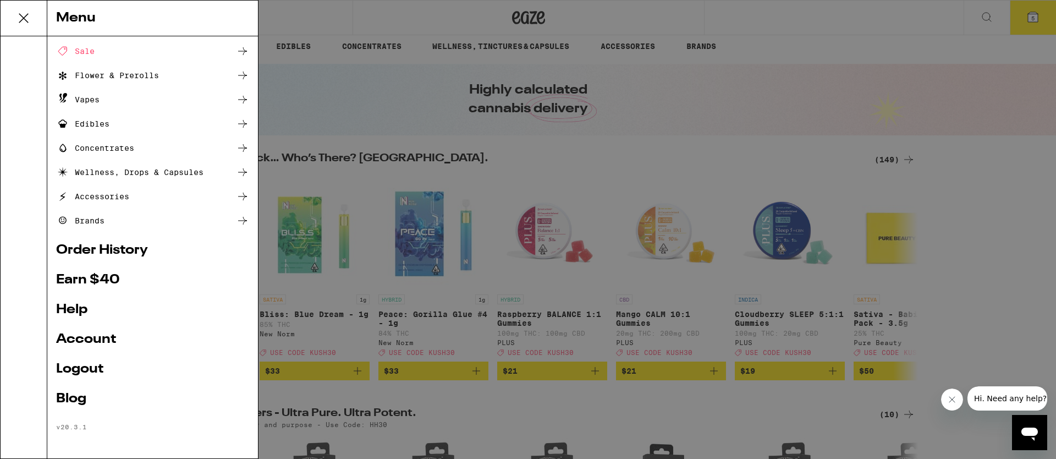
click at [436, 252] on div "Menu Shop Buy It Again Sale Flower & Prerolls Vapes Edibles Concentrates Wellne…" at bounding box center [528, 229] width 1056 height 459
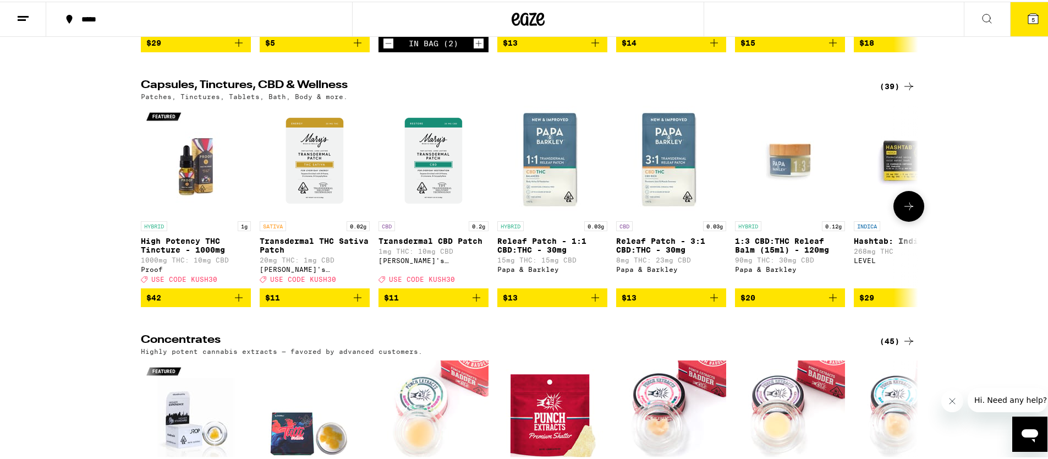
scroll to position [4329, 0]
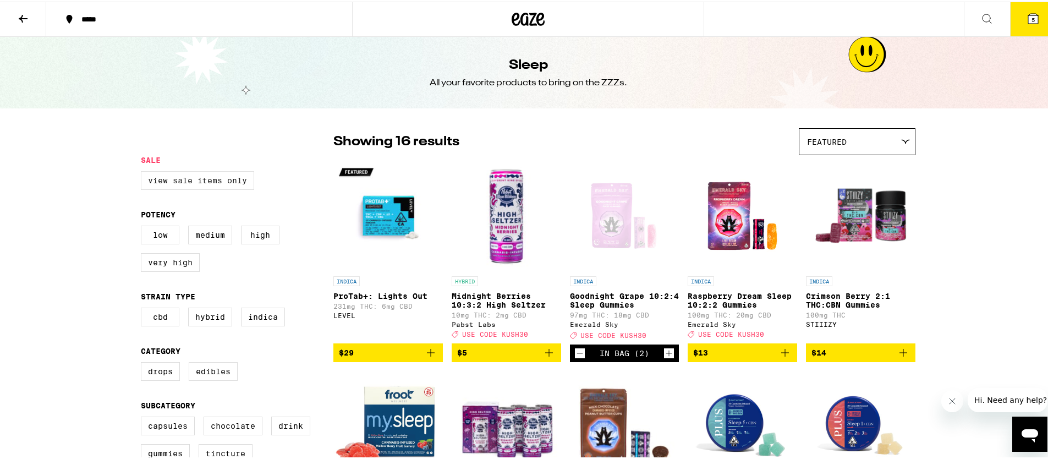
click at [207, 177] on label "View Sale Items Only" at bounding box center [197, 178] width 113 height 19
click at [144, 172] on input "View Sale Items Only" at bounding box center [143, 171] width 1 height 1
checkbox input "true"
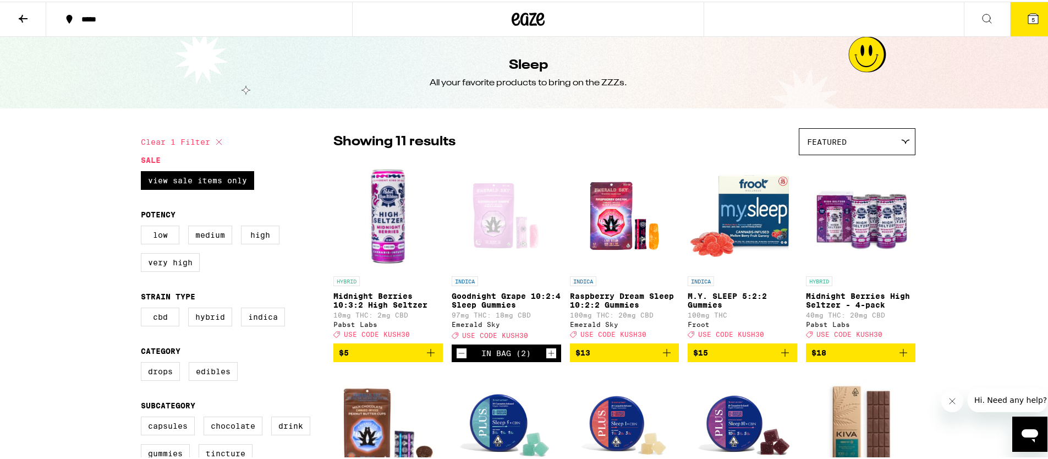
click at [665, 357] on icon "Add to bag" at bounding box center [666, 350] width 13 height 13
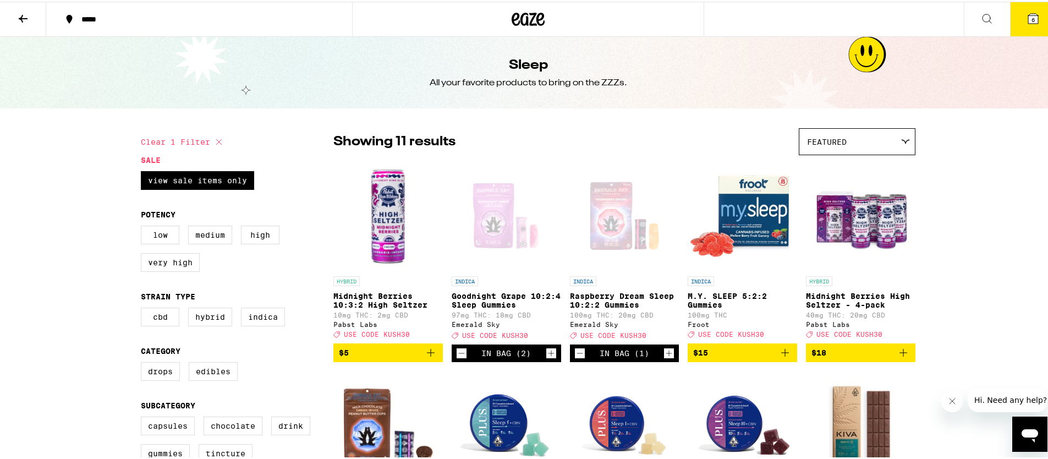
click at [456, 358] on icon "Decrement" at bounding box center [461, 351] width 10 height 13
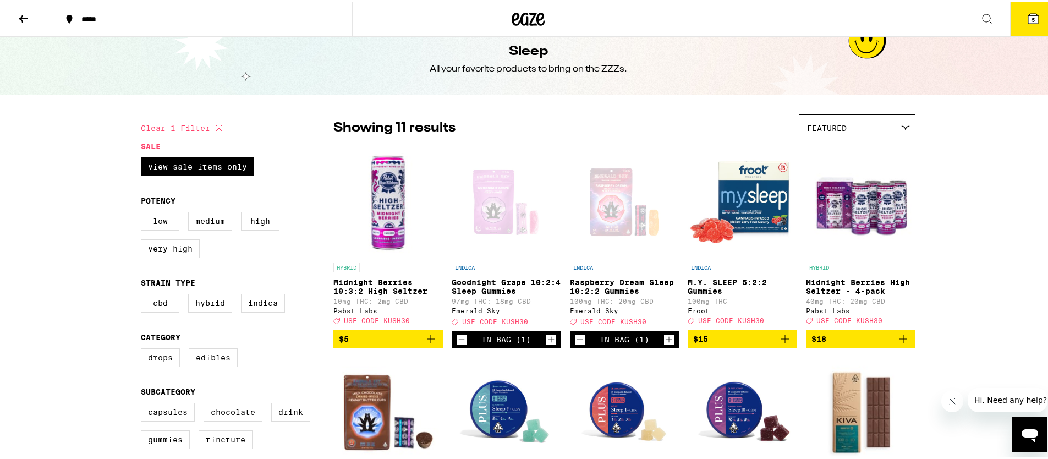
scroll to position [207, 0]
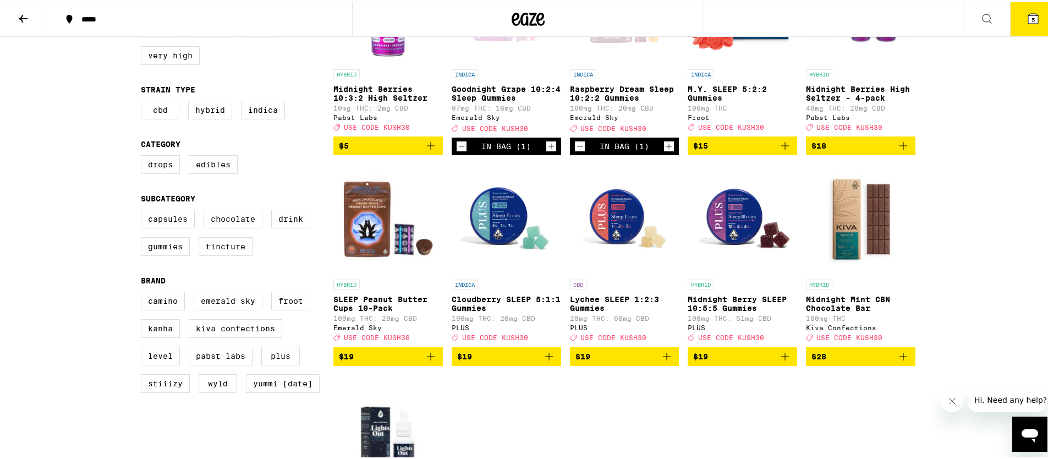
click at [721, 236] on img "Open page for Midnight Berry SLEEP 10:5:5 Gummies from PLUS" at bounding box center [741, 217] width 109 height 110
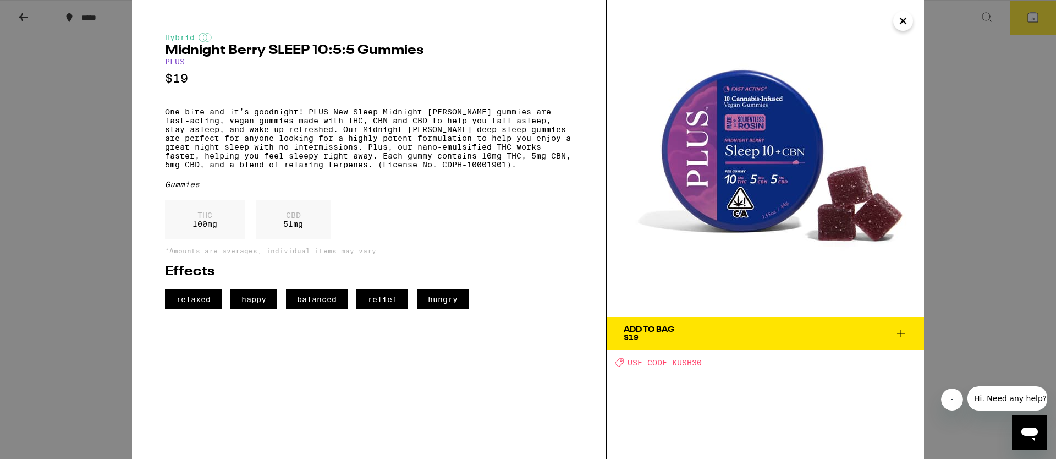
click at [990, 203] on div "Hybrid Midnight [PERSON_NAME] SLEEP 10:5:5 Gummies PLUS $19 One bite and it’s g…" at bounding box center [528, 229] width 1056 height 459
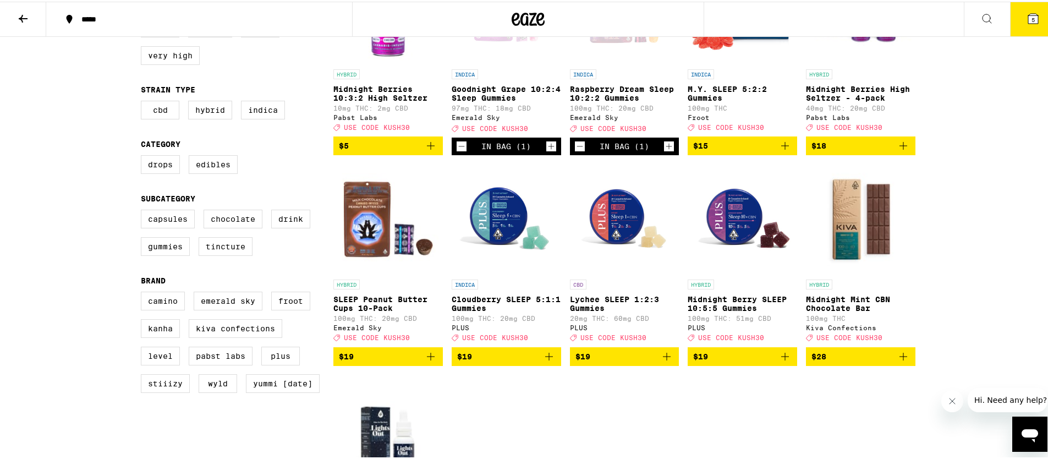
click at [780, 361] on icon "Add to bag" at bounding box center [784, 354] width 13 height 13
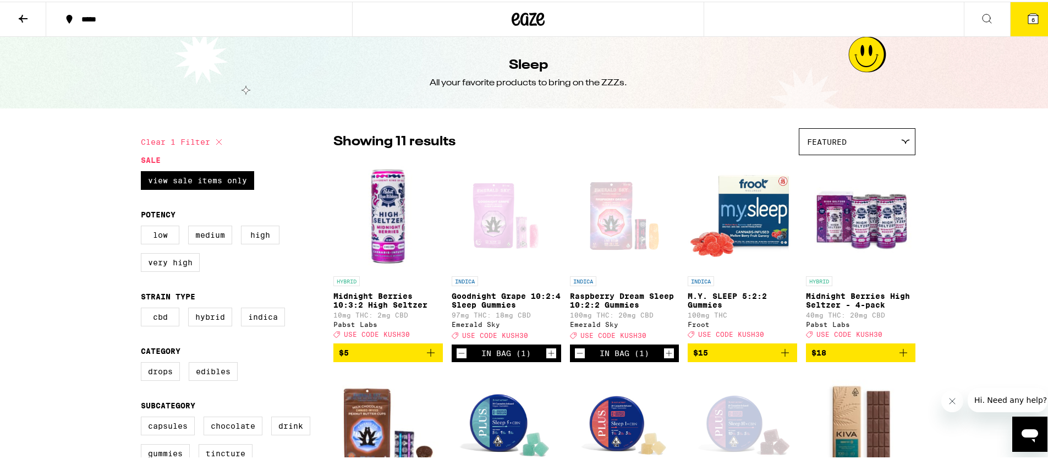
click at [1015, 17] on button "6" at bounding box center [1033, 18] width 46 height 34
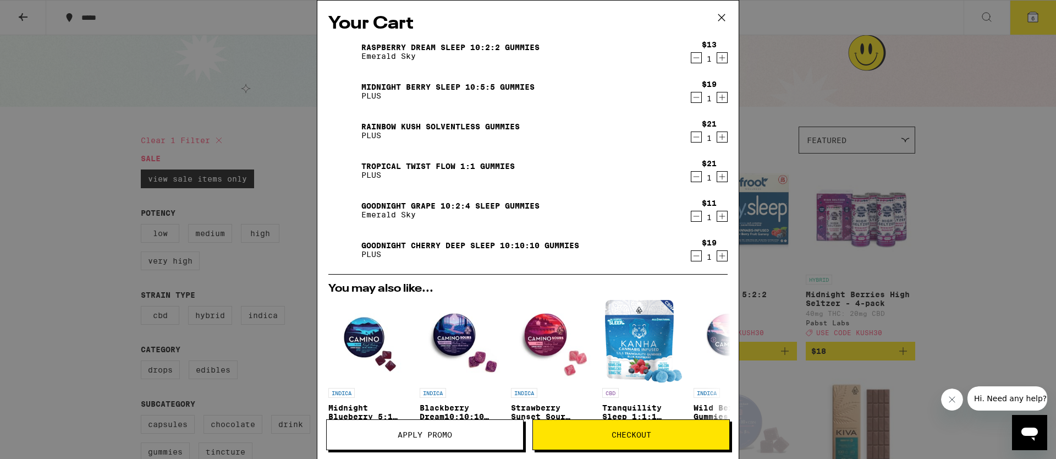
click at [432, 162] on link "Tropical Twist FLOW 1:1 Gummies" at bounding box center [437, 166] width 153 height 9
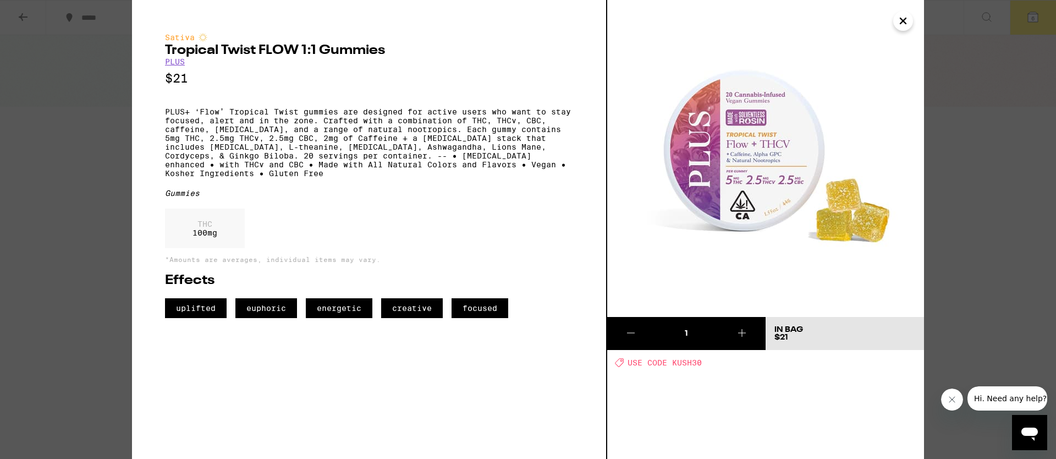
drag, startPoint x: 905, startPoint y: 25, endPoint x: 890, endPoint y: 31, distance: 16.5
click at [905, 25] on icon "Close" at bounding box center [902, 21] width 13 height 16
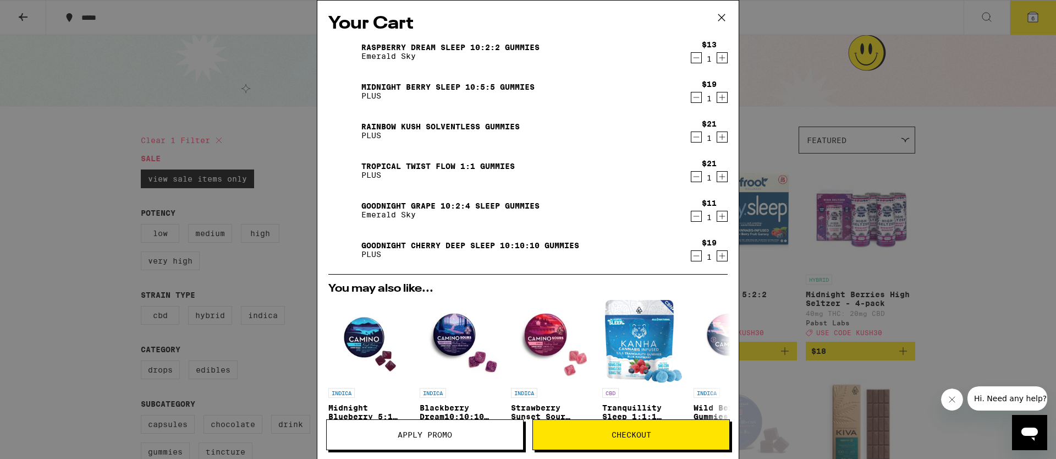
click at [455, 131] on p "PLUS" at bounding box center [440, 135] width 158 height 9
click at [452, 124] on link "Rainbow Kush Solventless Gummies" at bounding box center [440, 126] width 158 height 9
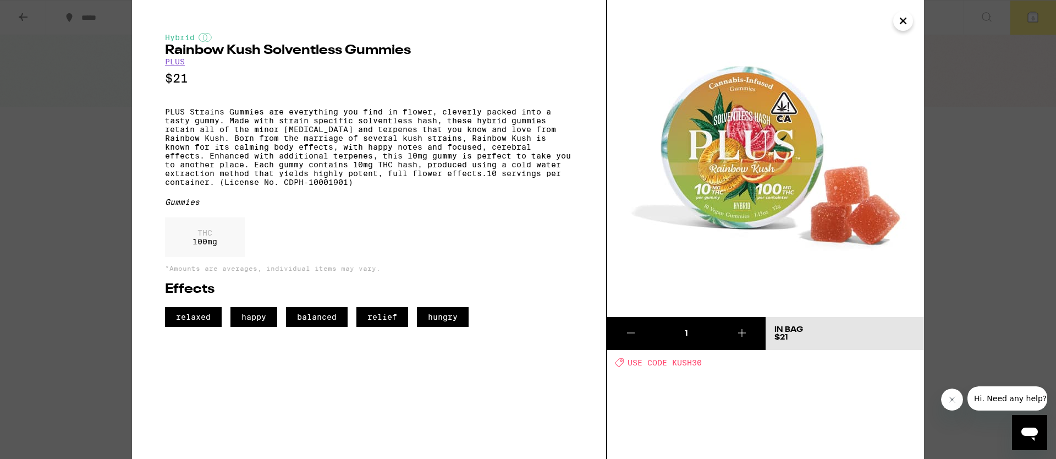
click at [615, 333] on button at bounding box center [630, 333] width 47 height 33
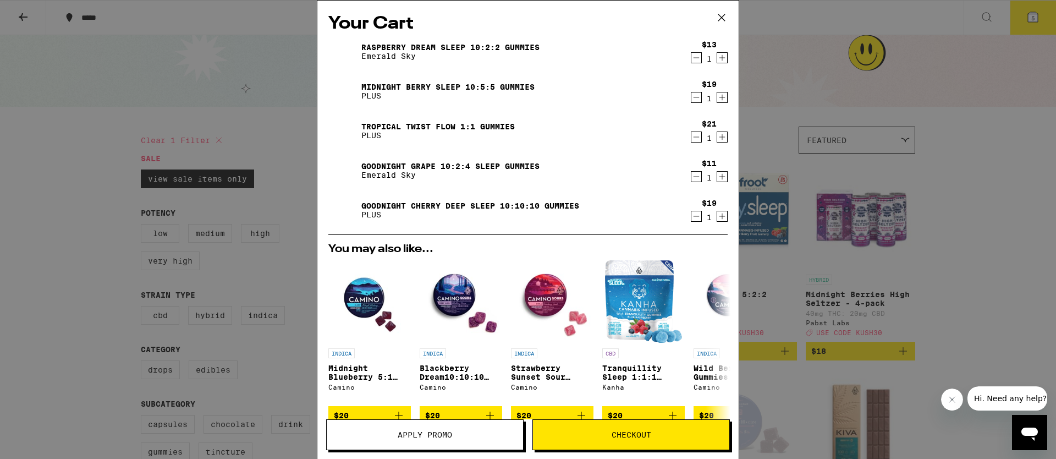
click at [950, 147] on div "Your Cart Raspberry Dream Sleep 10:2:2 Gummies Emerald Sky $13 1 Midnight [PERS…" at bounding box center [528, 229] width 1056 height 459
